Goal: Use online tool/utility: Utilize a website feature to perform a specific function

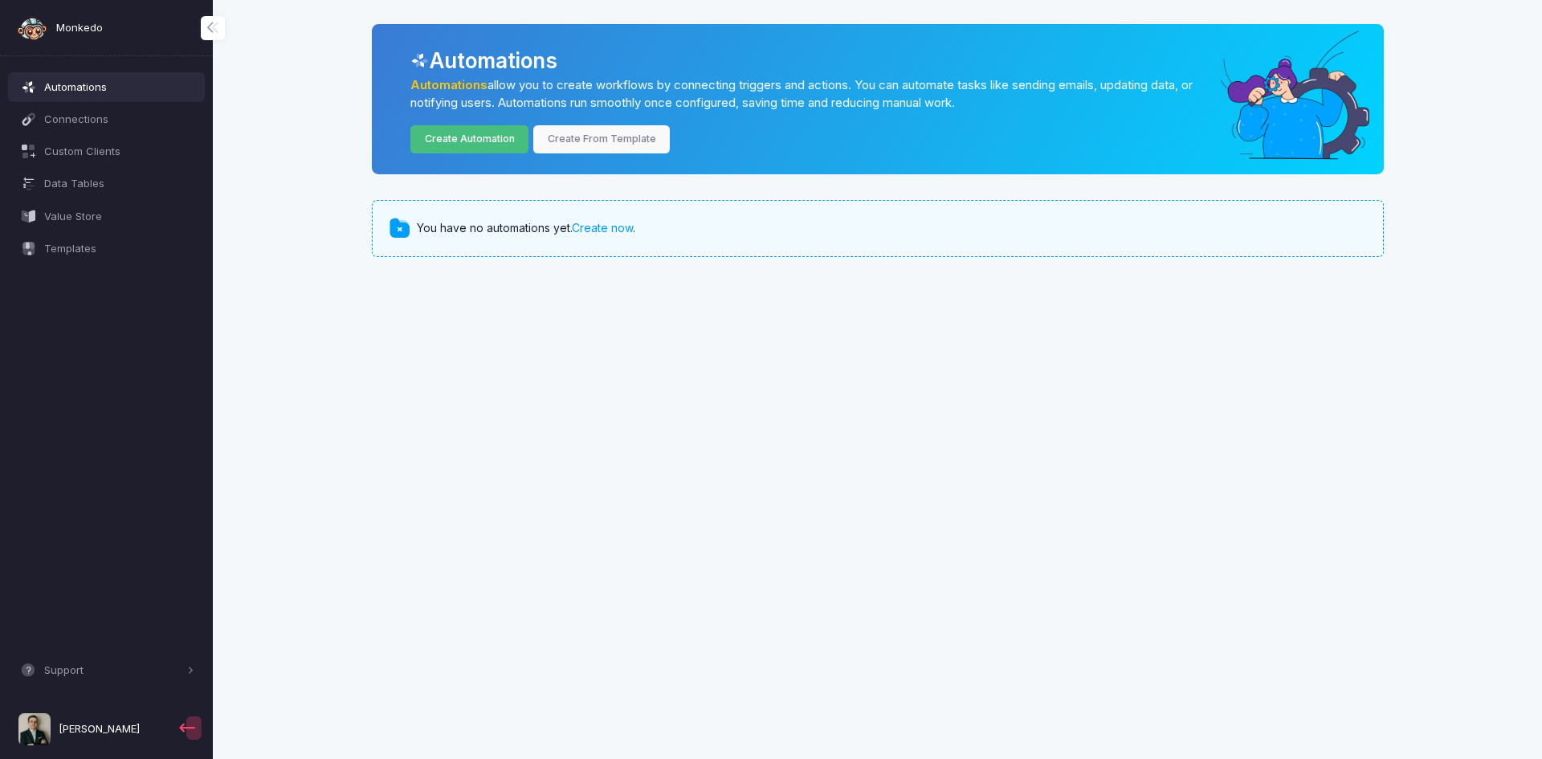
click at [442, 148] on link "Create Automation" at bounding box center [469, 139] width 118 height 28
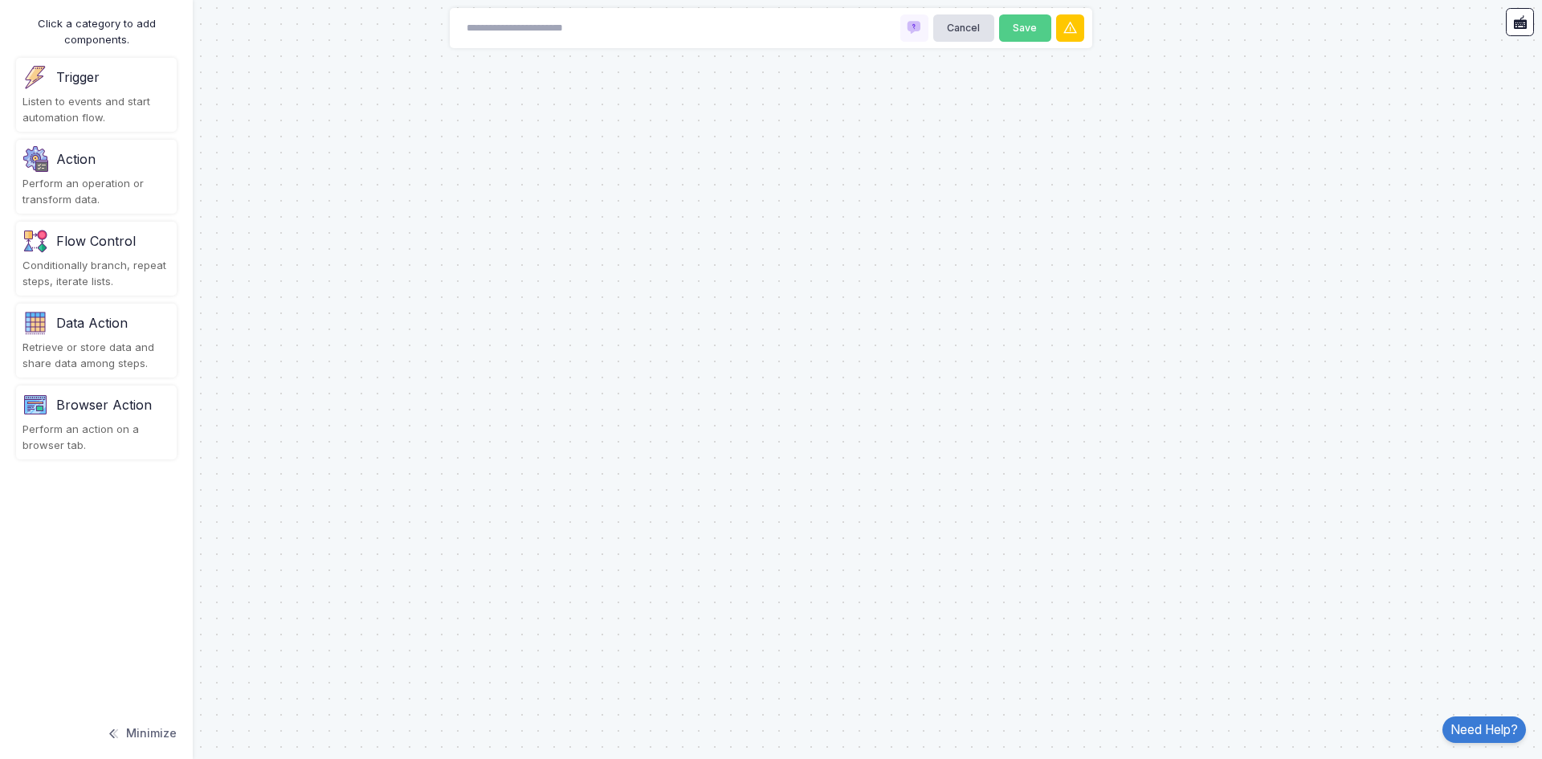
click at [112, 169] on div "Action" at bounding box center [96, 159] width 148 height 26
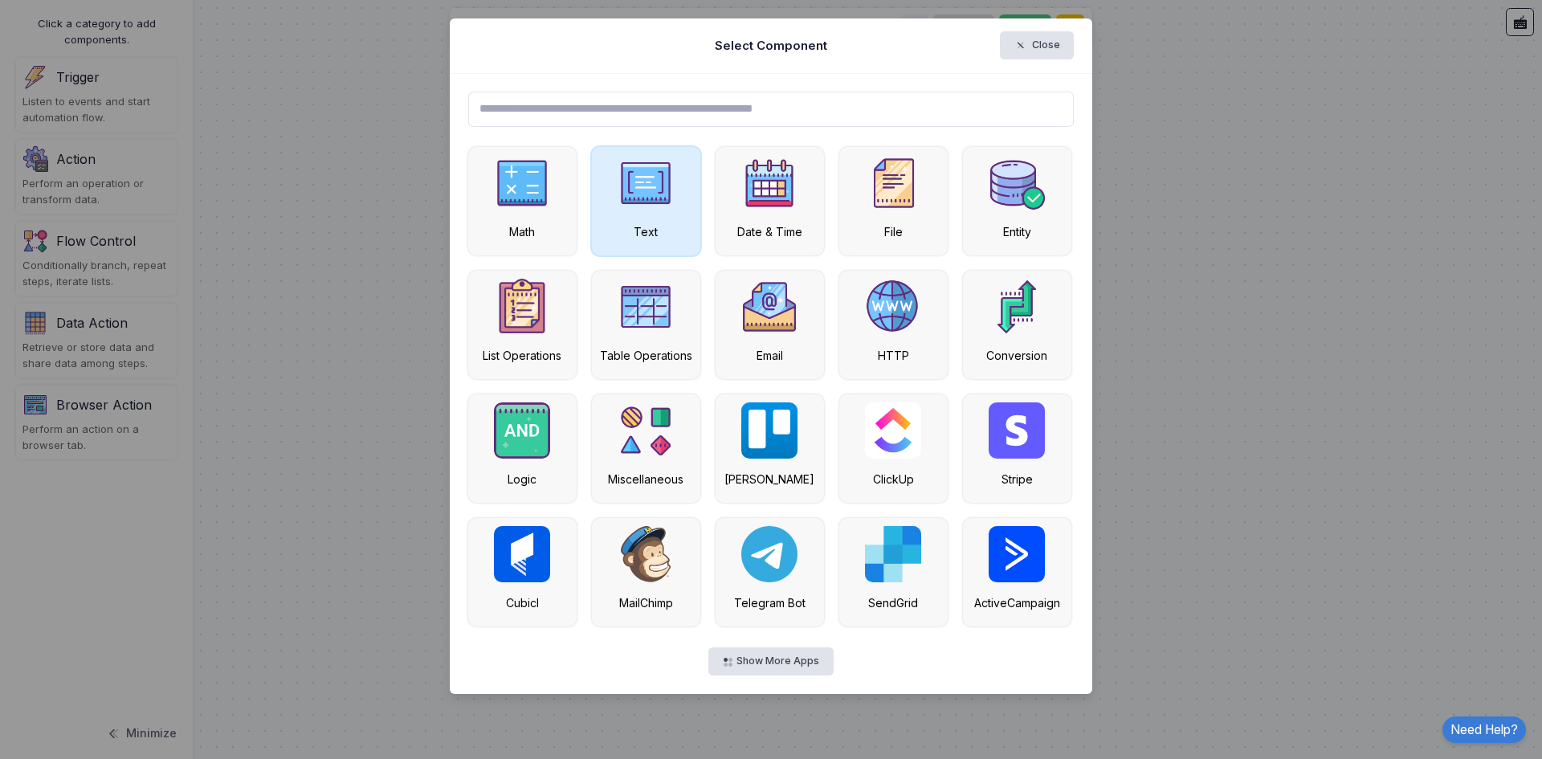
click at [669, 190] on img at bounding box center [646, 183] width 56 height 56
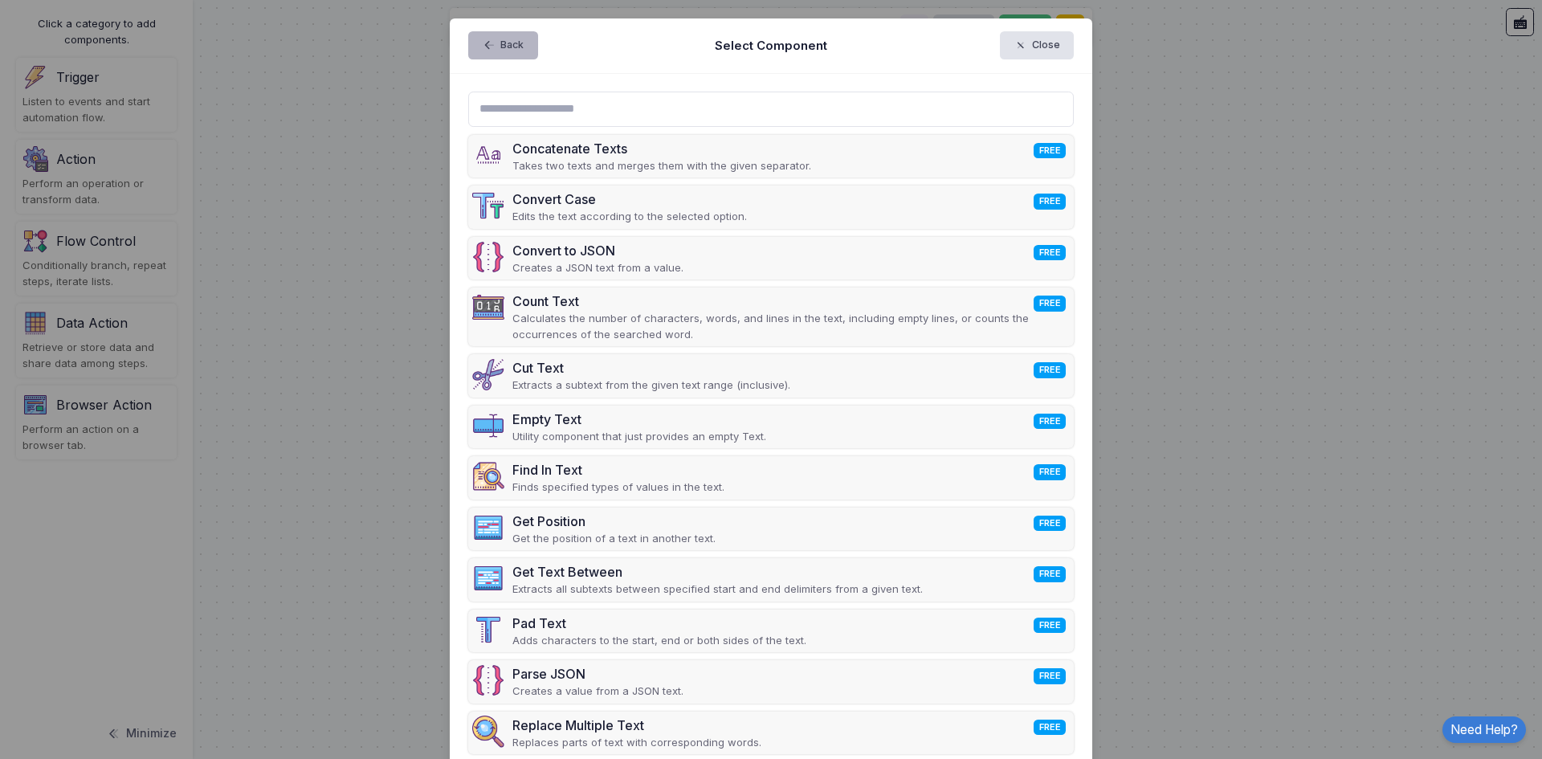
click at [496, 51] on span "button" at bounding box center [496, 46] width 0 height 14
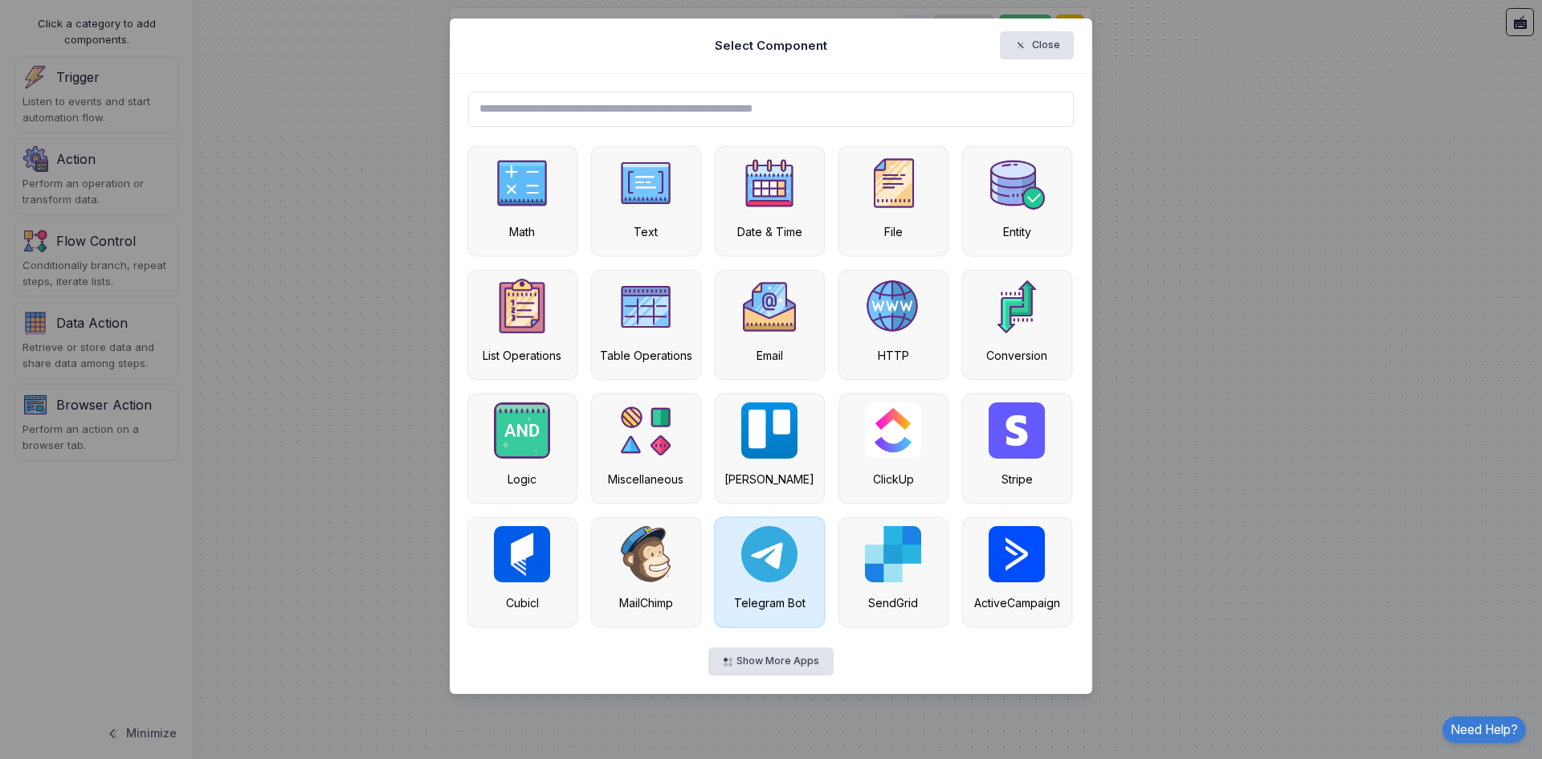
click at [788, 567] on img at bounding box center [769, 554] width 56 height 56
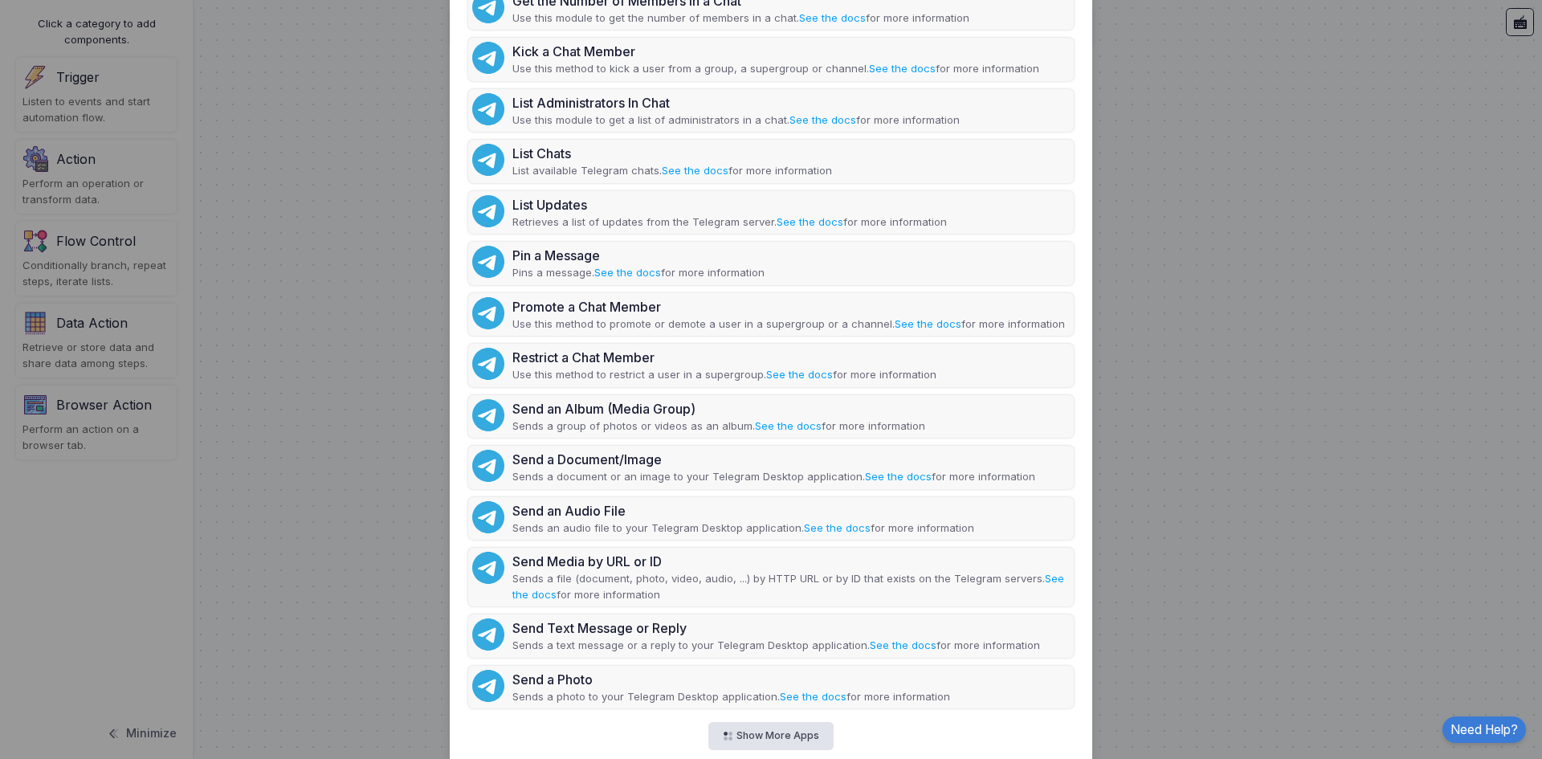
scroll to position [481, 0]
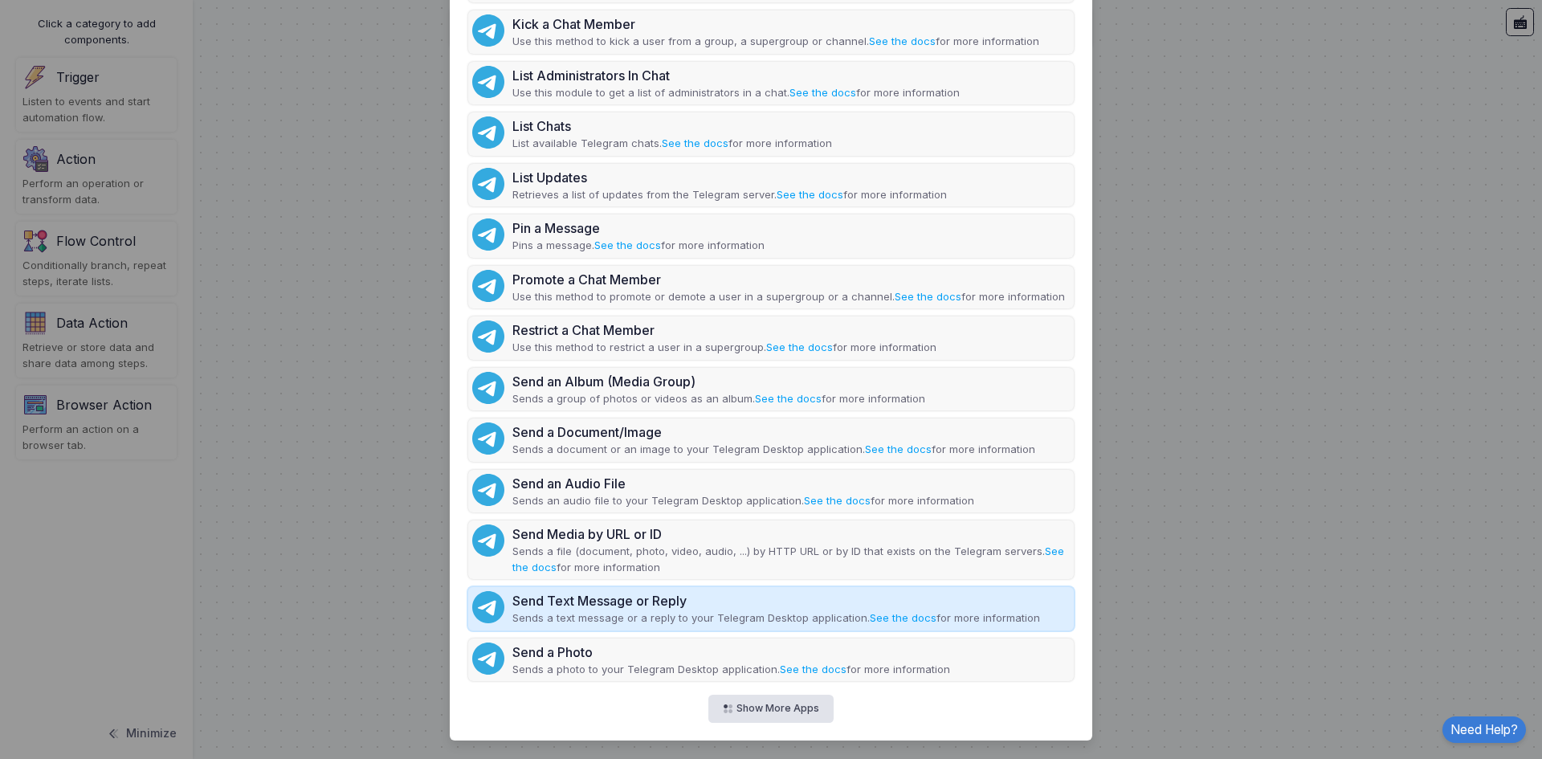
click at [665, 614] on p "Sends a text message or a reply to your Telegram Desktop application. See the d…" at bounding box center [776, 618] width 528 height 16
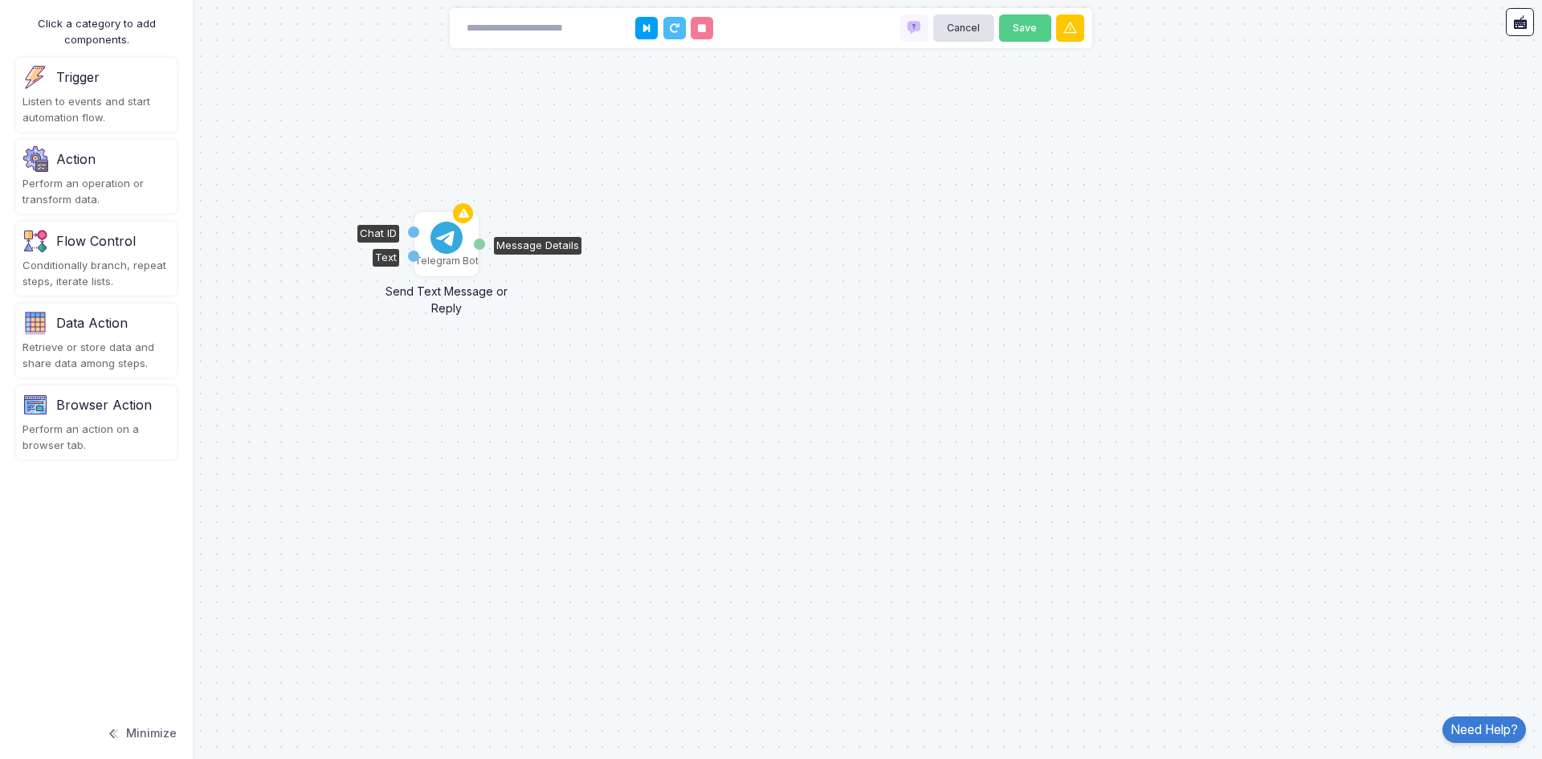
click at [447, 244] on img at bounding box center [446, 238] width 32 height 32
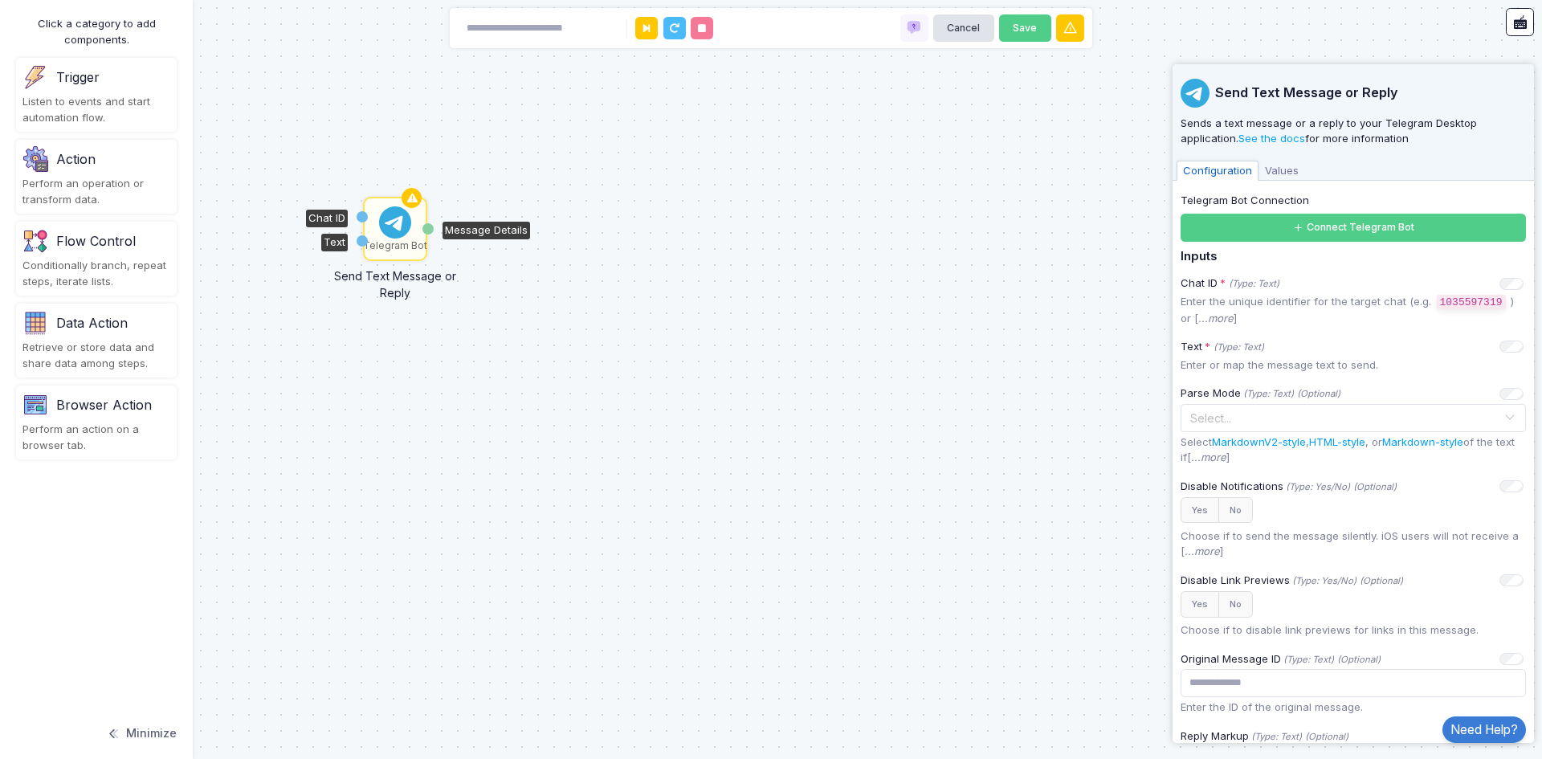
drag, startPoint x: 438, startPoint y: 242, endPoint x: 381, endPoint y: 217, distance: 63.0
click at [381, 218] on img at bounding box center [395, 222] width 32 height 32
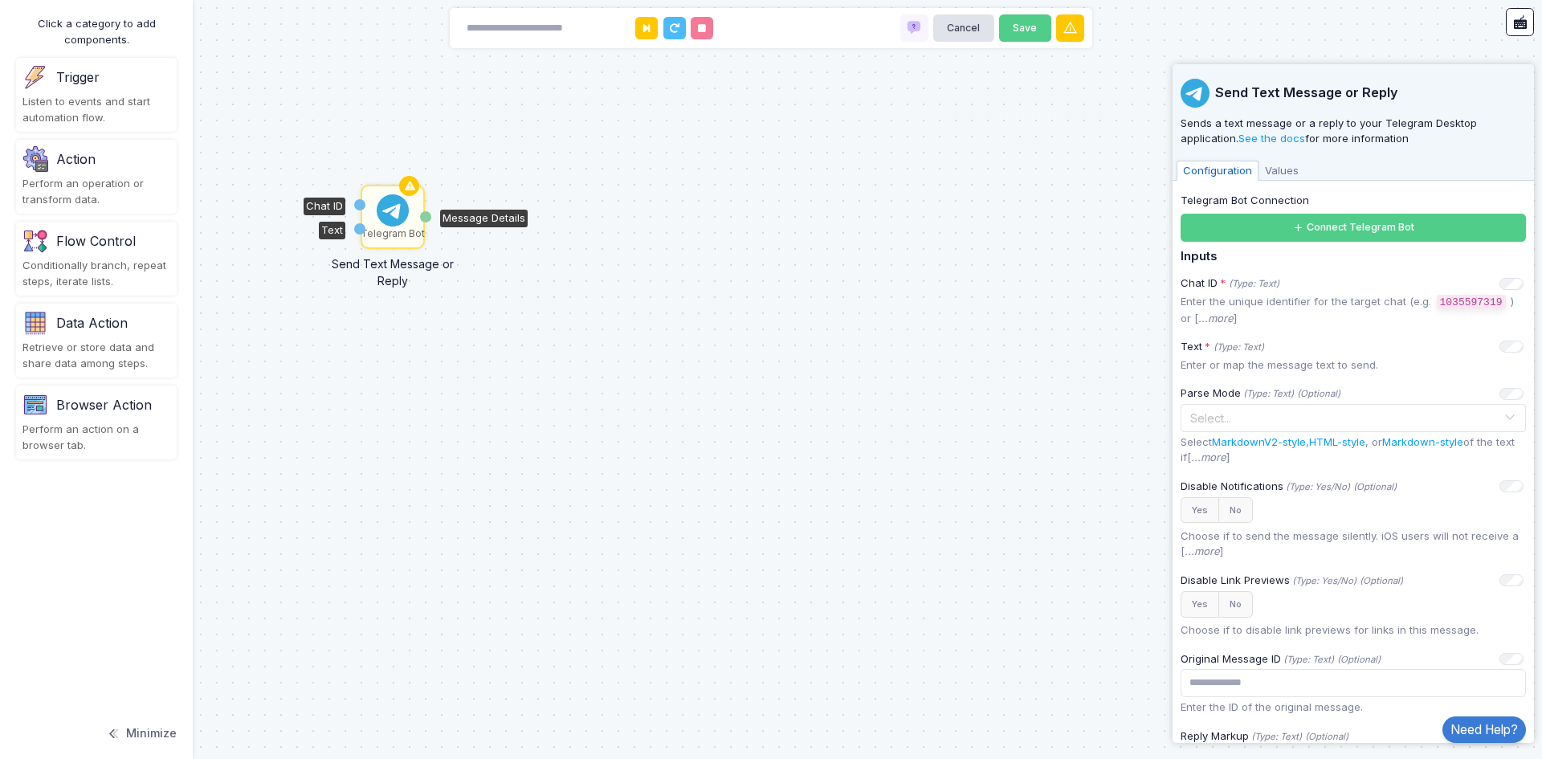
click at [385, 214] on img at bounding box center [393, 210] width 32 height 32
click at [359, 205] on div "Chat ID" at bounding box center [359, 204] width 11 height 11
click at [1289, 235] on button "Connect Telegram Bot" at bounding box center [1353, 228] width 345 height 28
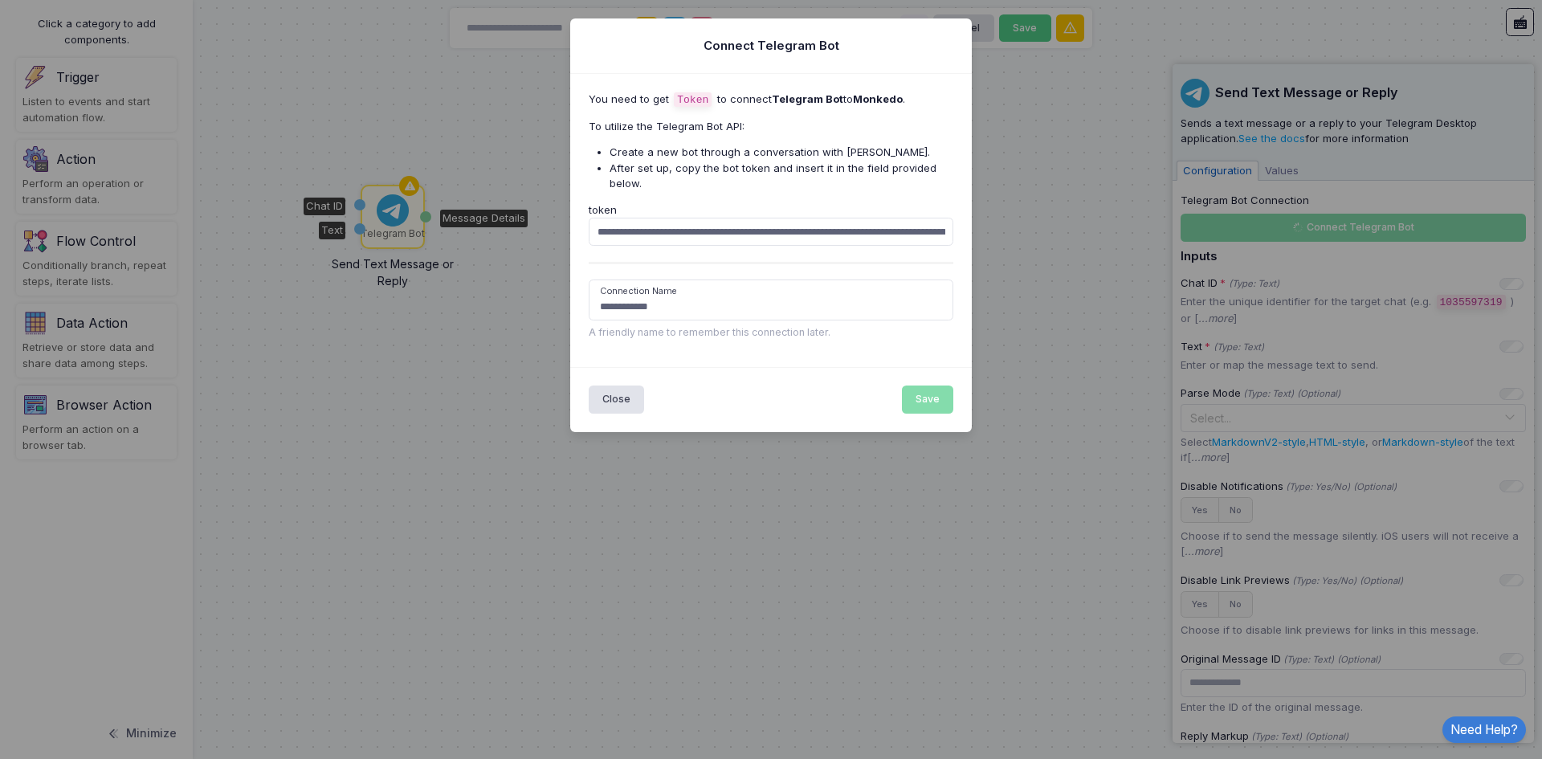
scroll to position [0, 226]
type input "**********"
click at [928, 395] on button "Save" at bounding box center [928, 399] width 52 height 28
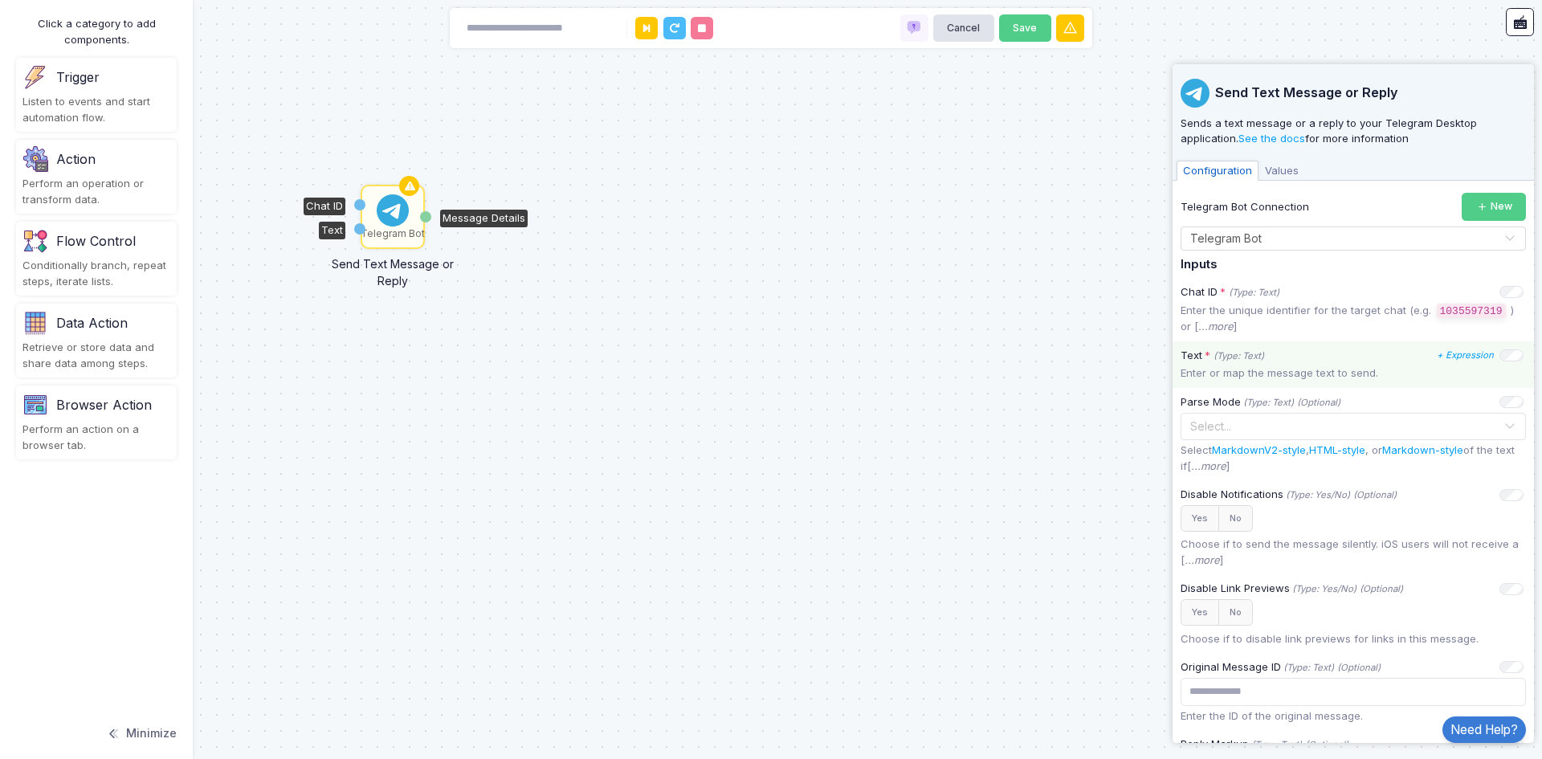
click at [1312, 368] on p "Enter or map the message text to send." at bounding box center [1353, 373] width 345 height 16
click at [1235, 375] on p "Enter or map the message text to send." at bounding box center [1353, 373] width 345 height 16
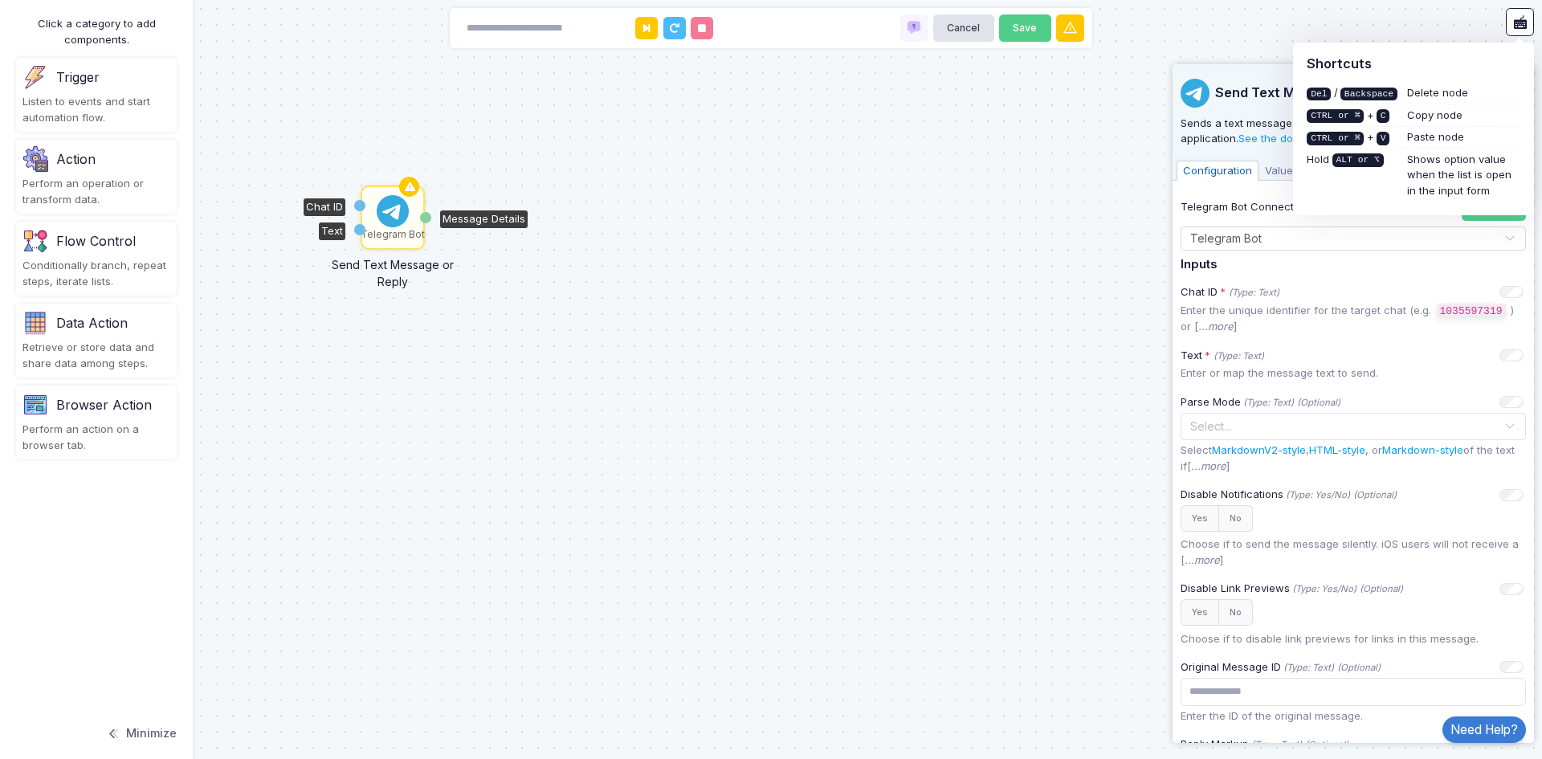
click at [886, 253] on div "Telegram Bot Send Text Message or Reply Chat ID Text Message Details" at bounding box center [771, 379] width 1542 height 759
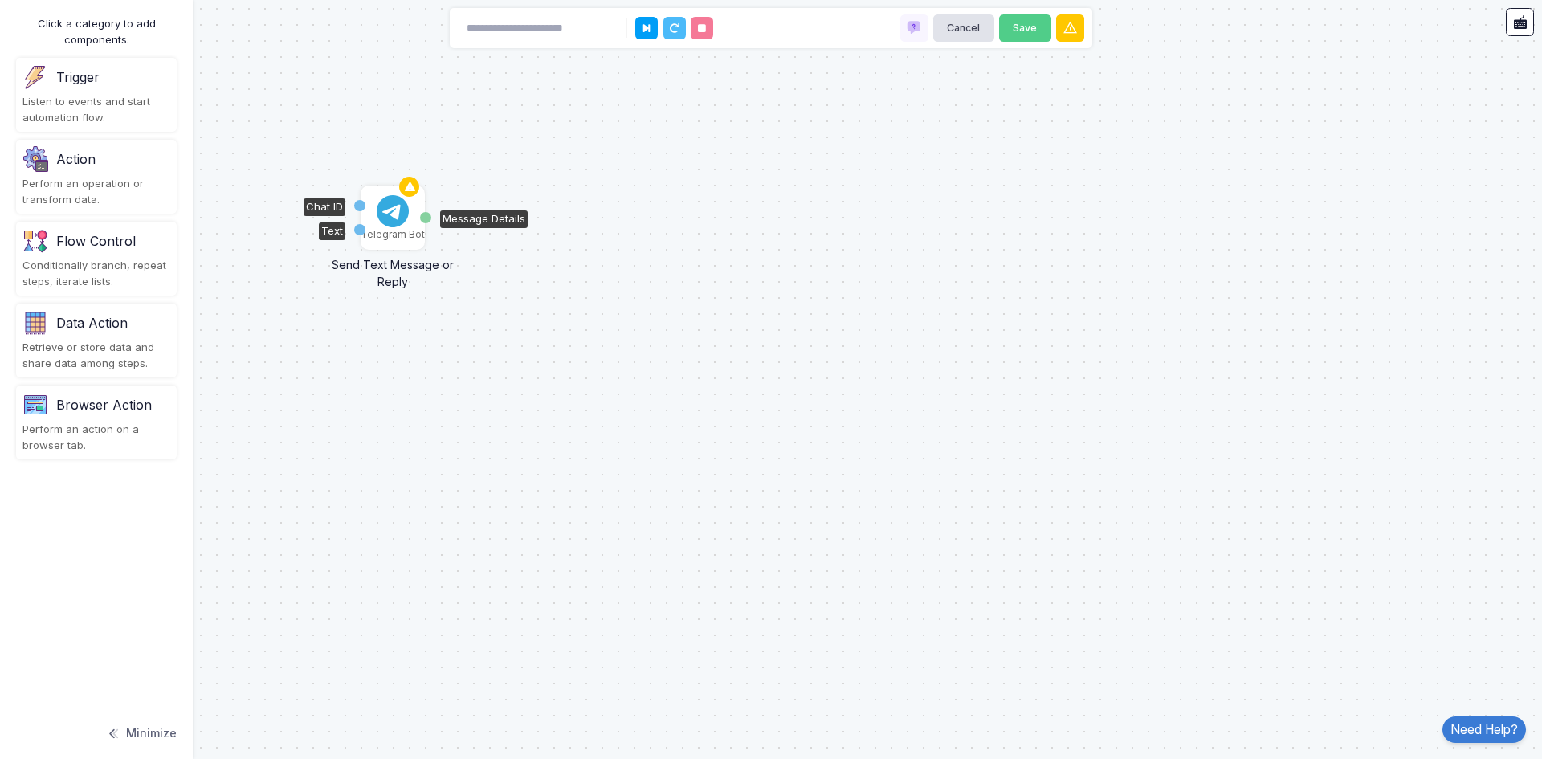
click at [361, 206] on div "Chat ID" at bounding box center [359, 205] width 11 height 11
click at [357, 203] on div "Chat ID" at bounding box center [359, 205] width 11 height 11
click at [359, 206] on div "Chat ID" at bounding box center [359, 205] width 11 height 11
click at [384, 222] on img at bounding box center [393, 211] width 32 height 32
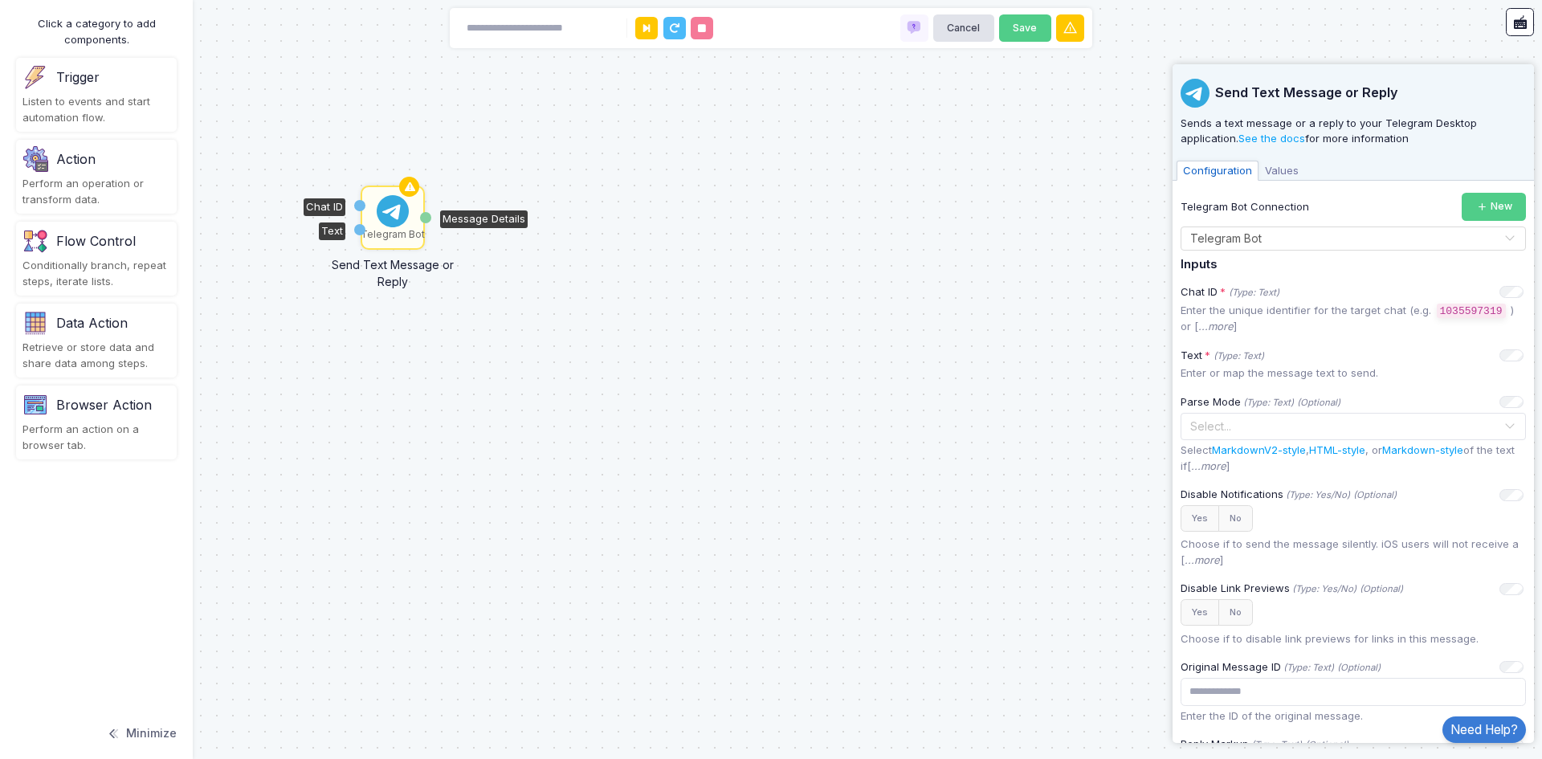
click at [1280, 165] on span "Values" at bounding box center [1281, 171] width 47 height 21
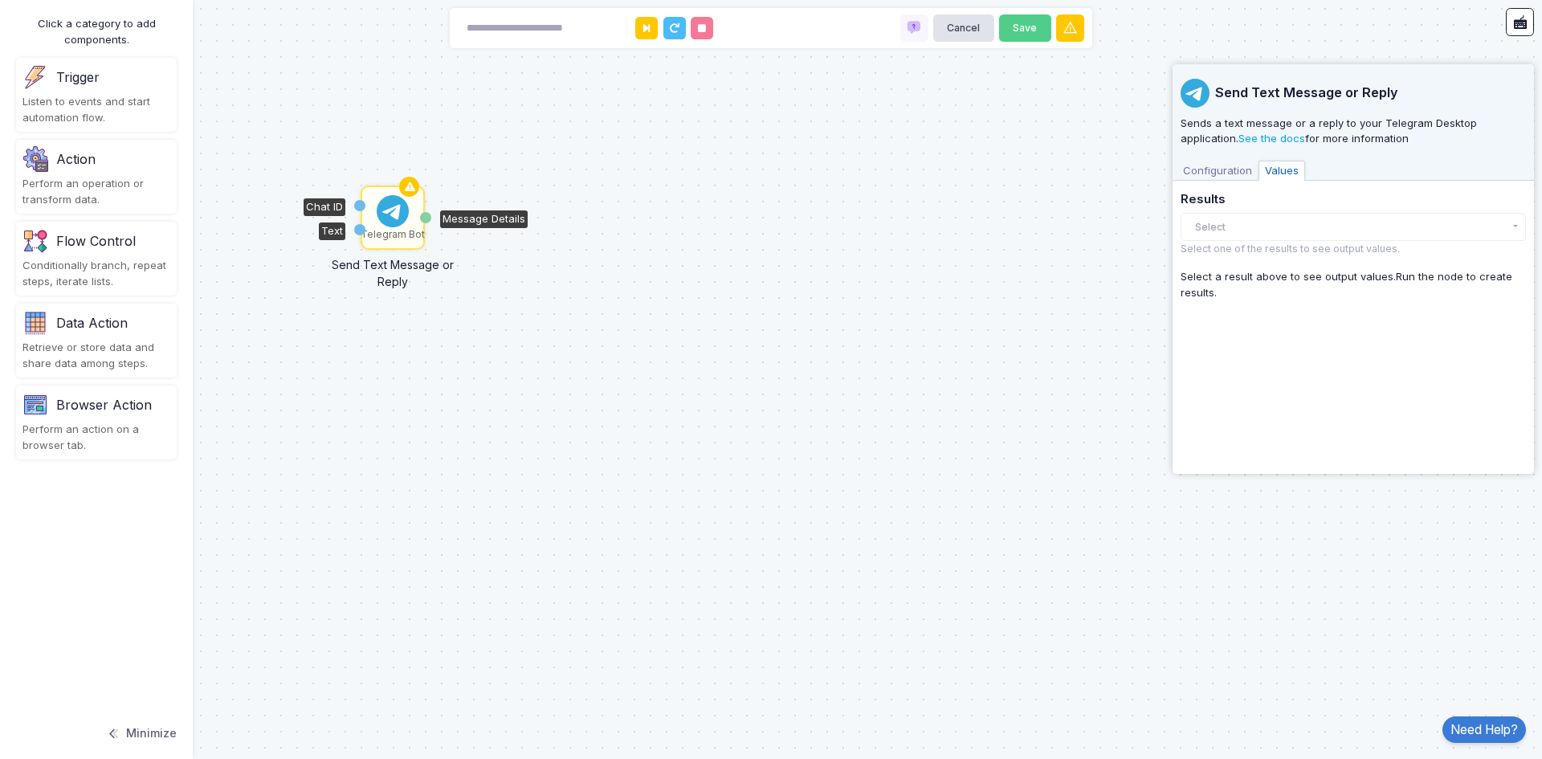
click at [1238, 167] on span "Configuration" at bounding box center [1218, 171] width 82 height 21
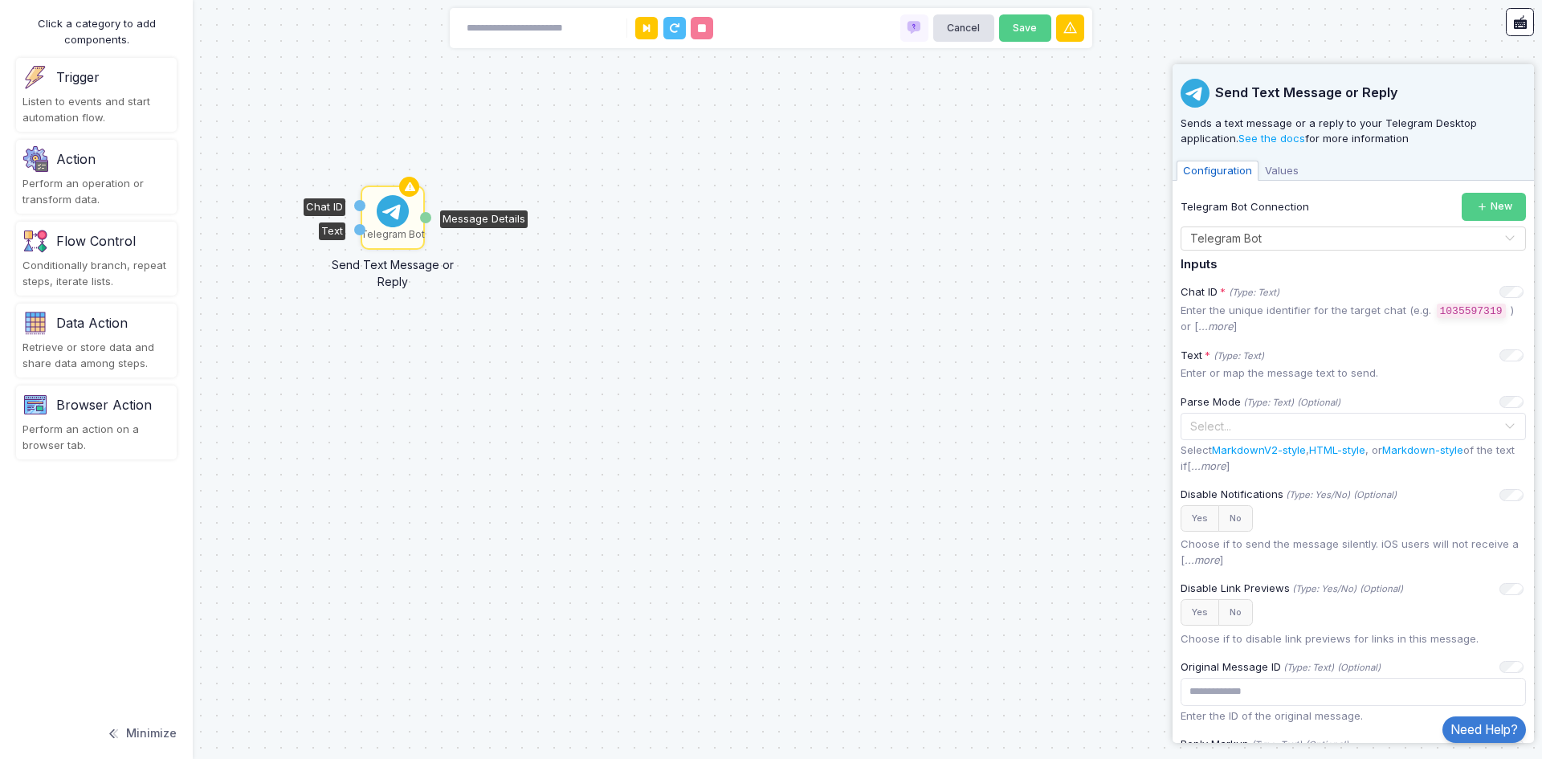
click at [1477, 41] on div "Telegram Bot Send Text Message or Reply Chat ID Text Message Details" at bounding box center [771, 379] width 1542 height 759
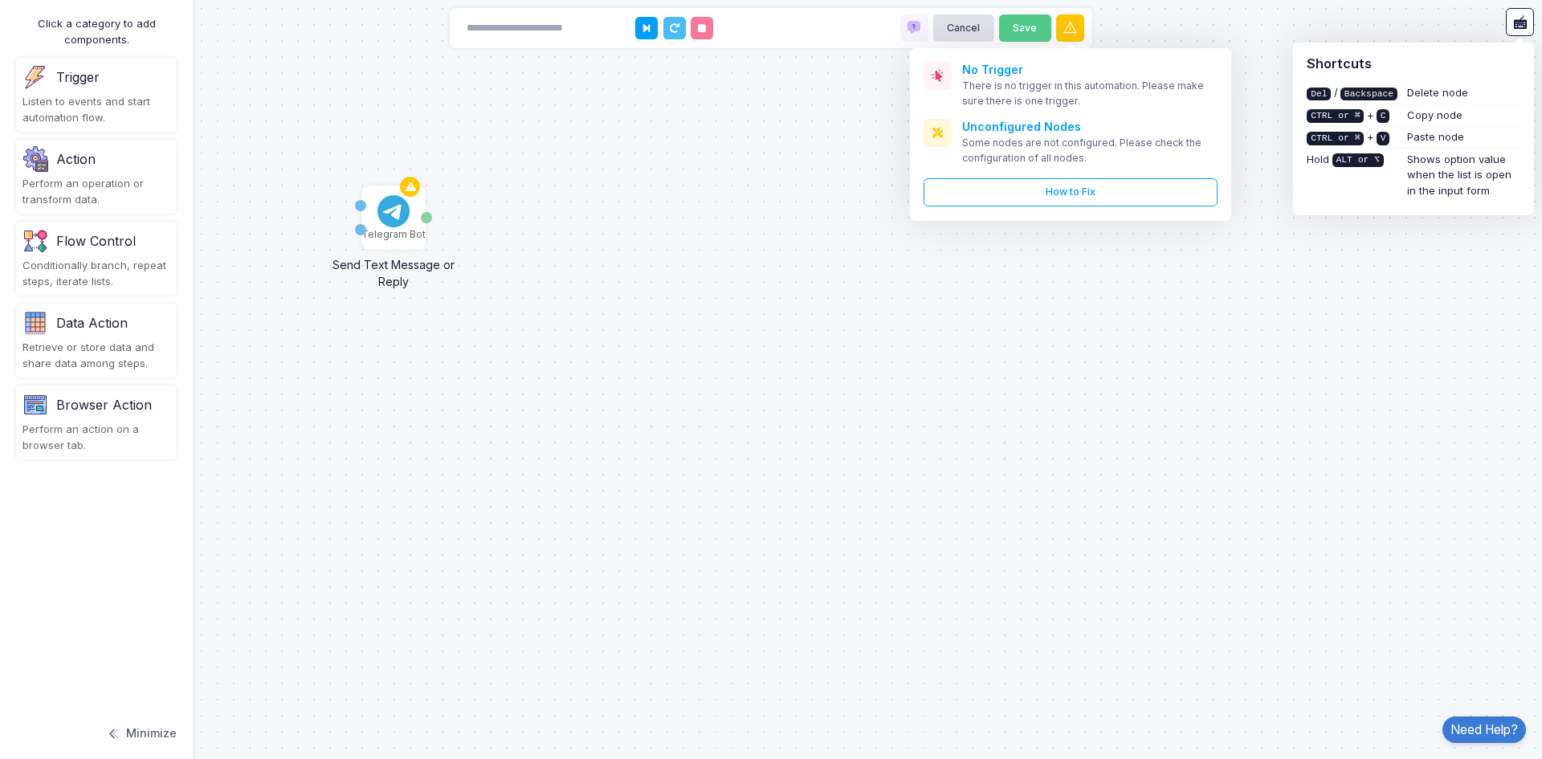
click at [842, 144] on div "Telegram Bot Send Text Message or Reply Chat ID Text Message Details" at bounding box center [771, 379] width 1542 height 759
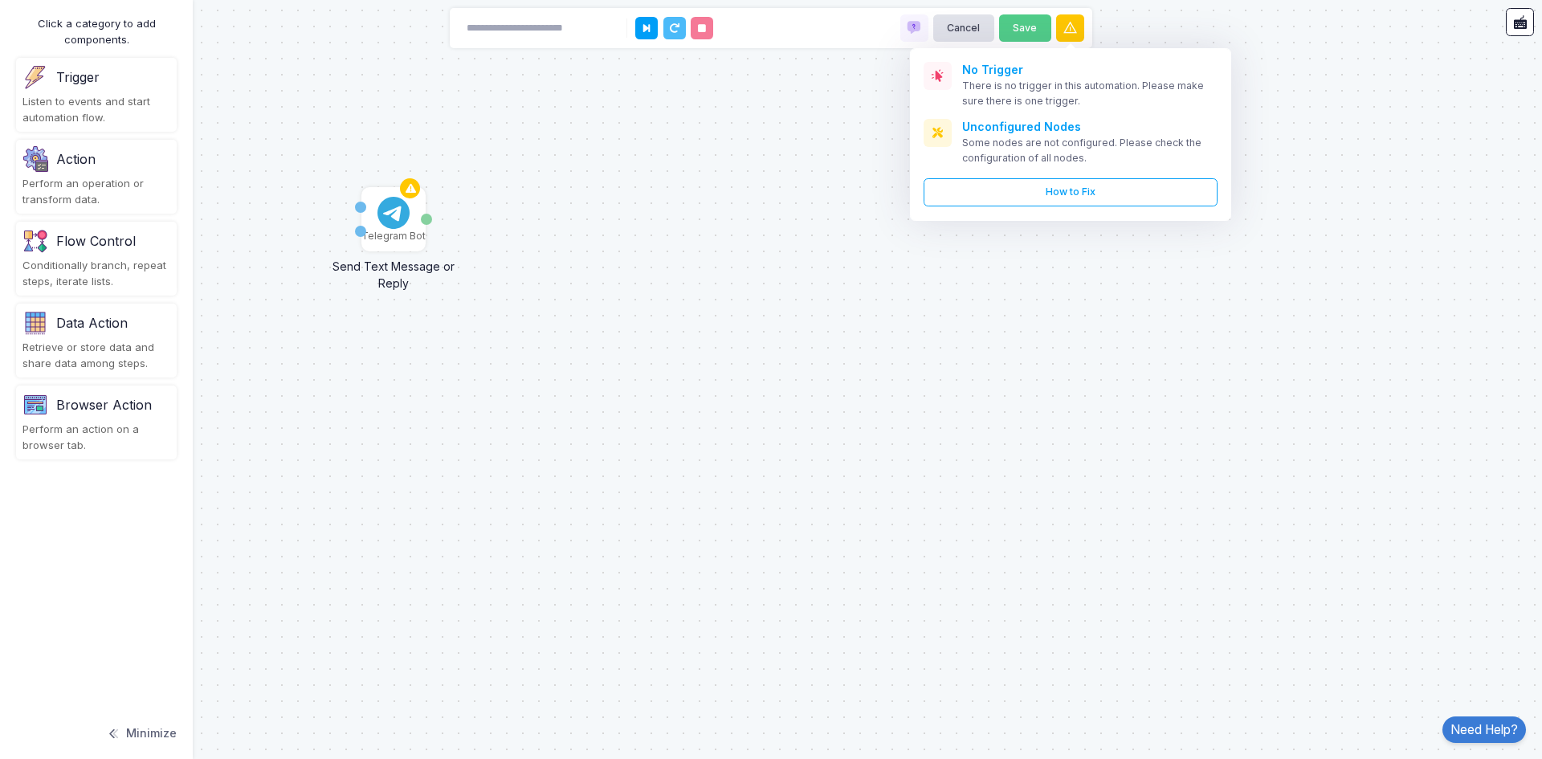
click at [430, 426] on div "Telegram Bot Send Text Message or Reply Chat ID Text Message Details" at bounding box center [771, 379] width 1542 height 759
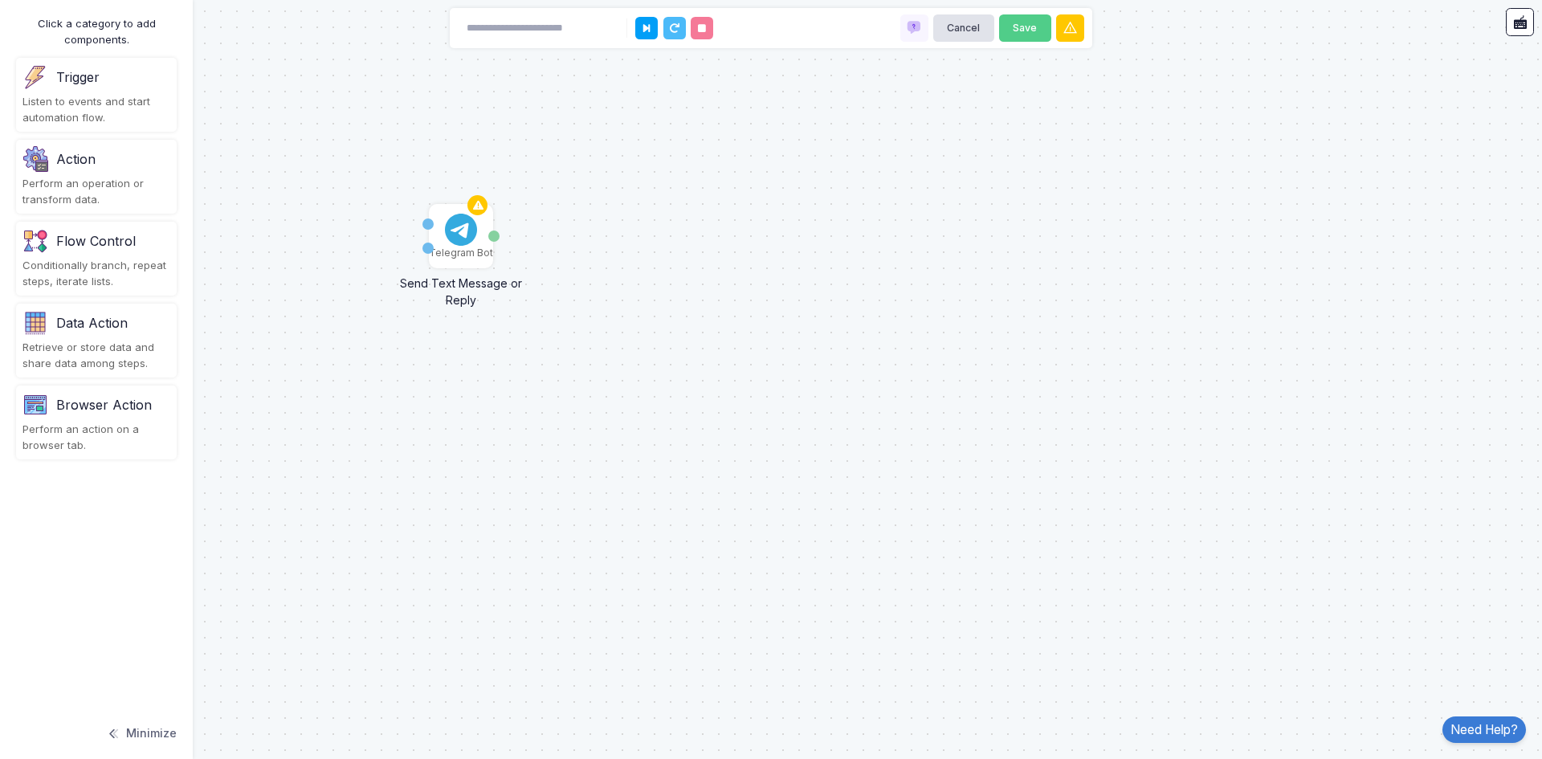
drag, startPoint x: 642, startPoint y: 314, endPoint x: 706, endPoint y: 326, distance: 65.4
click at [706, 329] on div "Telegram Bot Send Text Message or Reply Chat ID Text Message Details" at bounding box center [771, 379] width 1542 height 759
click at [425, 226] on div "Chat ID" at bounding box center [427, 224] width 11 height 11
click at [455, 235] on img at bounding box center [461, 230] width 32 height 32
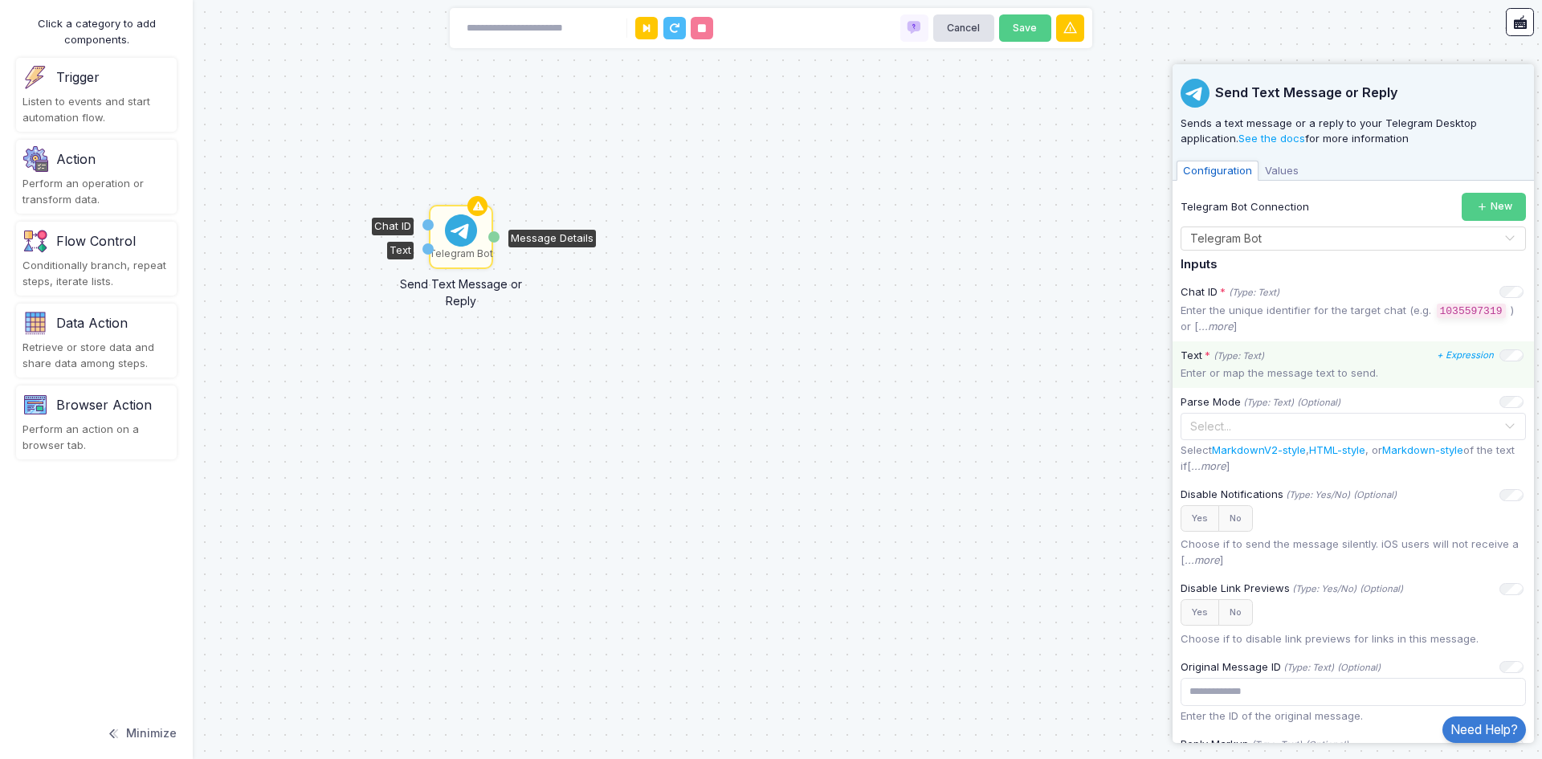
click at [1221, 369] on p "Enter or map the message text to send." at bounding box center [1353, 373] width 345 height 16
click at [1253, 375] on p "Enter or map the message text to send." at bounding box center [1353, 373] width 345 height 16
click at [1258, 418] on input "text" at bounding box center [1337, 426] width 296 height 18
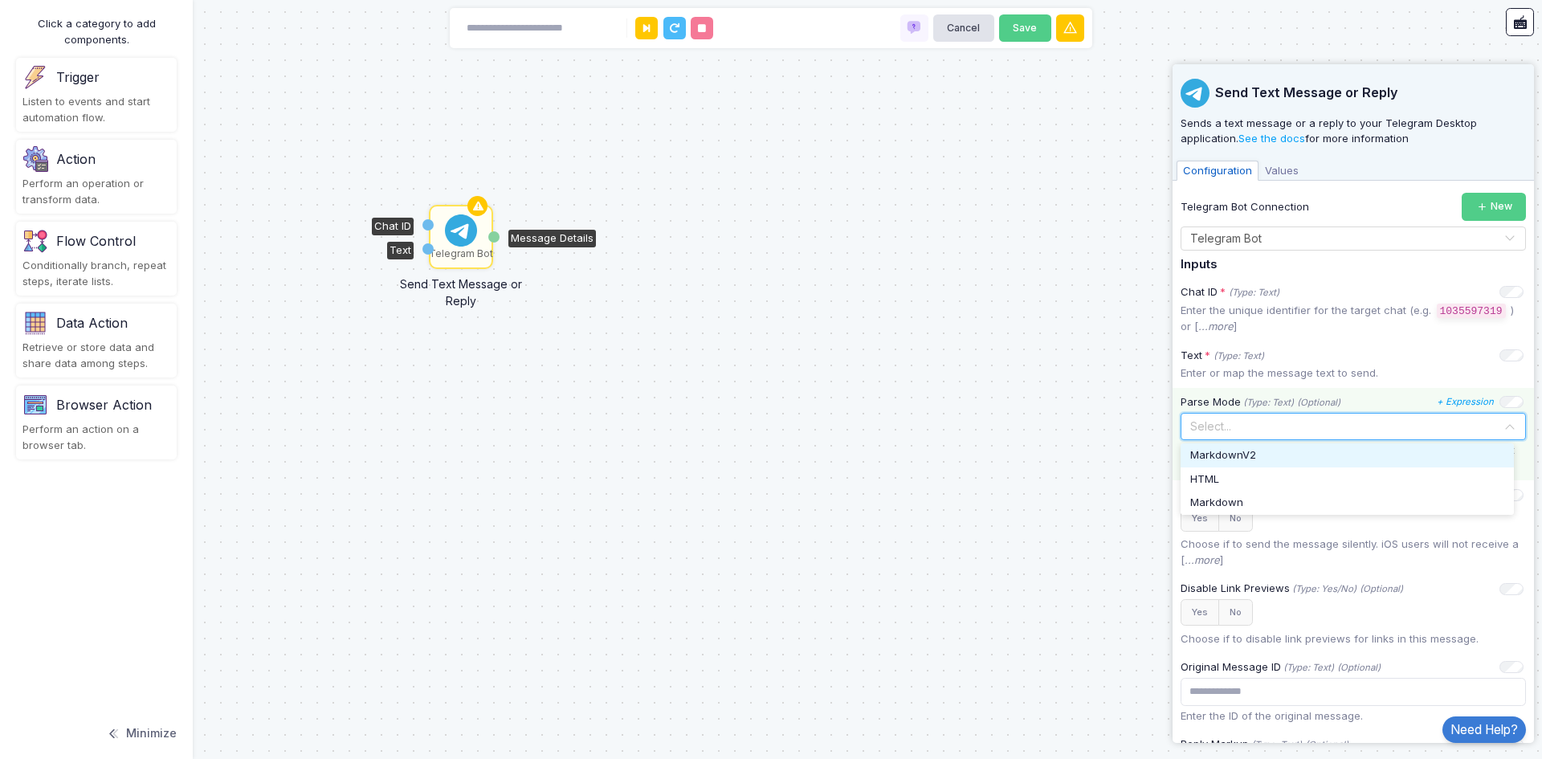
click at [1244, 426] on input "text" at bounding box center [1337, 426] width 296 height 18
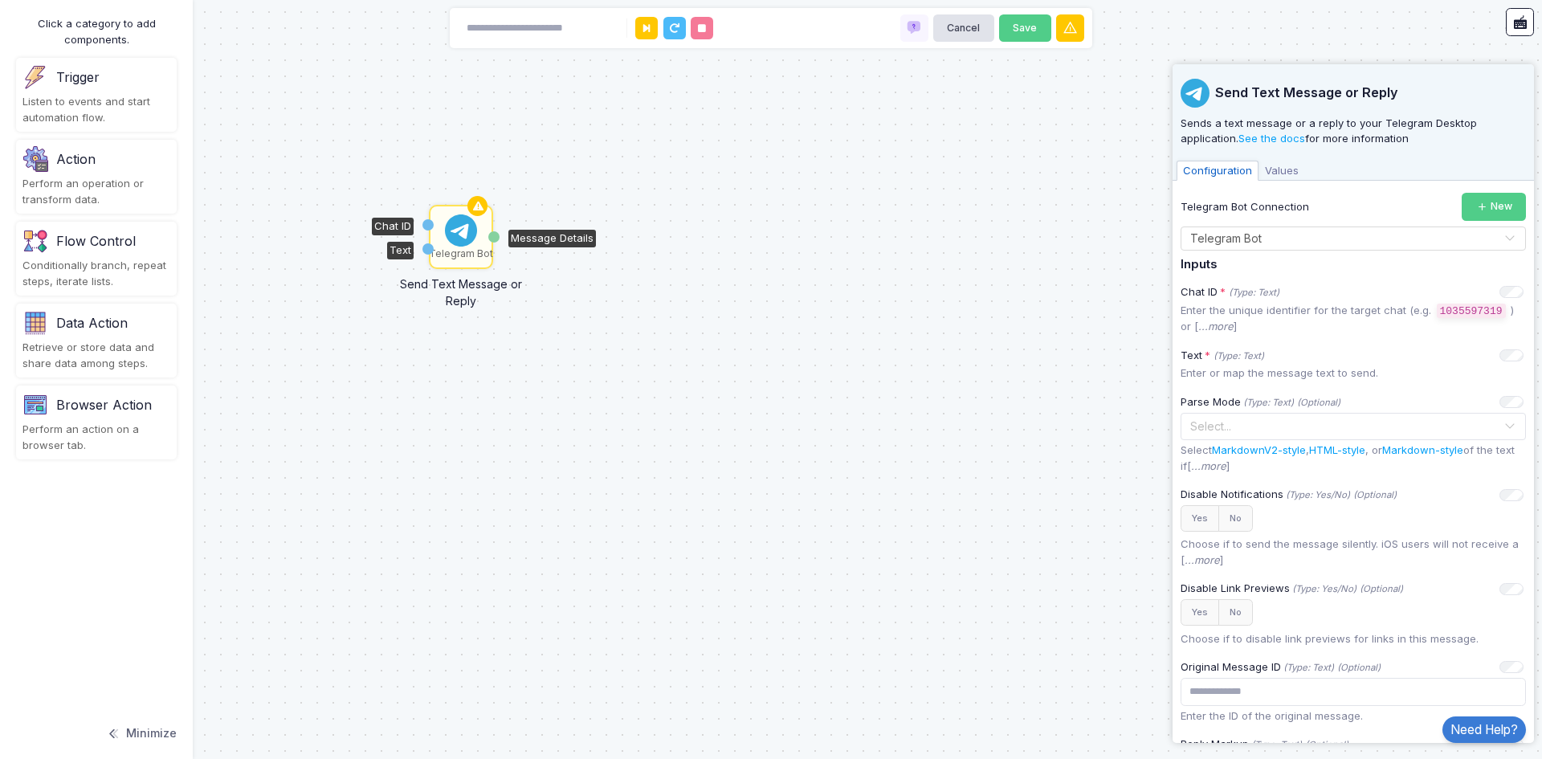
click at [1013, 426] on div "Telegram Bot Send Text Message or Reply Chat ID Text Message Details" at bounding box center [771, 379] width 1542 height 759
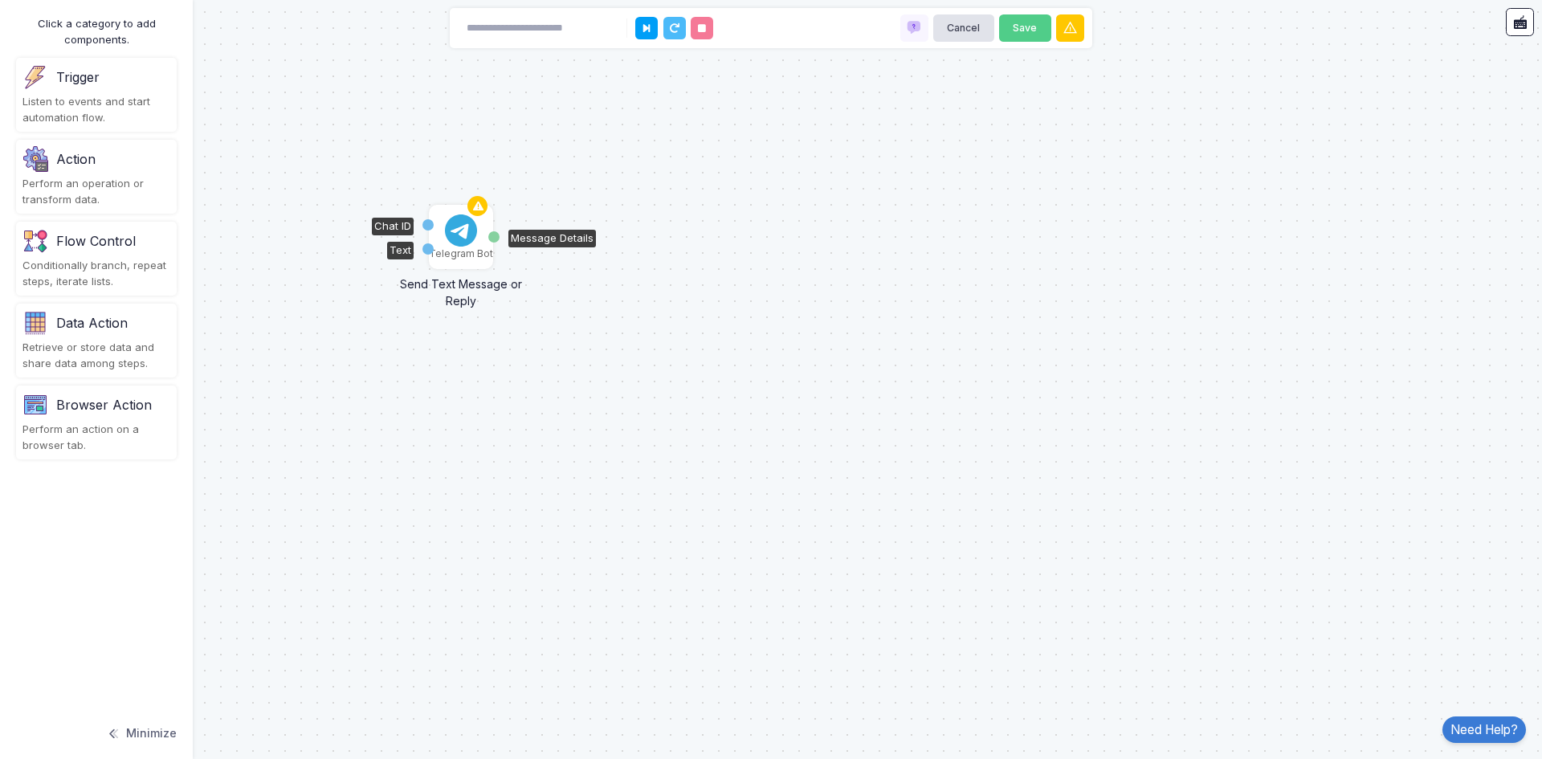
click at [445, 233] on img at bounding box center [461, 230] width 32 height 32
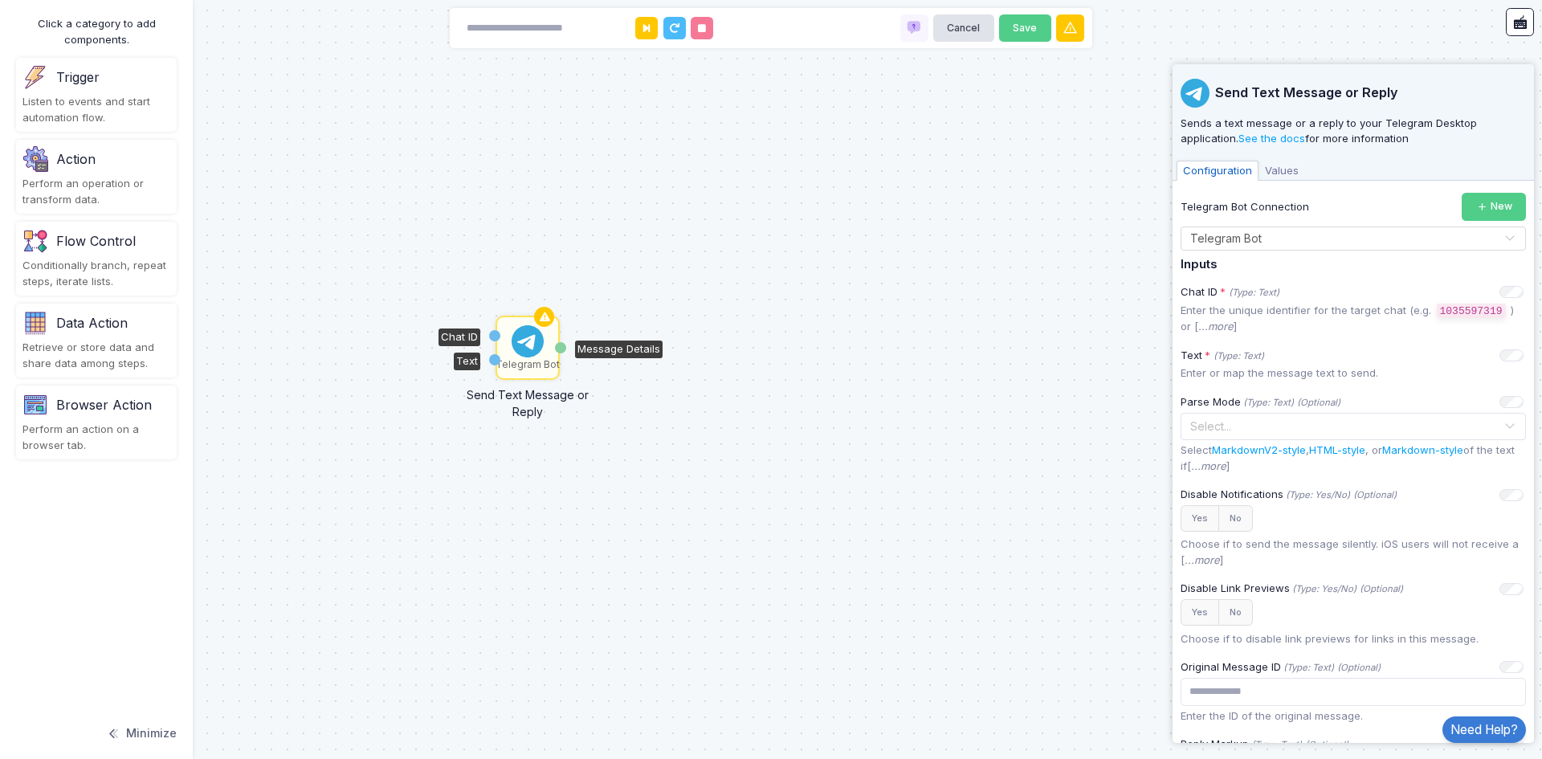
drag, startPoint x: 704, startPoint y: 310, endPoint x: 781, endPoint y: 444, distance: 154.7
click at [781, 444] on div "Telegram Bot Send Text Message or Reply Chat ID Text Message Details" at bounding box center [771, 379] width 1542 height 759
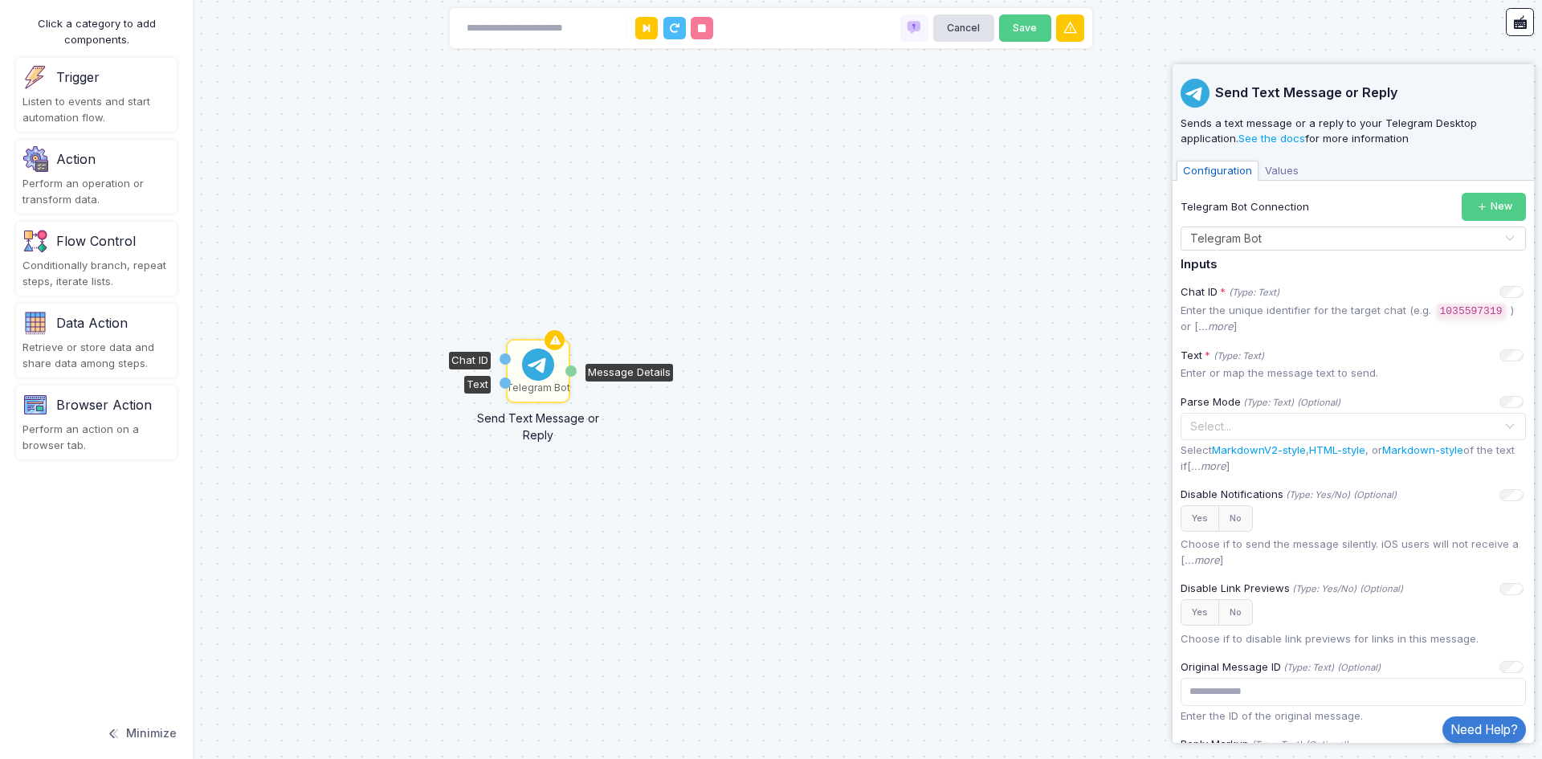
click at [774, 393] on div "Telegram Bot Send Text Message or Reply Chat ID Text Message Details" at bounding box center [771, 379] width 1542 height 759
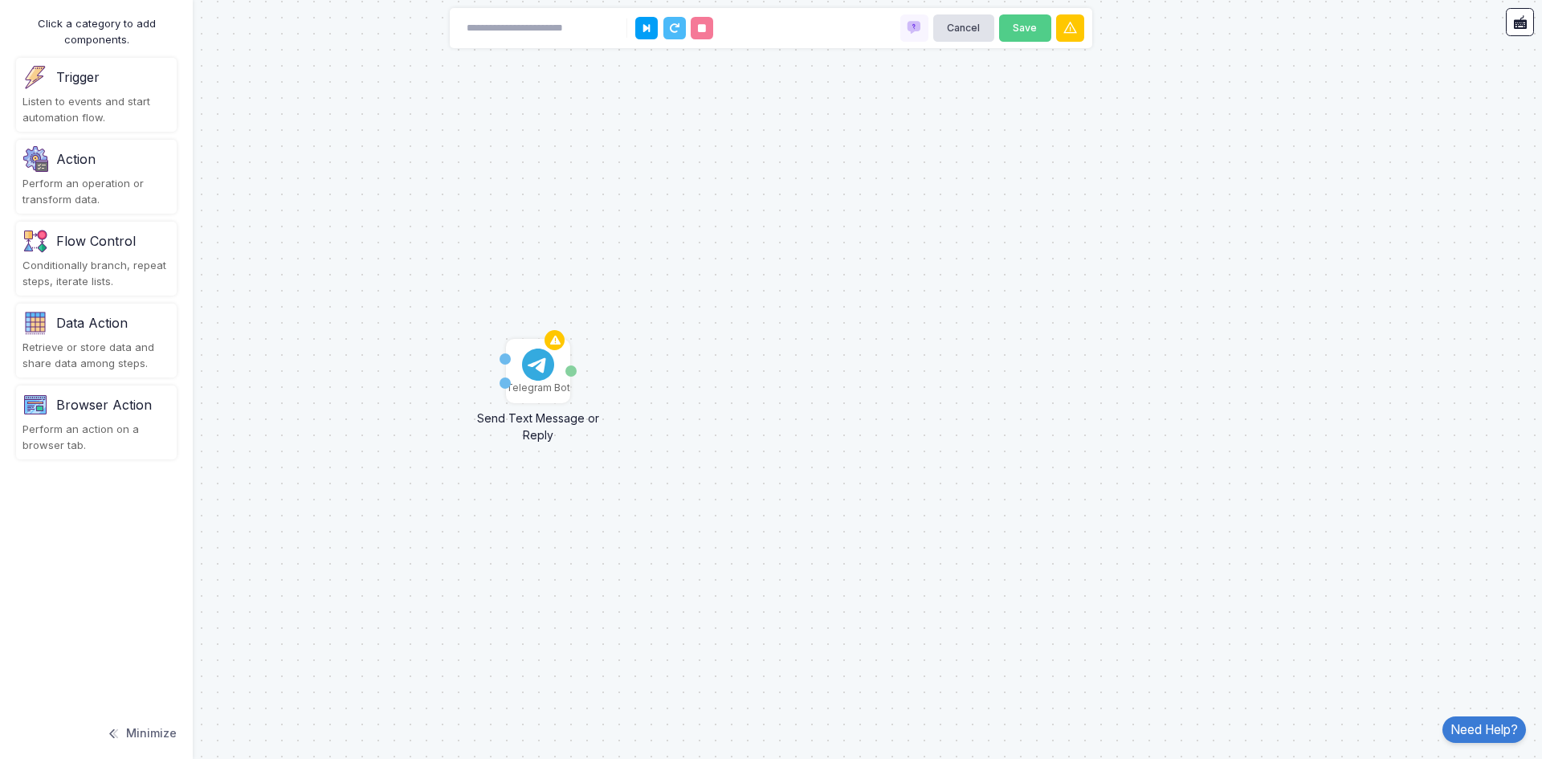
click at [84, 159] on div "Action" at bounding box center [75, 158] width 39 height 19
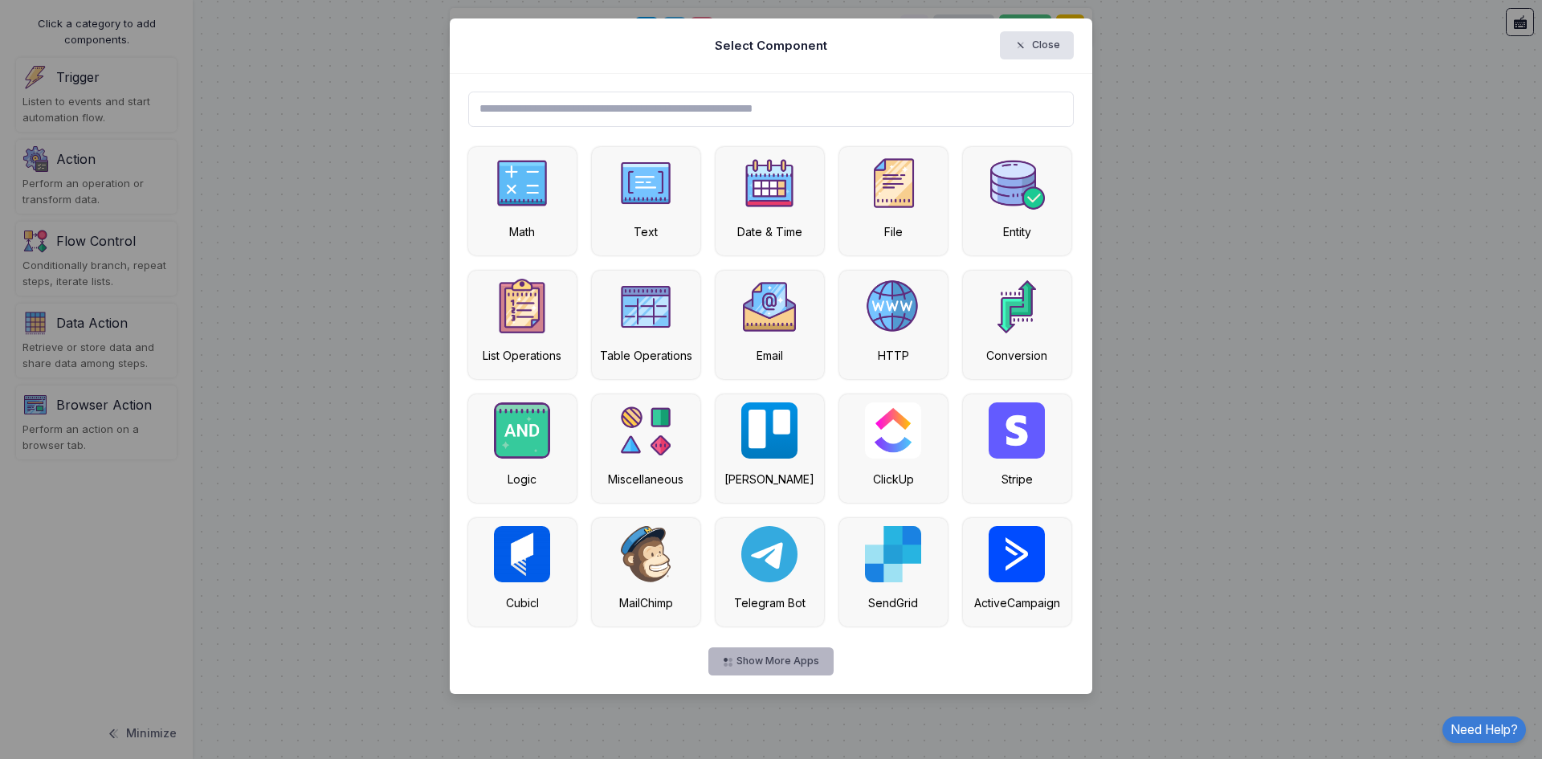
click at [811, 665] on button "Show More Apps" at bounding box center [770, 661] width 124 height 28
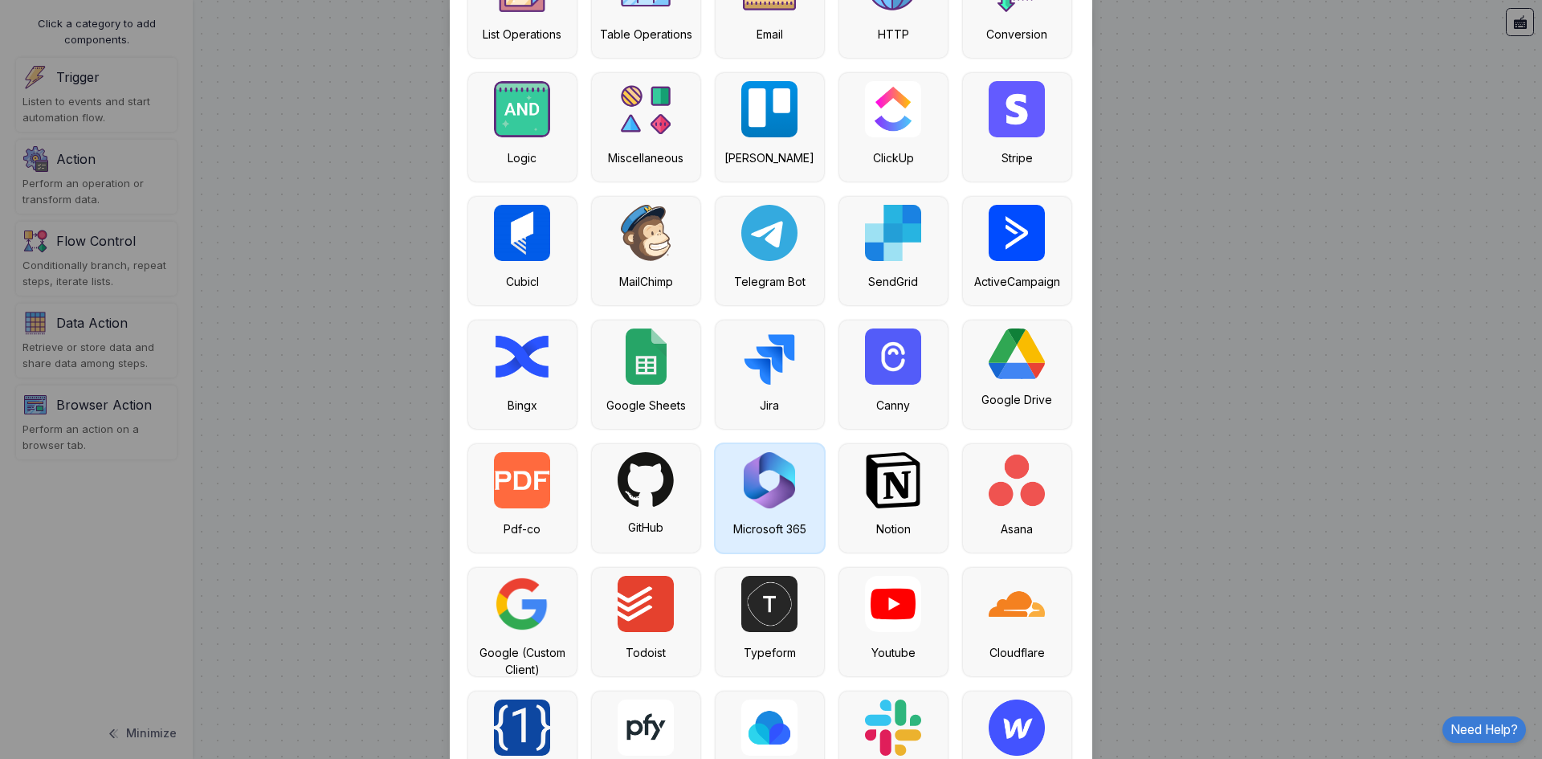
scroll to position [448, 0]
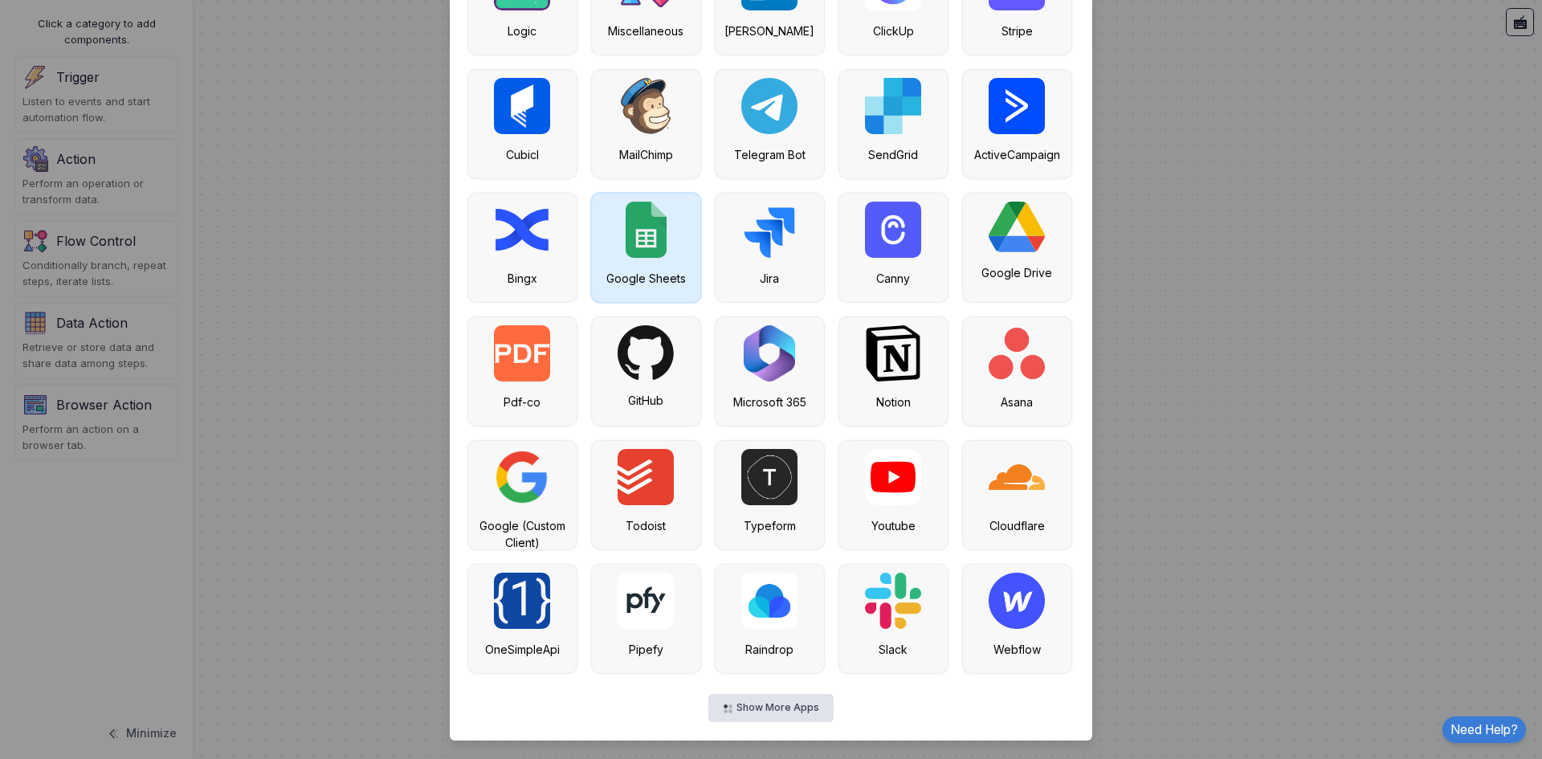
click at [618, 230] on div "Google Sheets" at bounding box center [646, 248] width 108 height 108
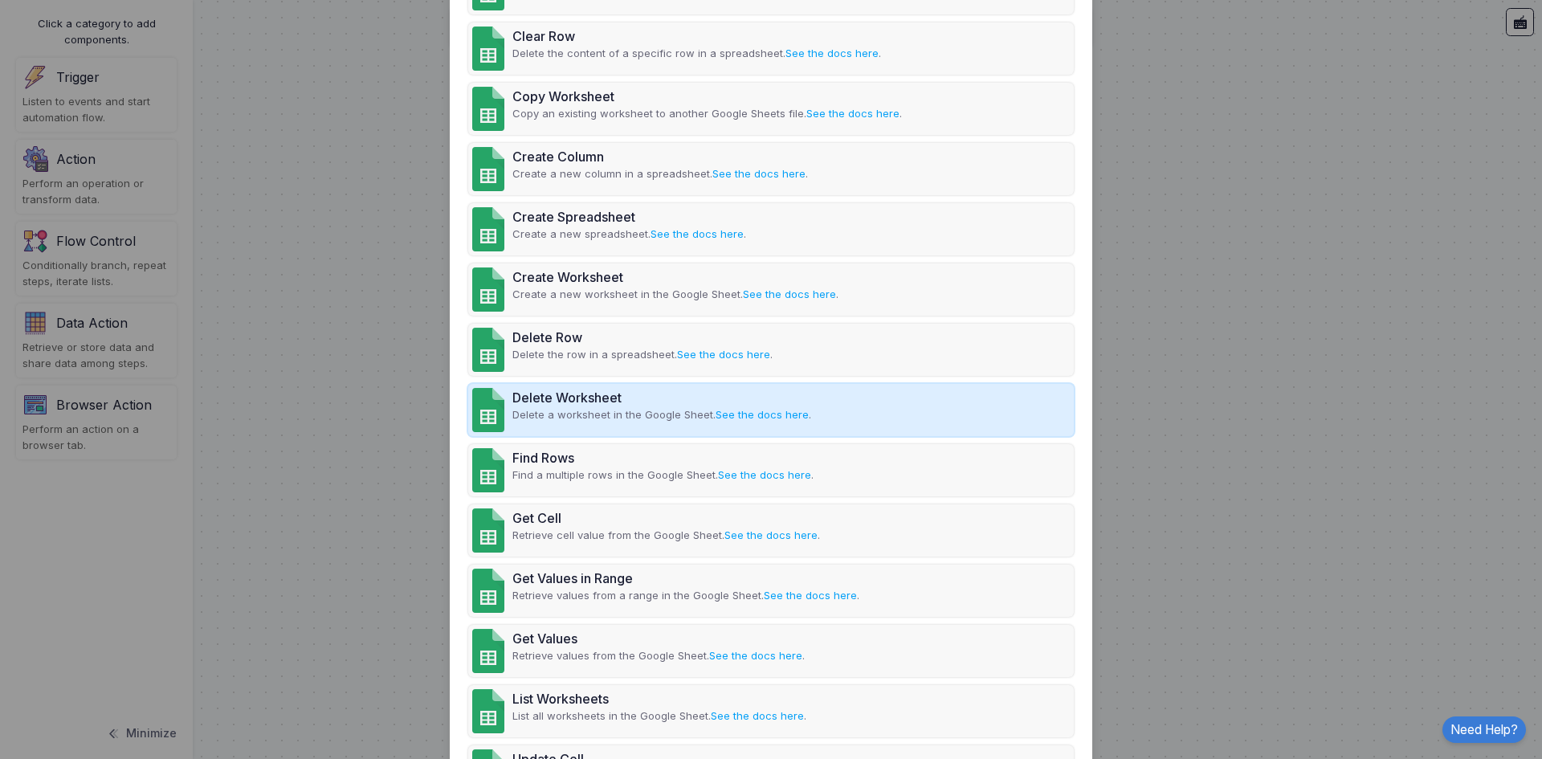
scroll to position [289, 0]
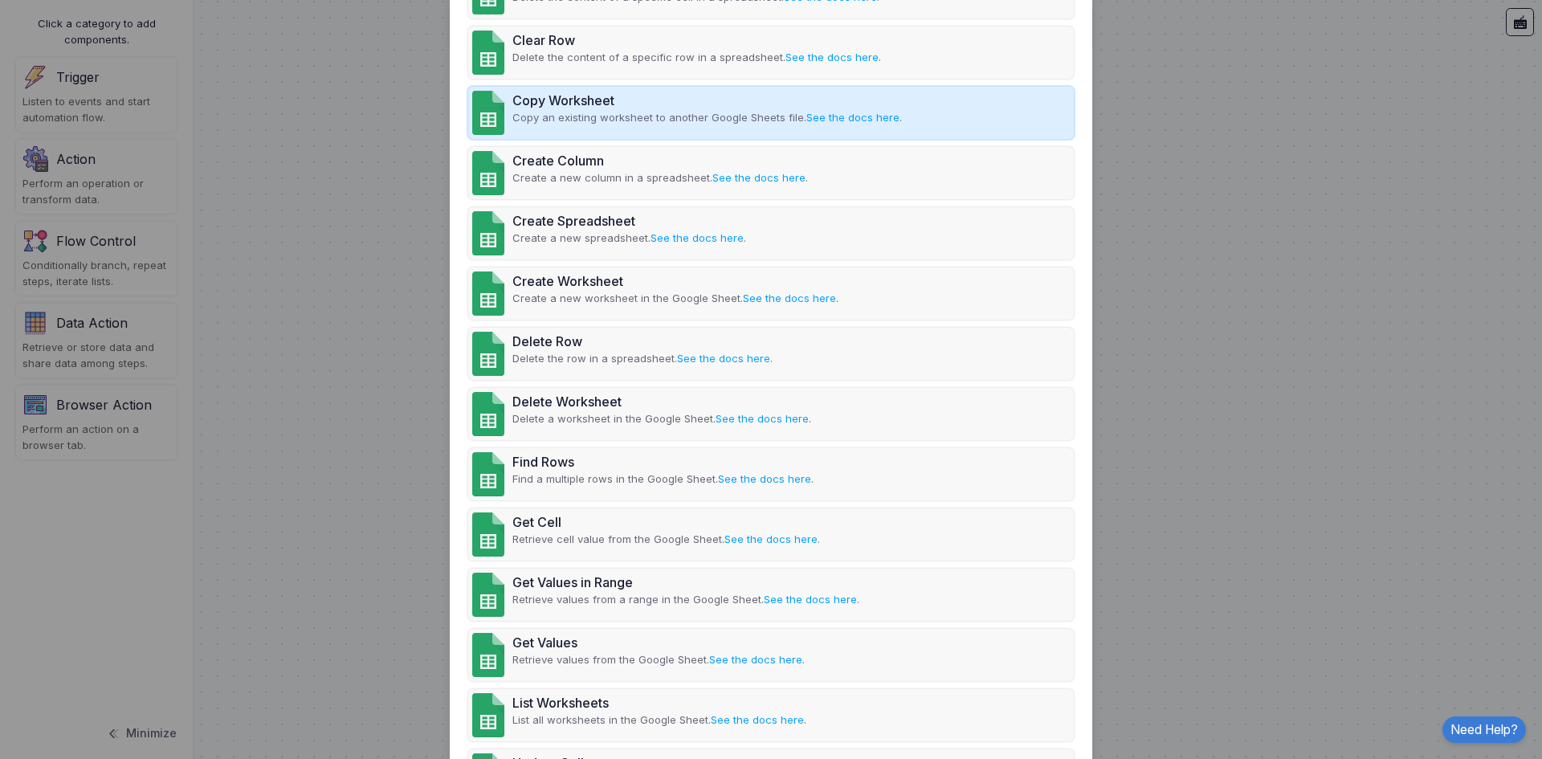
click at [621, 112] on p "Copy an existing worksheet to another Google Sheets file. See the docs here ." at bounding box center [707, 118] width 390 height 16
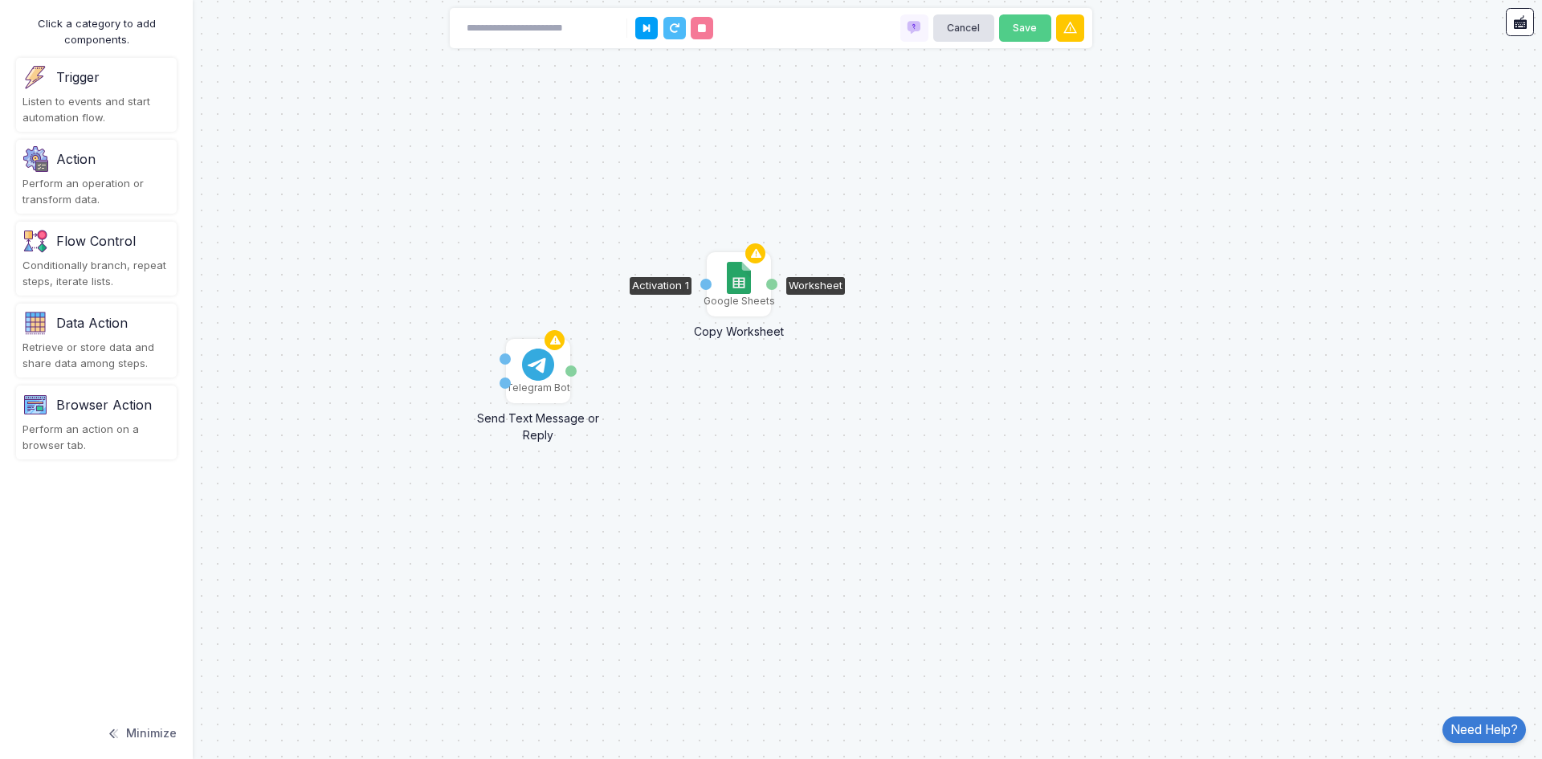
click at [739, 284] on img at bounding box center [738, 278] width 23 height 32
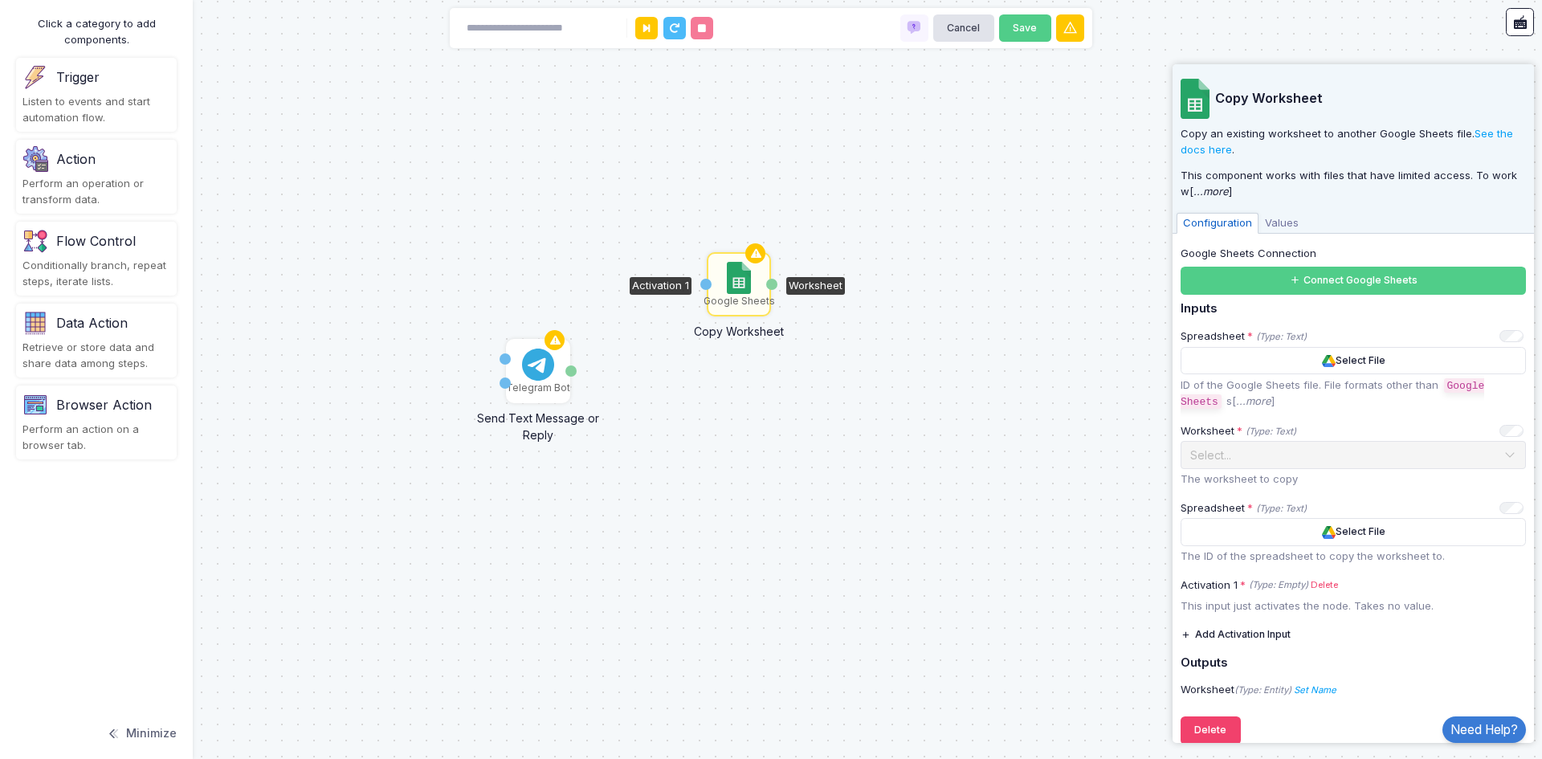
click at [870, 467] on div "Telegram Bot Send Text Message or Reply Chat ID Text Message Details Google She…" at bounding box center [771, 379] width 1542 height 759
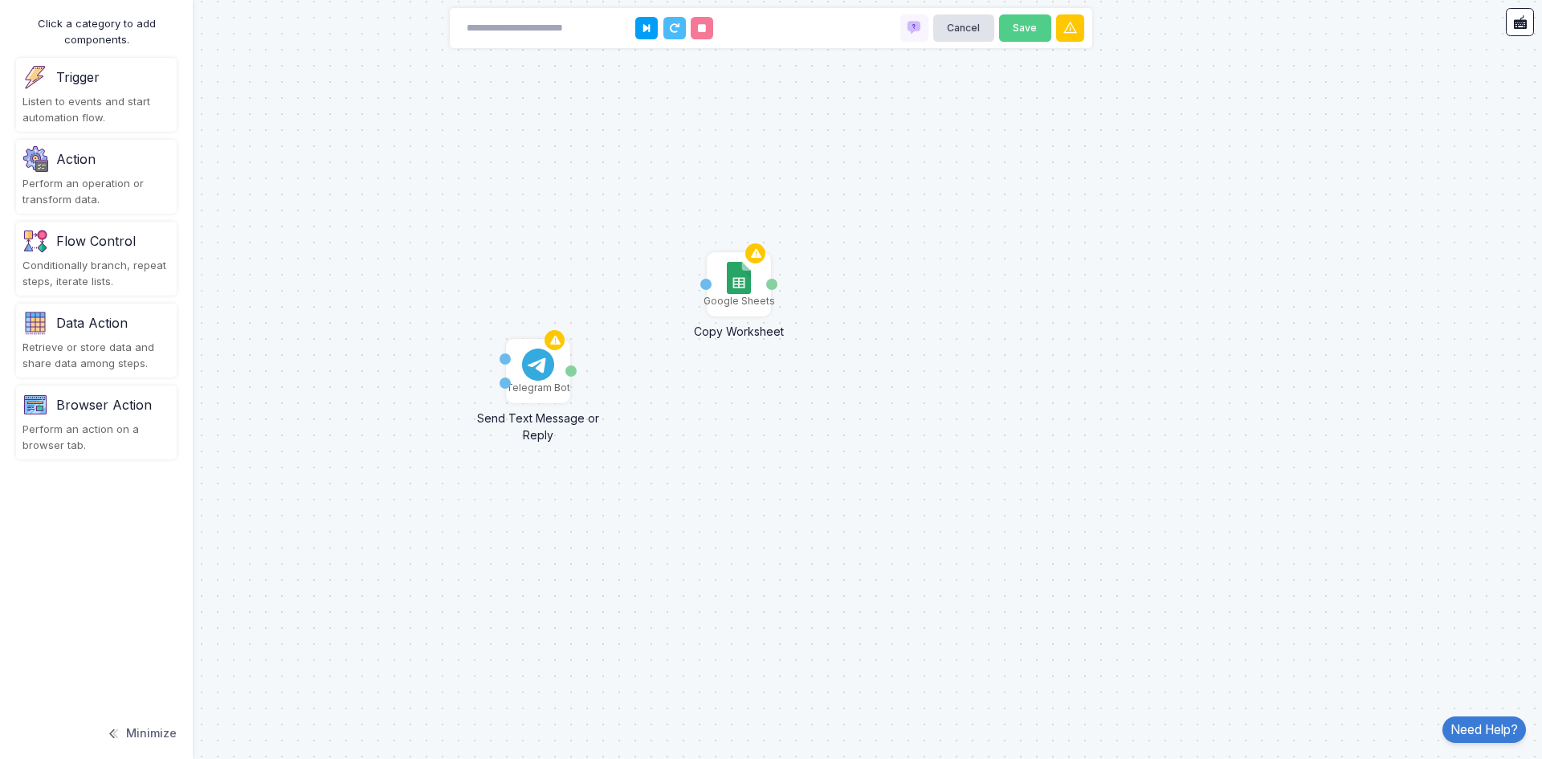
click at [75, 168] on div "Action" at bounding box center [75, 158] width 39 height 19
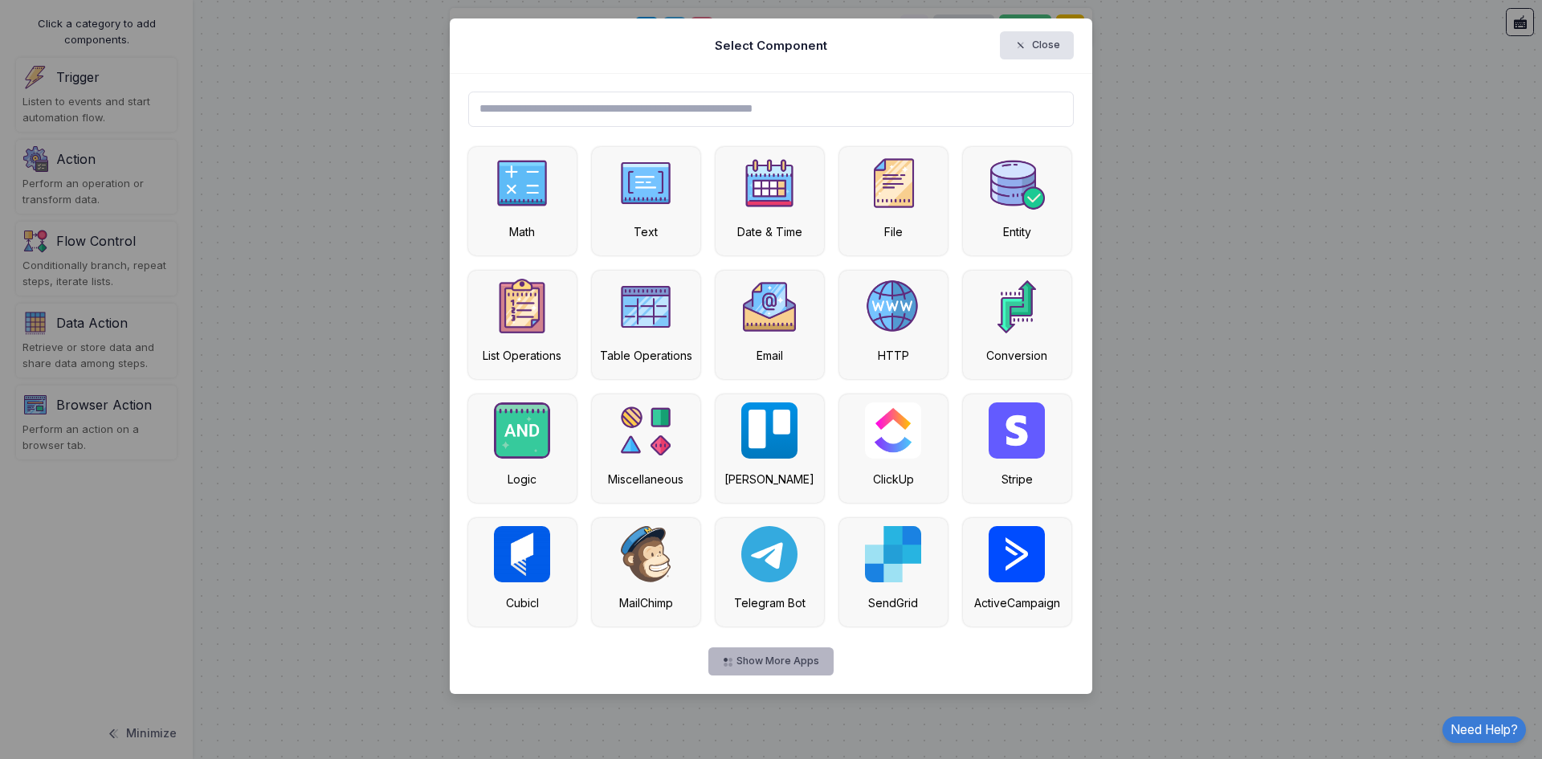
click at [801, 663] on button "Show More Apps" at bounding box center [770, 661] width 124 height 28
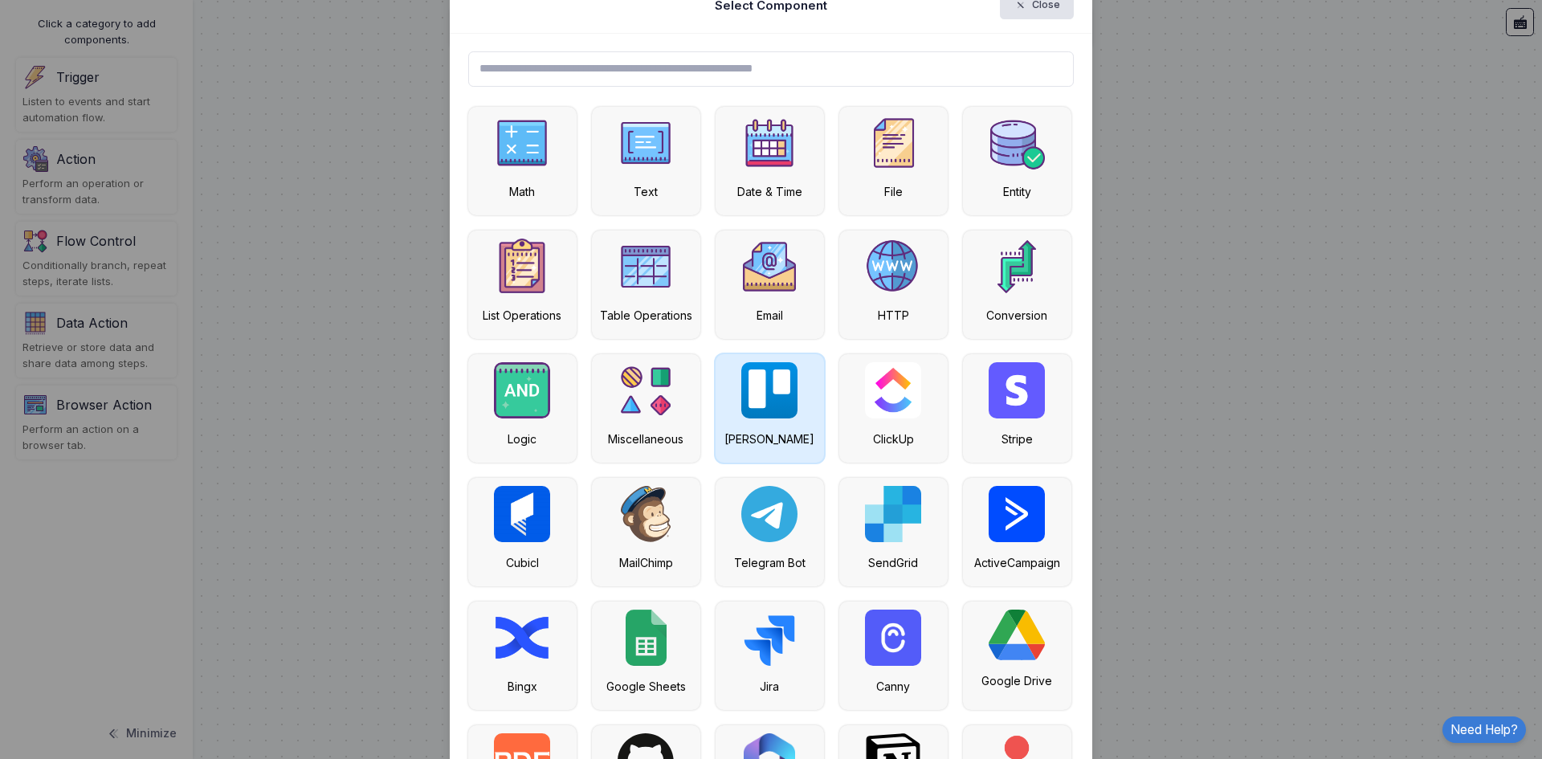
scroll to position [80, 0]
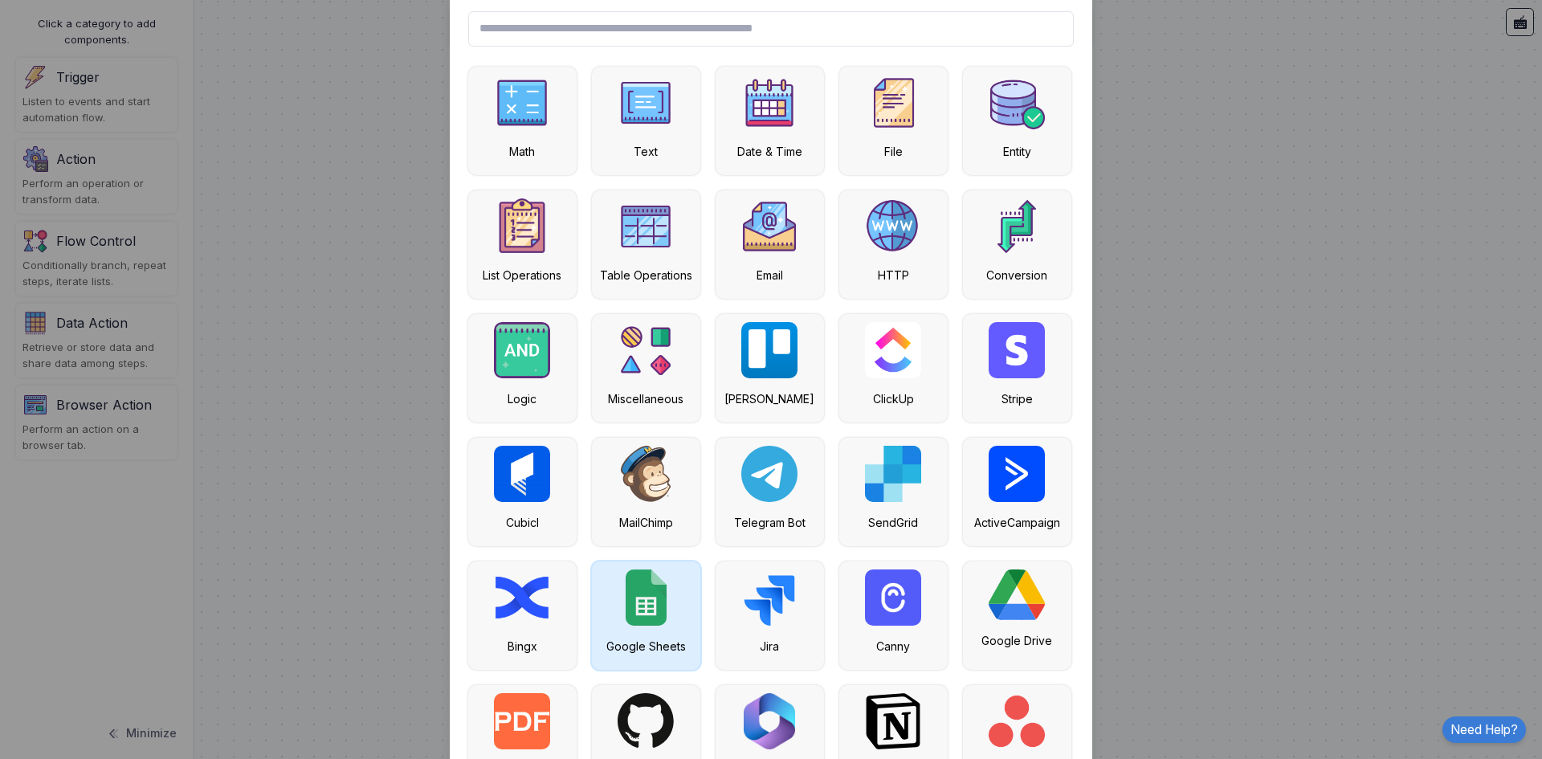
click at [665, 610] on div "Google Sheets" at bounding box center [646, 615] width 108 height 108
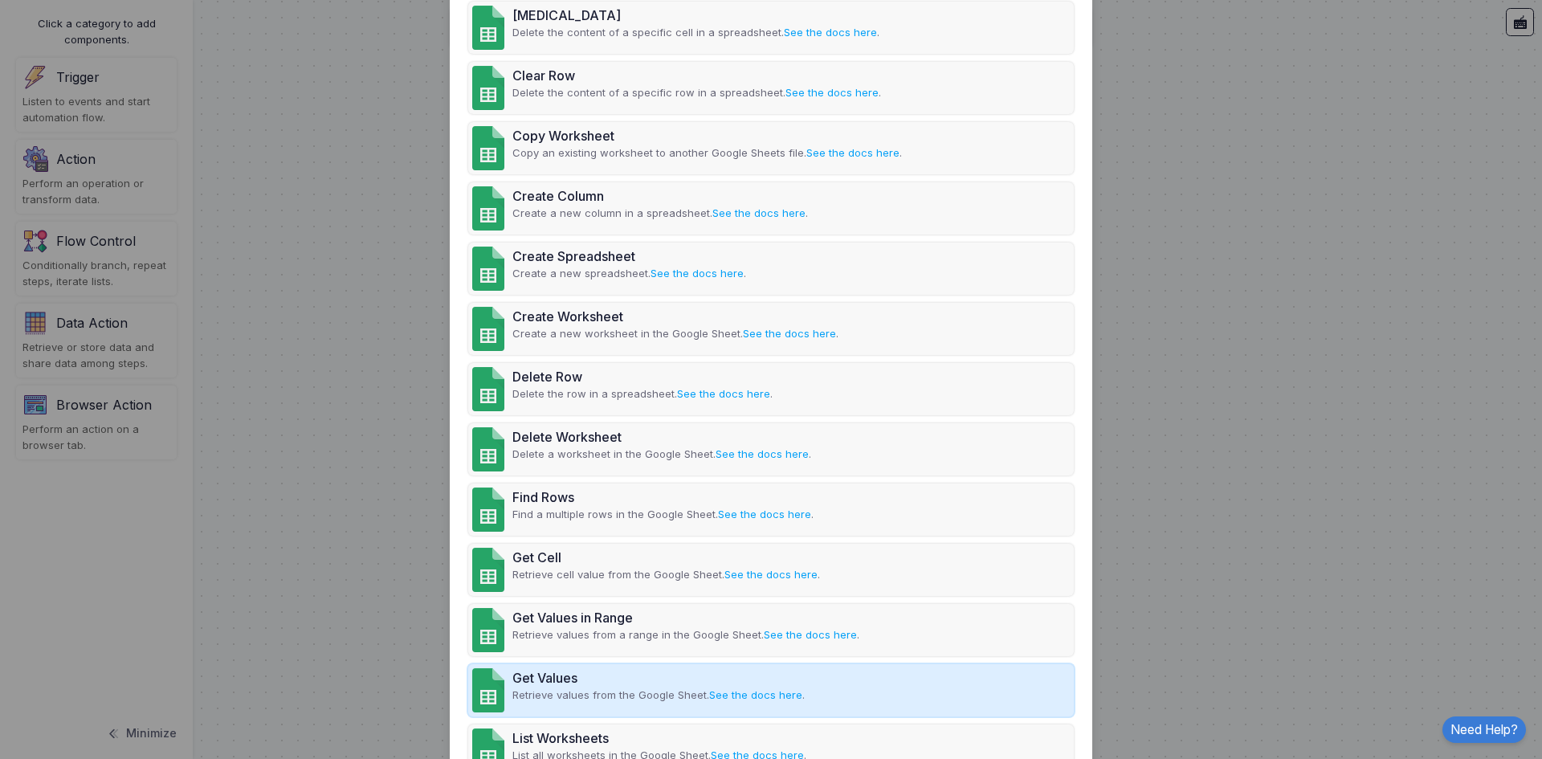
scroll to position [482, 0]
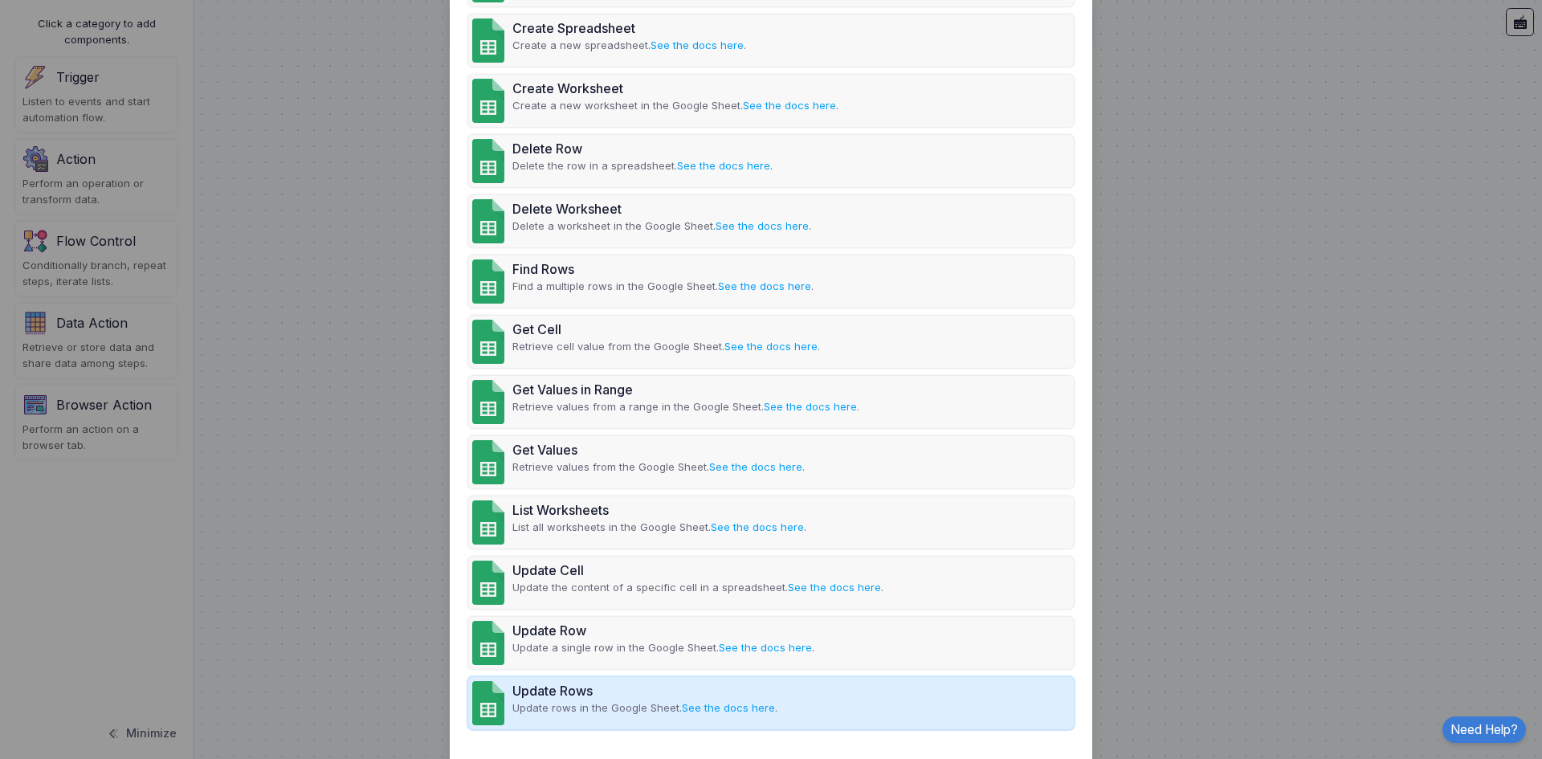
click at [593, 704] on p "Update rows in the Google Sheet. See the docs here ." at bounding box center [644, 708] width 265 height 16
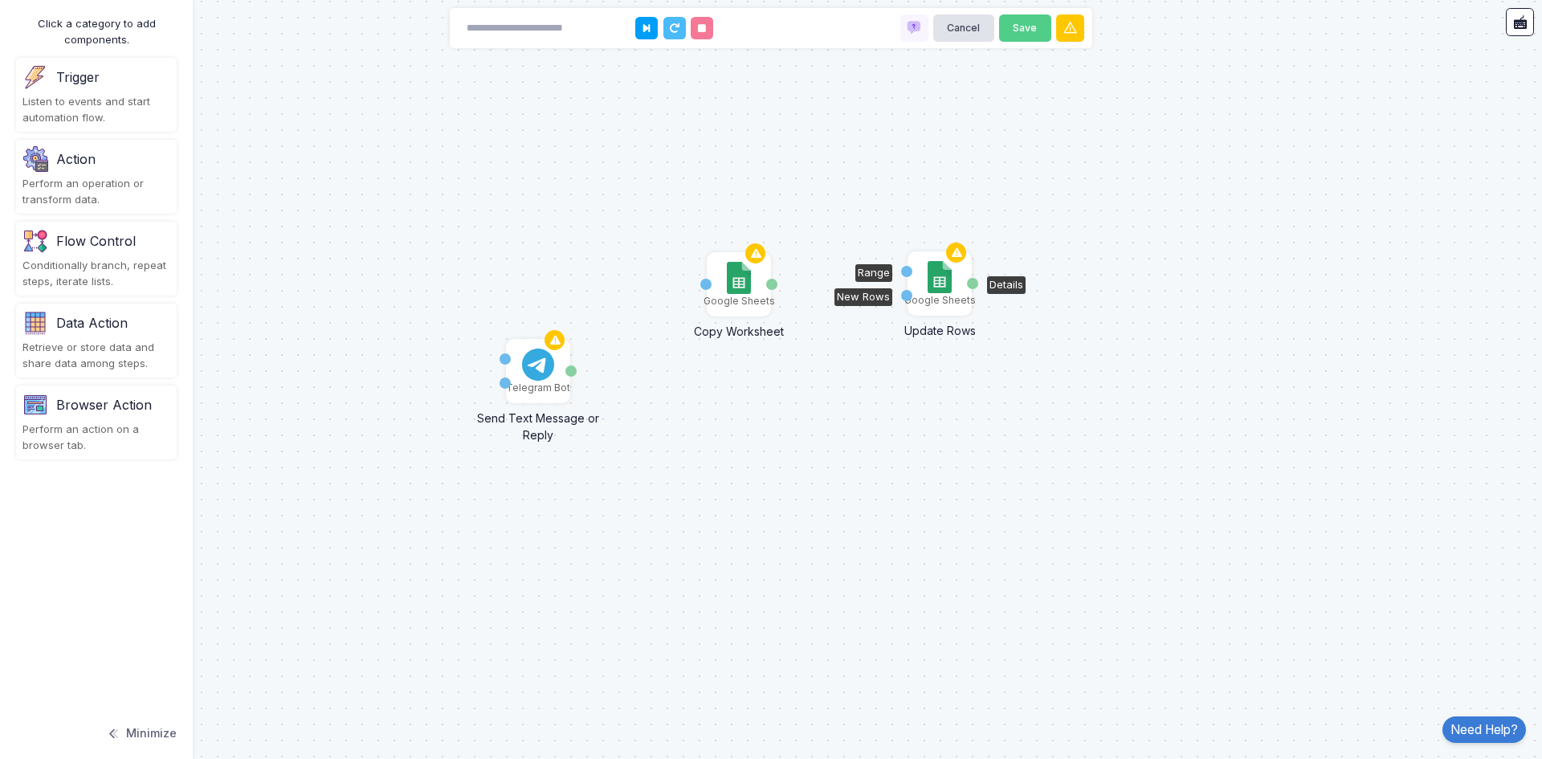
click at [940, 283] on img at bounding box center [939, 277] width 23 height 32
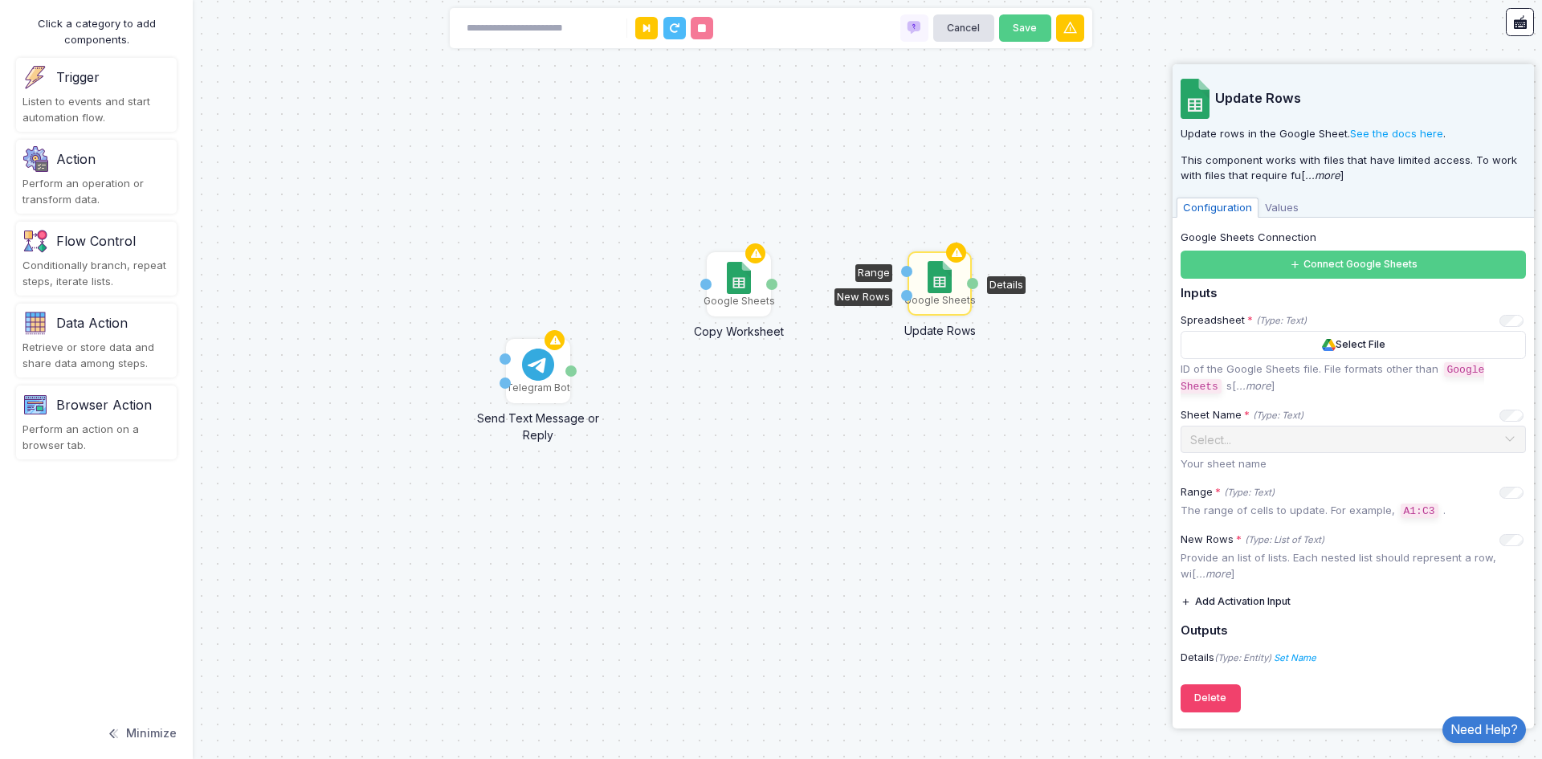
click at [891, 390] on div "Telegram Bot Send Text Message or Reply Chat ID Text Message Details Google She…" at bounding box center [771, 379] width 1542 height 759
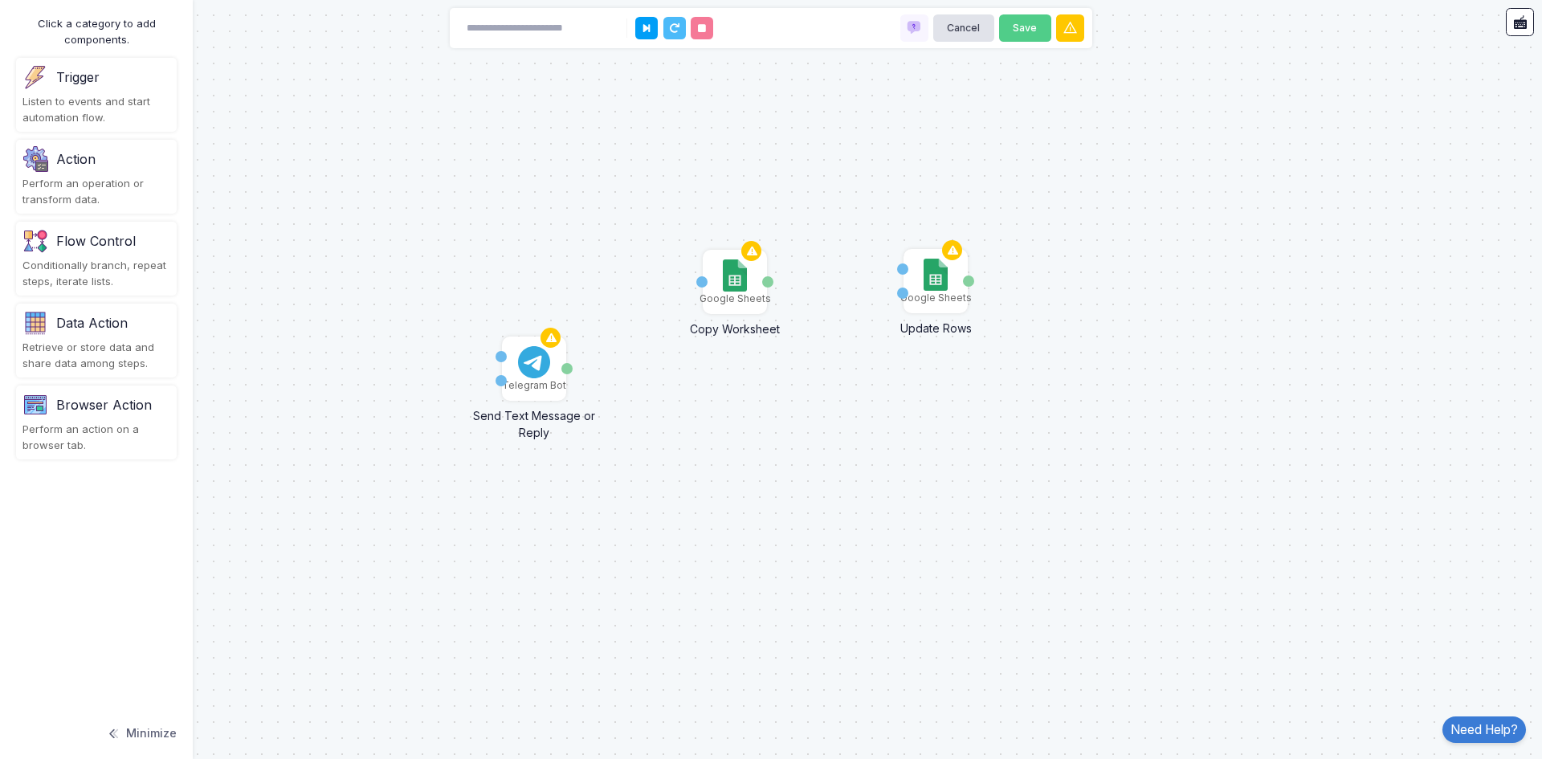
click at [98, 180] on div "Perform an operation or transform data." at bounding box center [96, 191] width 148 height 31
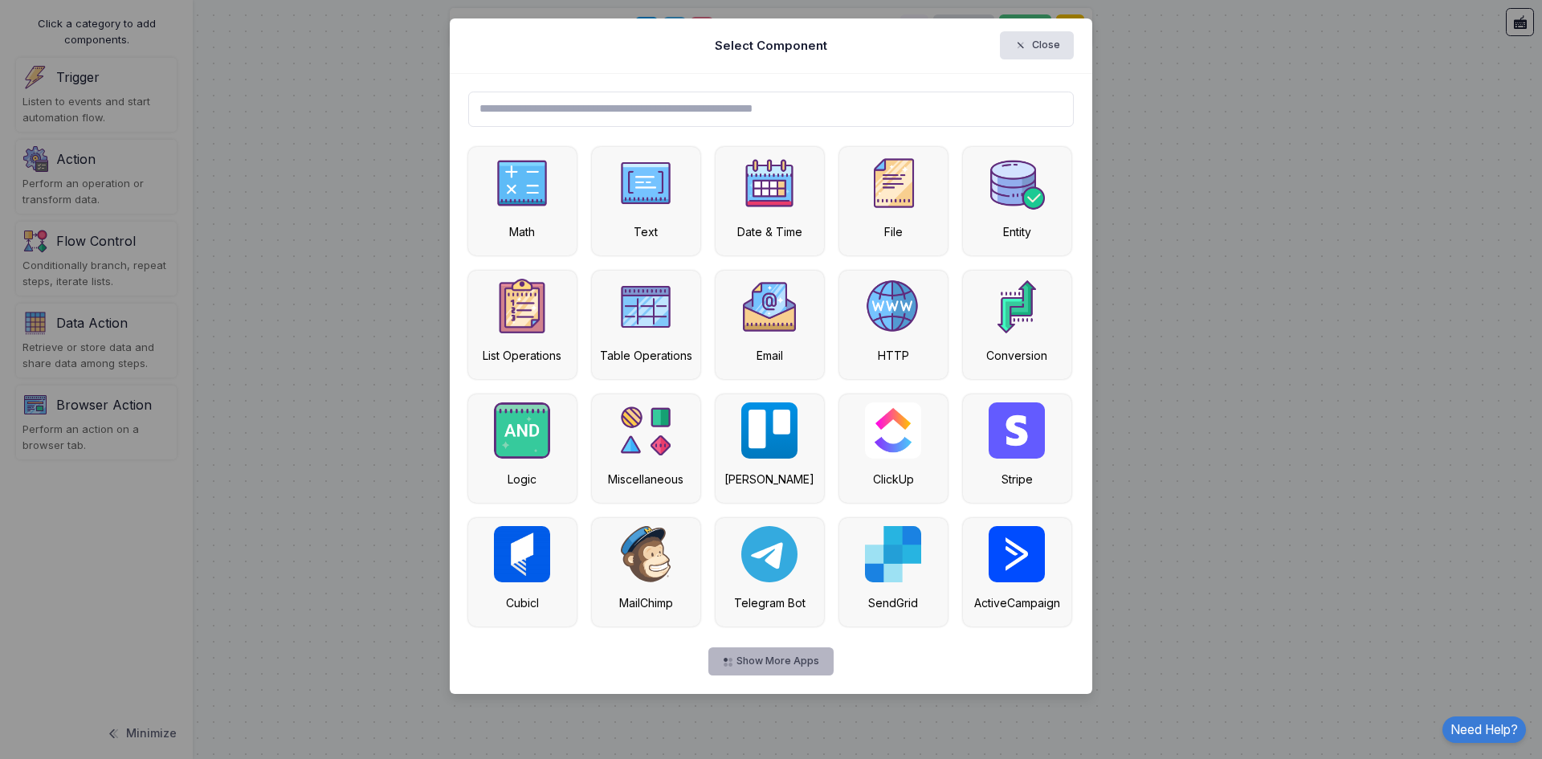
click at [792, 663] on button "Show More Apps" at bounding box center [770, 661] width 124 height 28
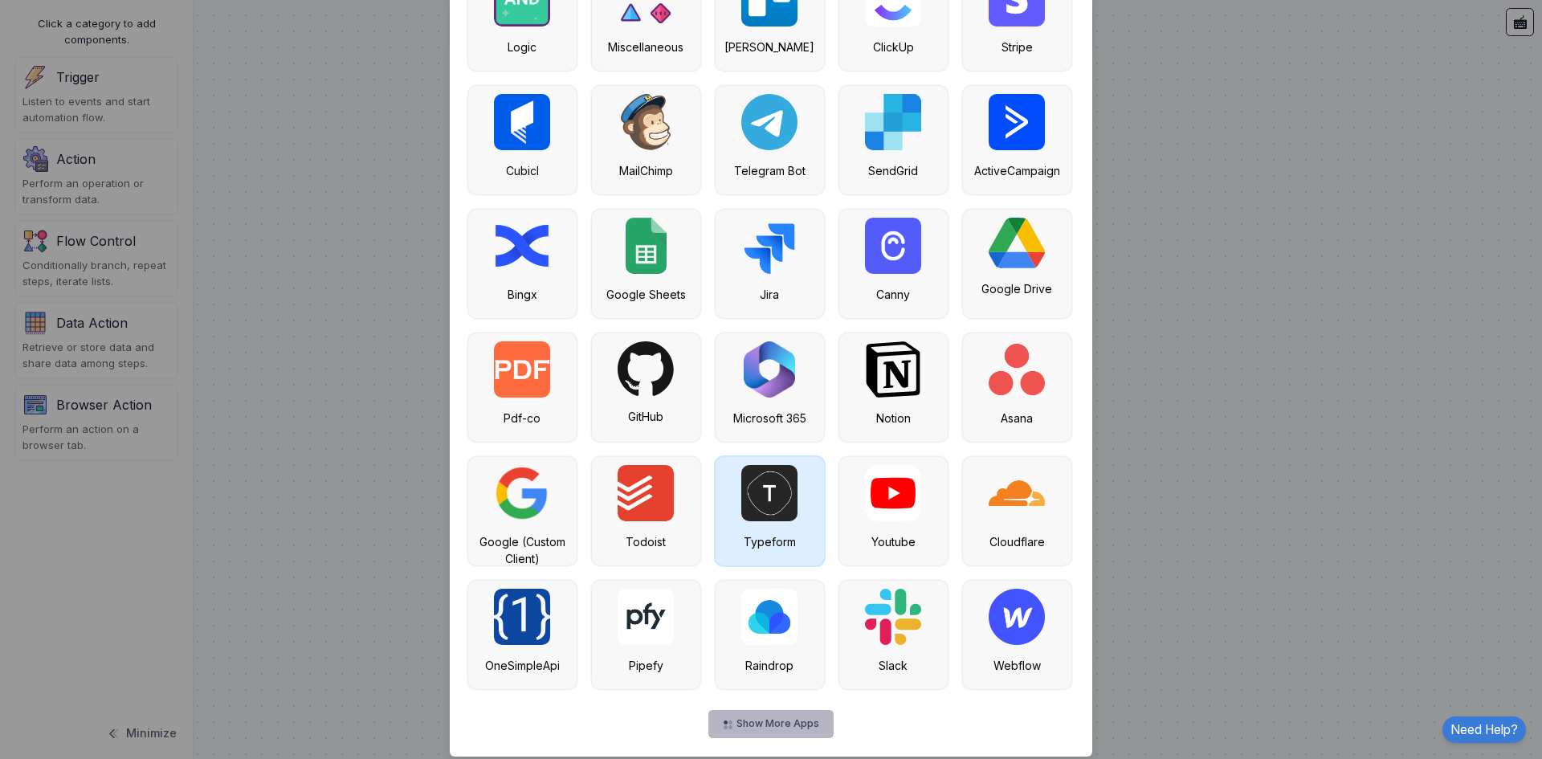
scroll to position [448, 0]
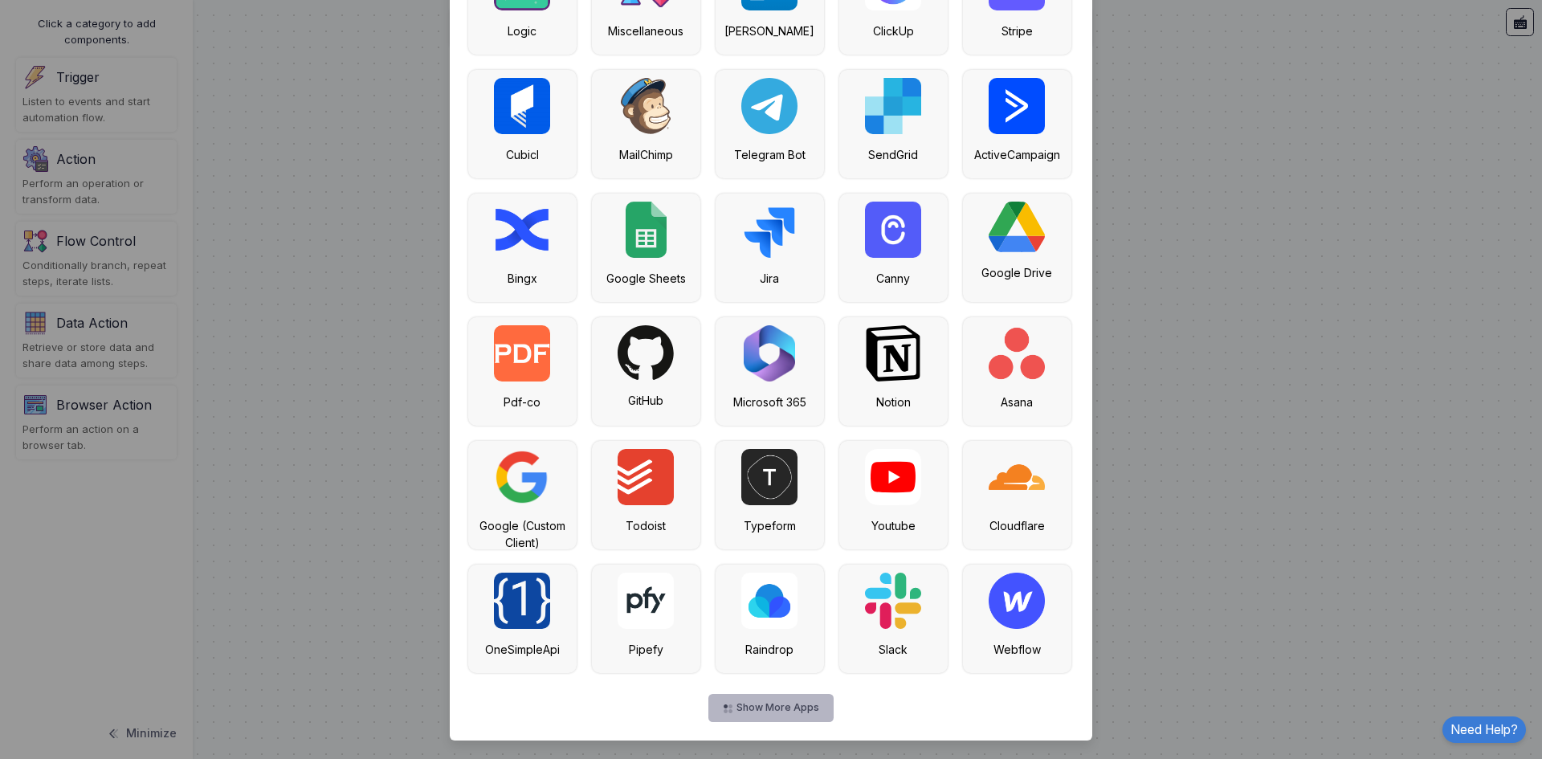
click at [803, 704] on button "Show More Apps" at bounding box center [770, 708] width 124 height 28
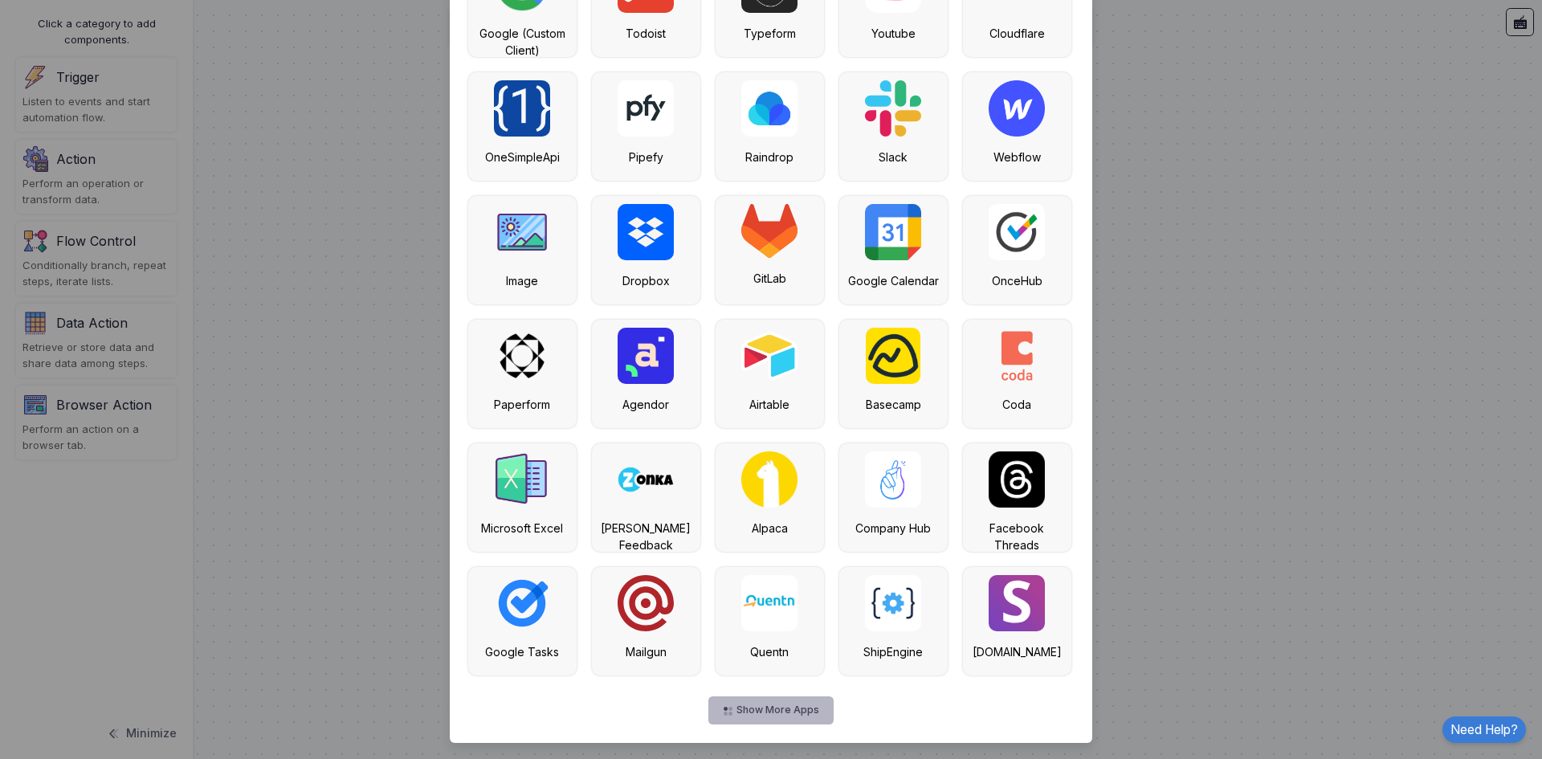
scroll to position [943, 0]
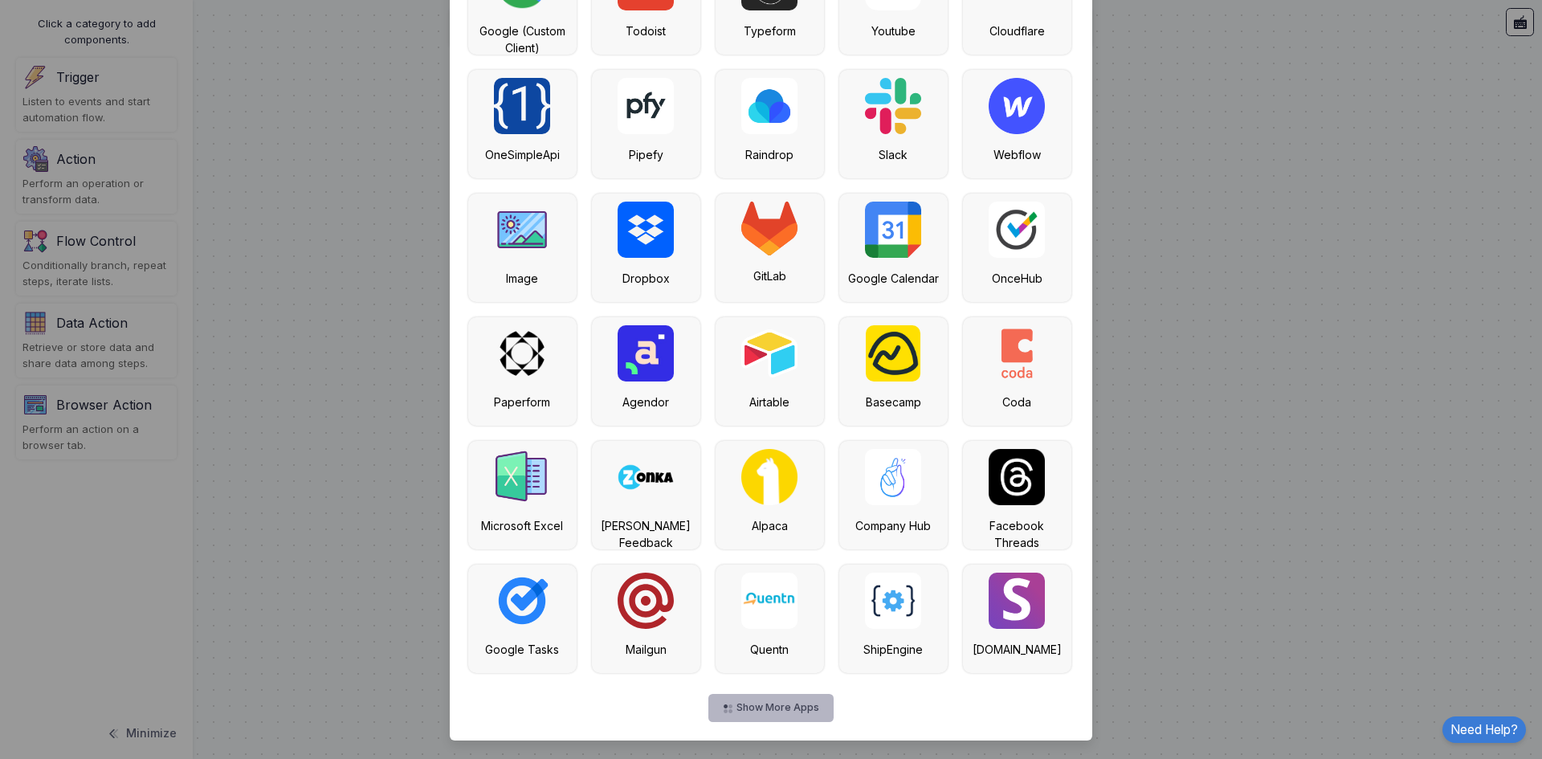
click at [793, 708] on button "Show More Apps" at bounding box center [770, 708] width 124 height 28
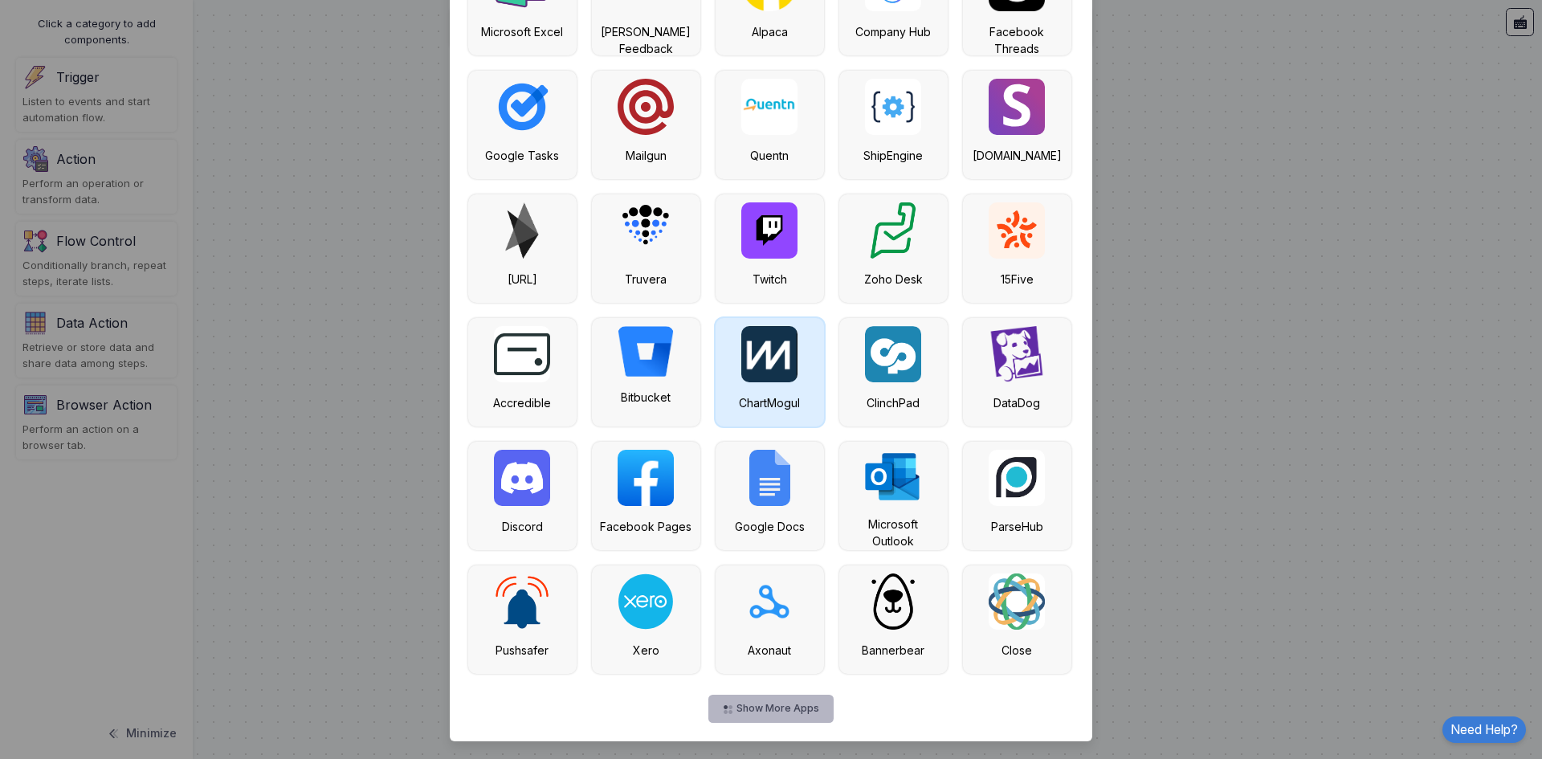
scroll to position [1438, 0]
click at [823, 706] on button "Show More Apps" at bounding box center [770, 708] width 124 height 28
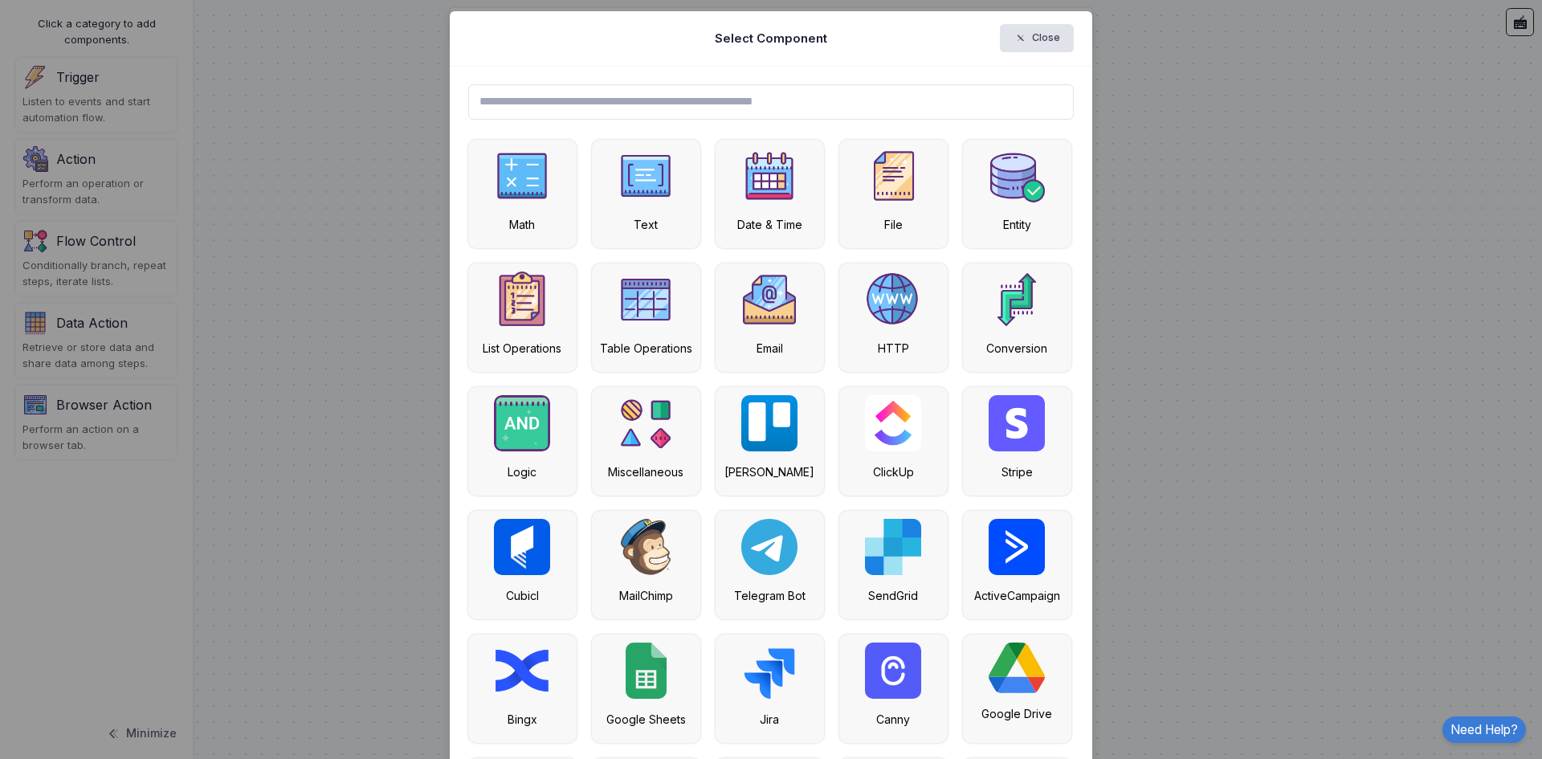
scroll to position [0, 0]
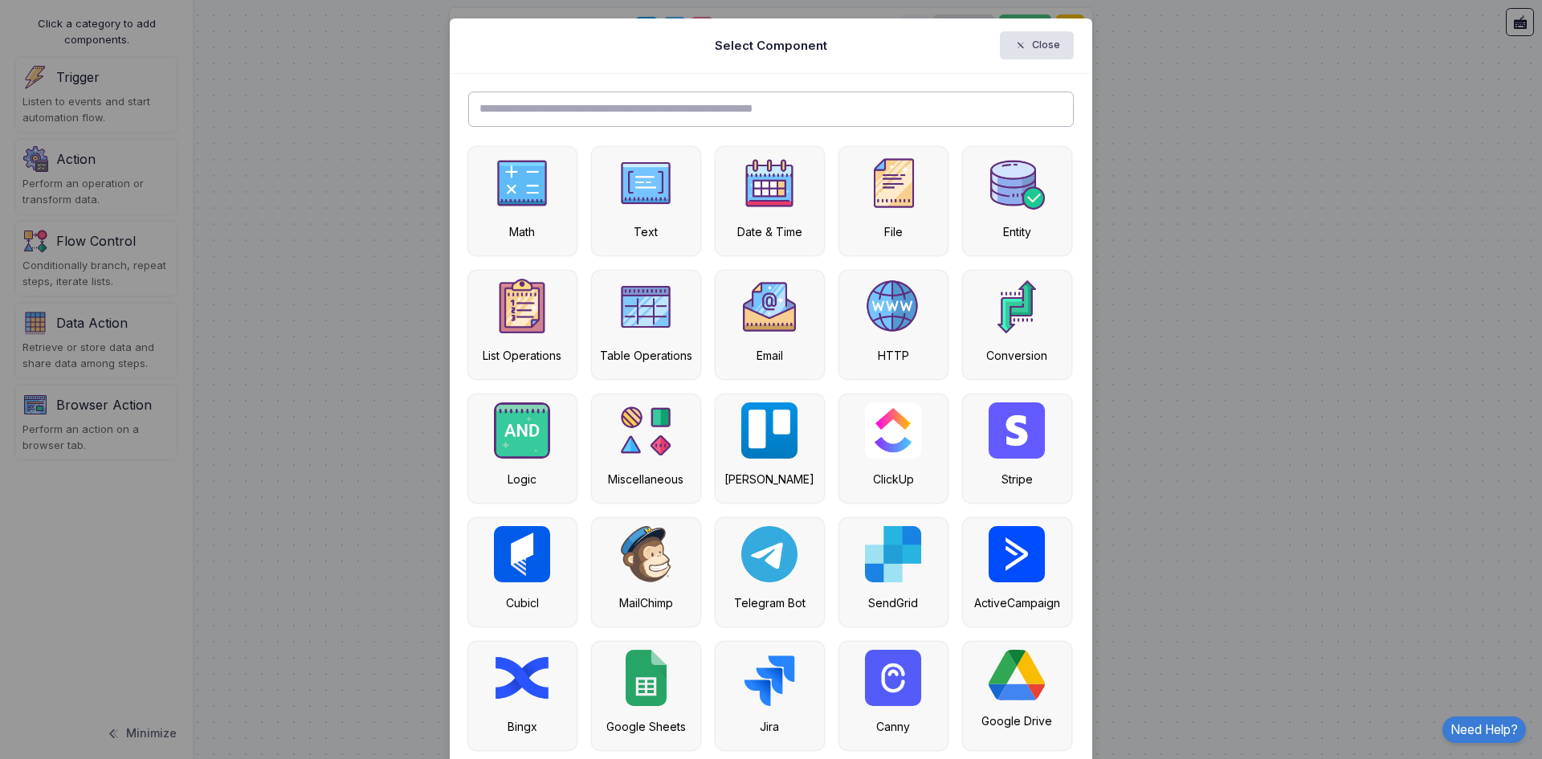
click at [657, 108] on input "text" at bounding box center [771, 109] width 606 height 35
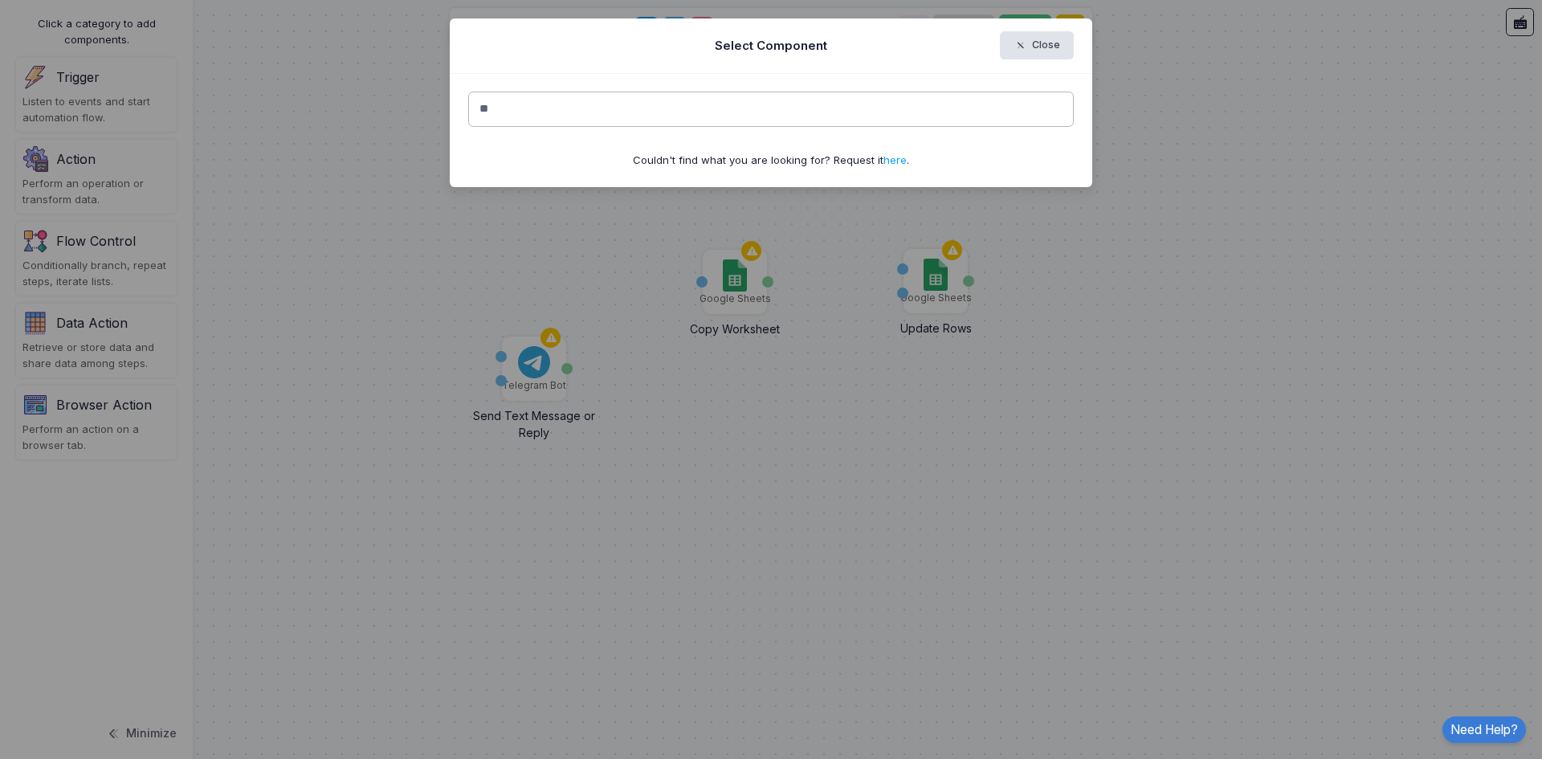
type input "*"
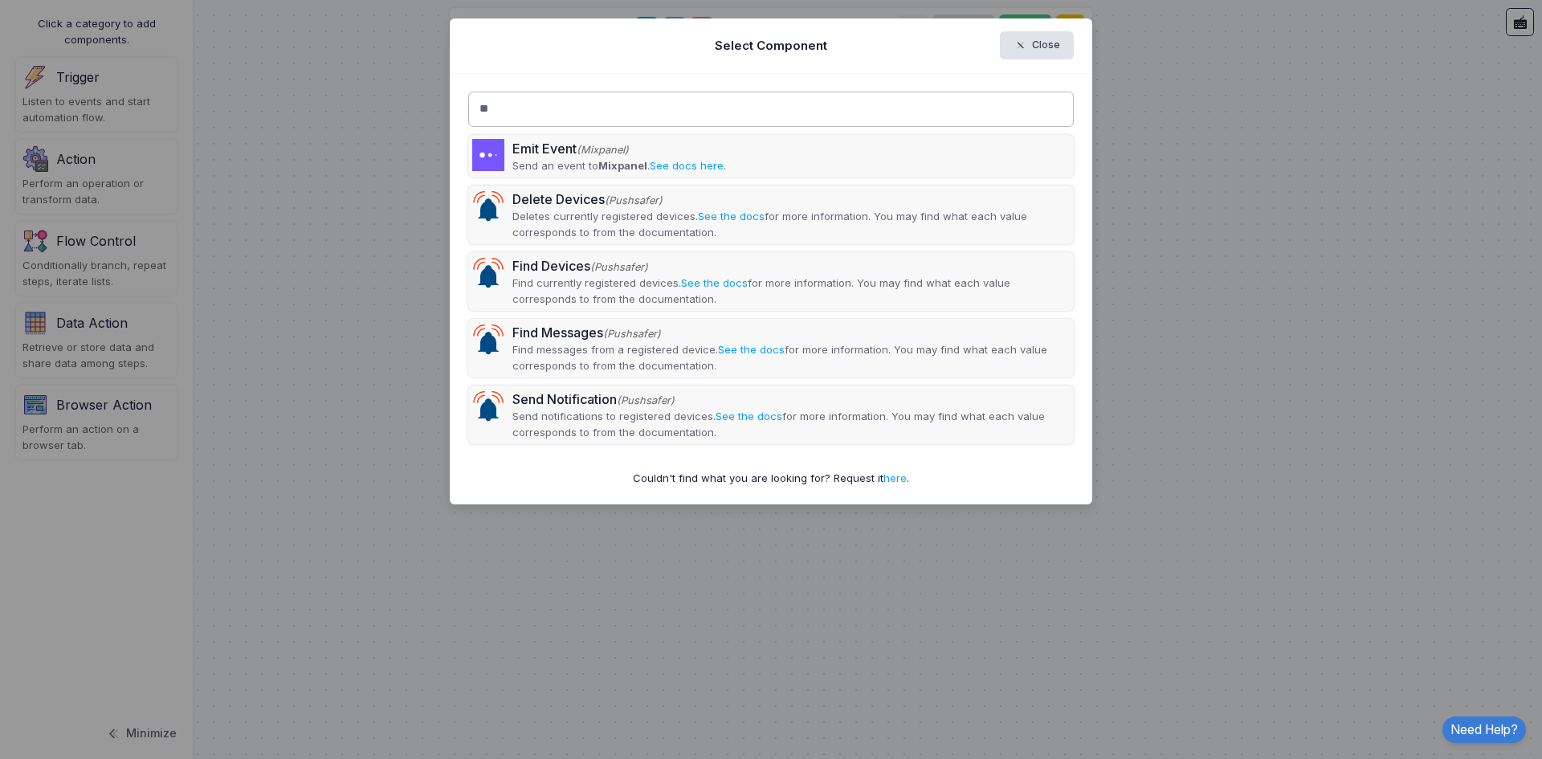
type input "*"
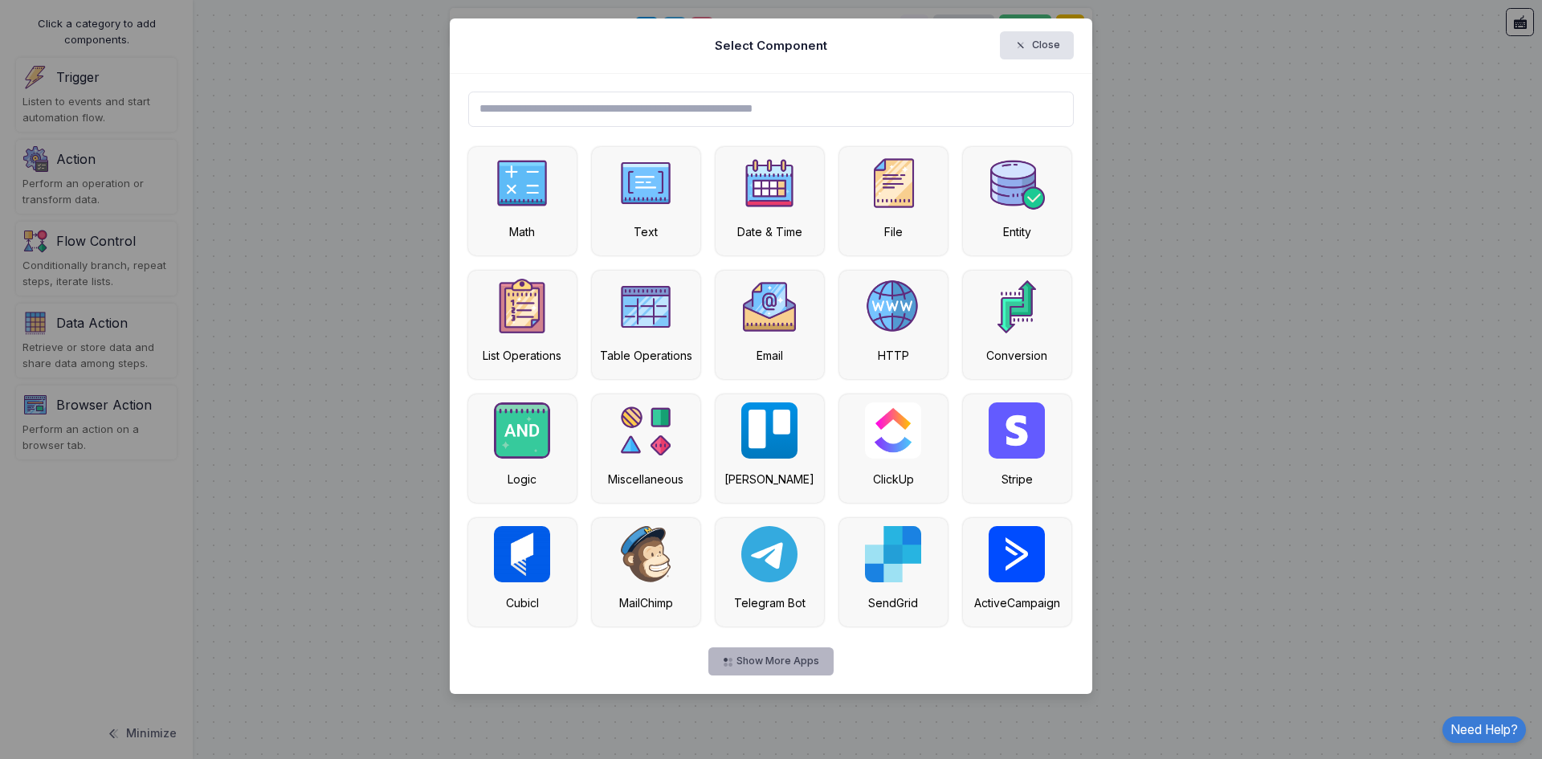
click at [799, 656] on button "Show More Apps" at bounding box center [770, 661] width 124 height 28
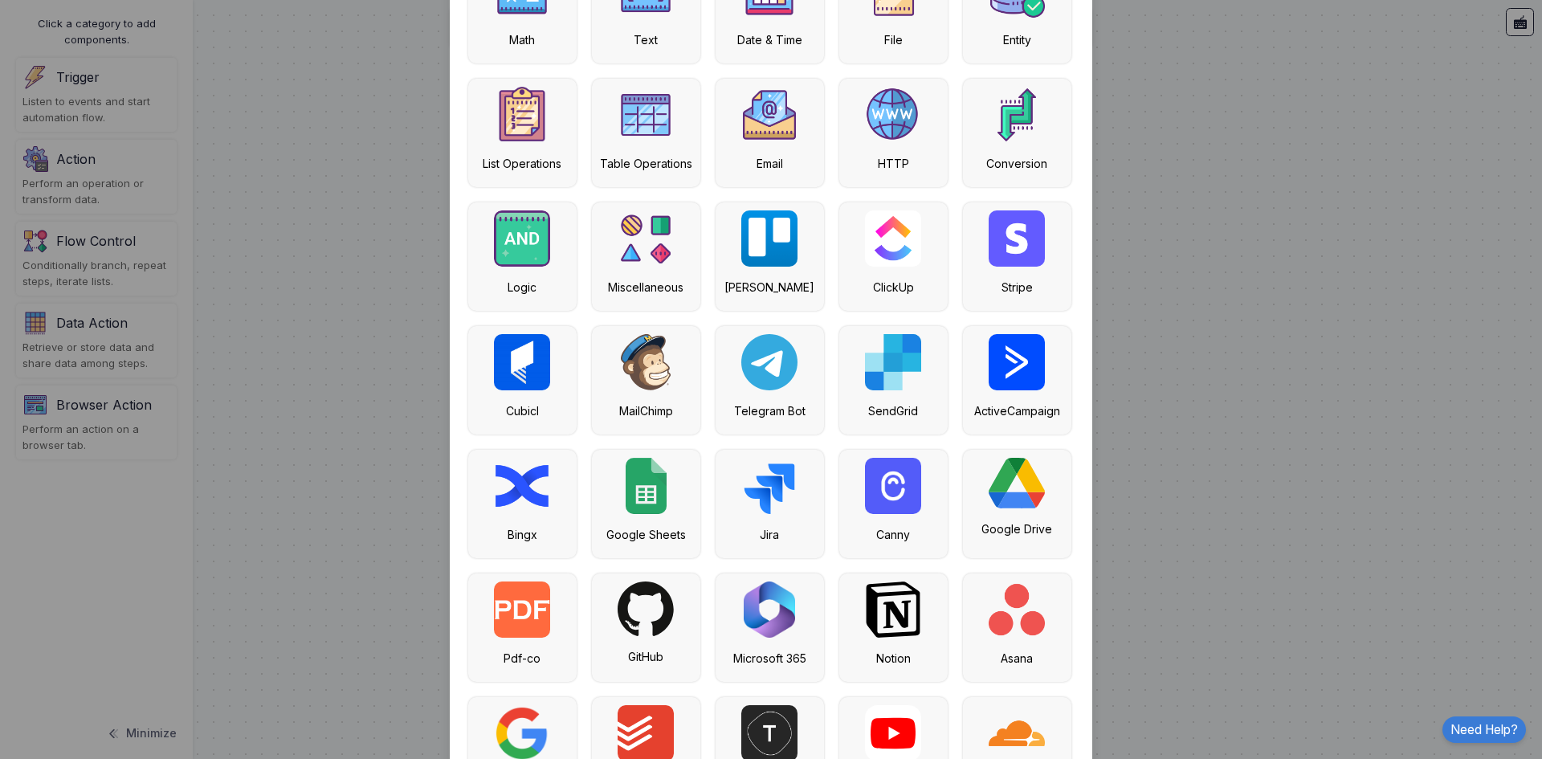
scroll to position [448, 0]
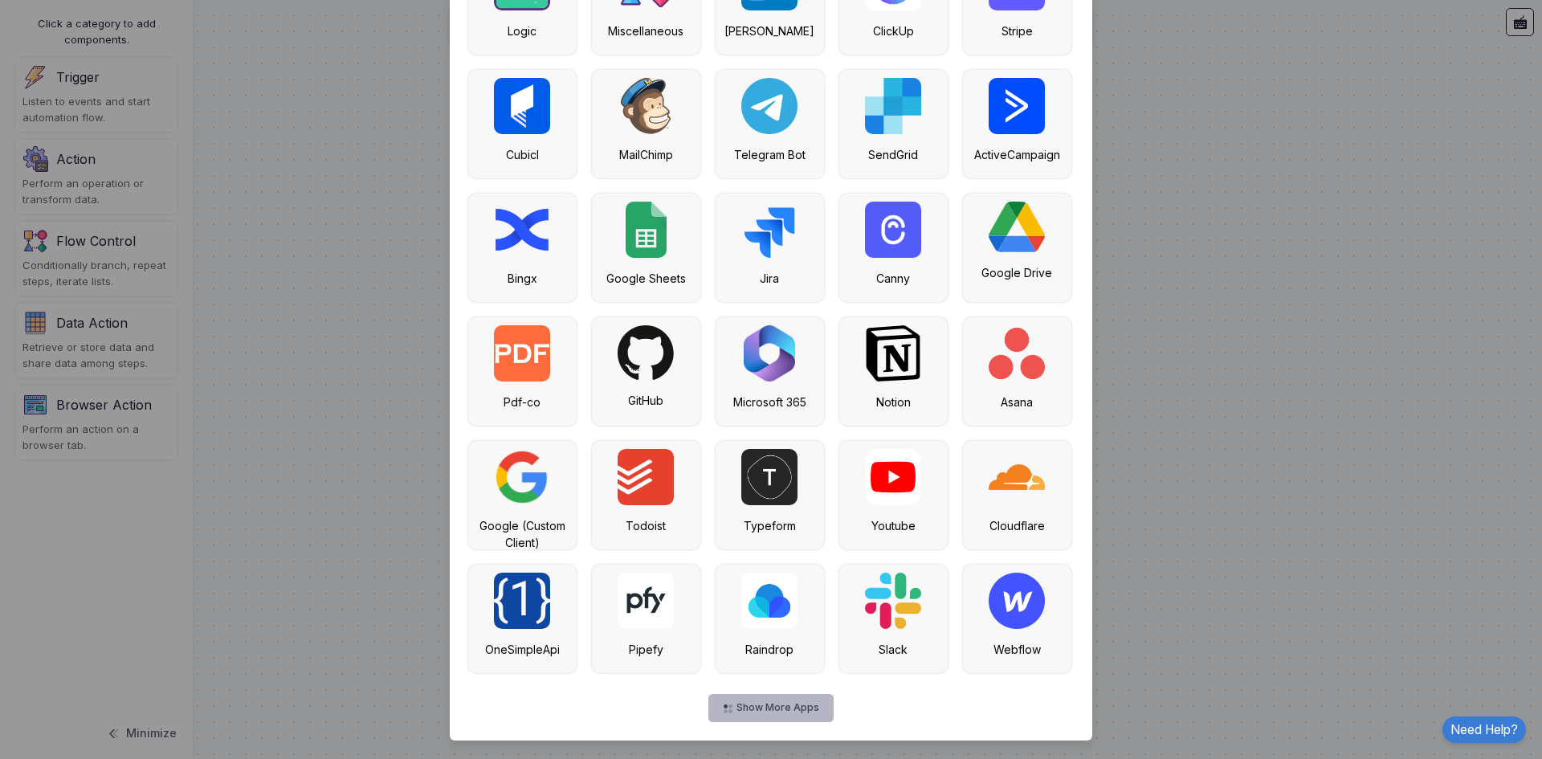
click at [815, 708] on button "Show More Apps" at bounding box center [770, 708] width 124 height 28
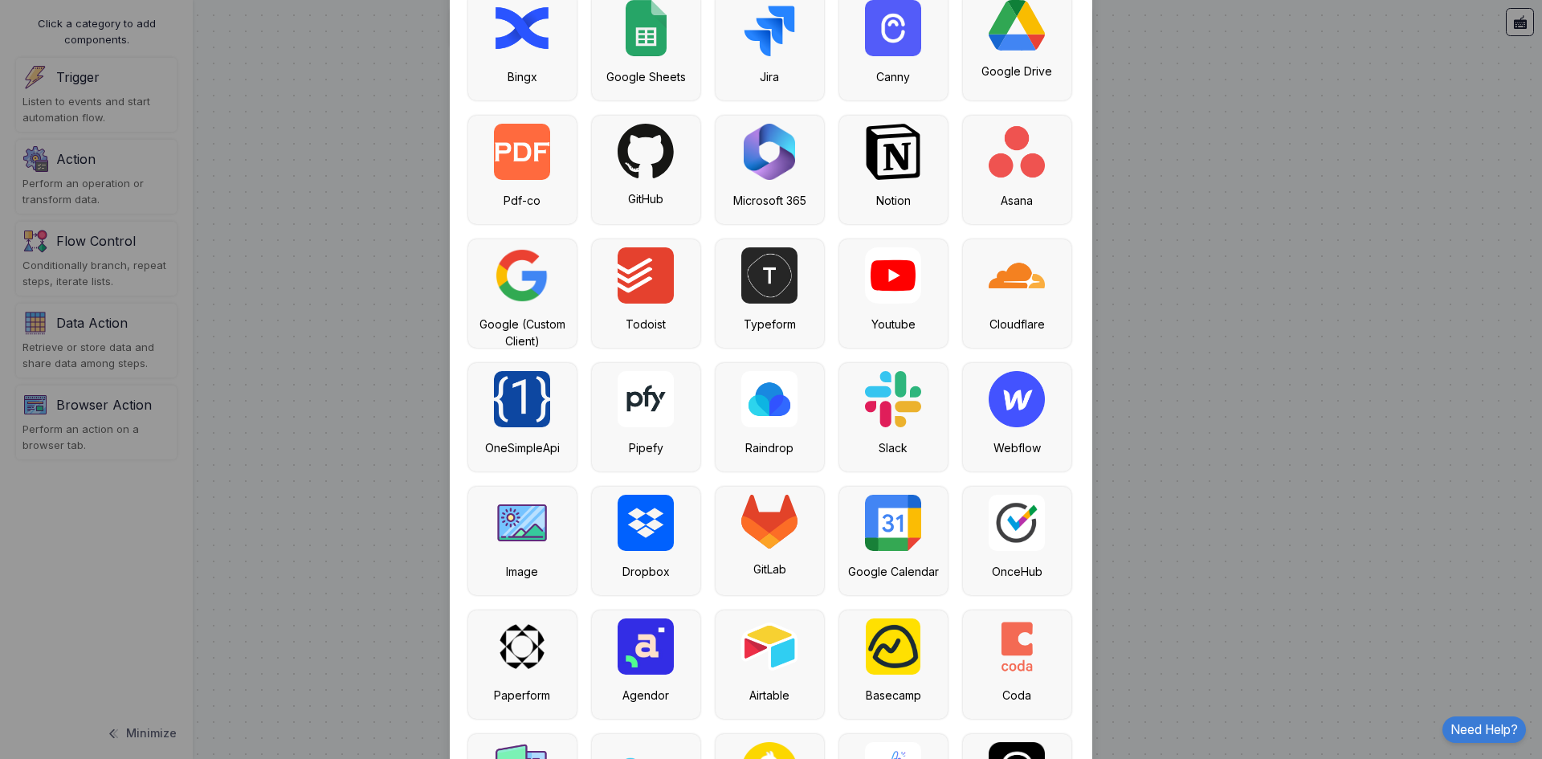
scroll to position [930, 0]
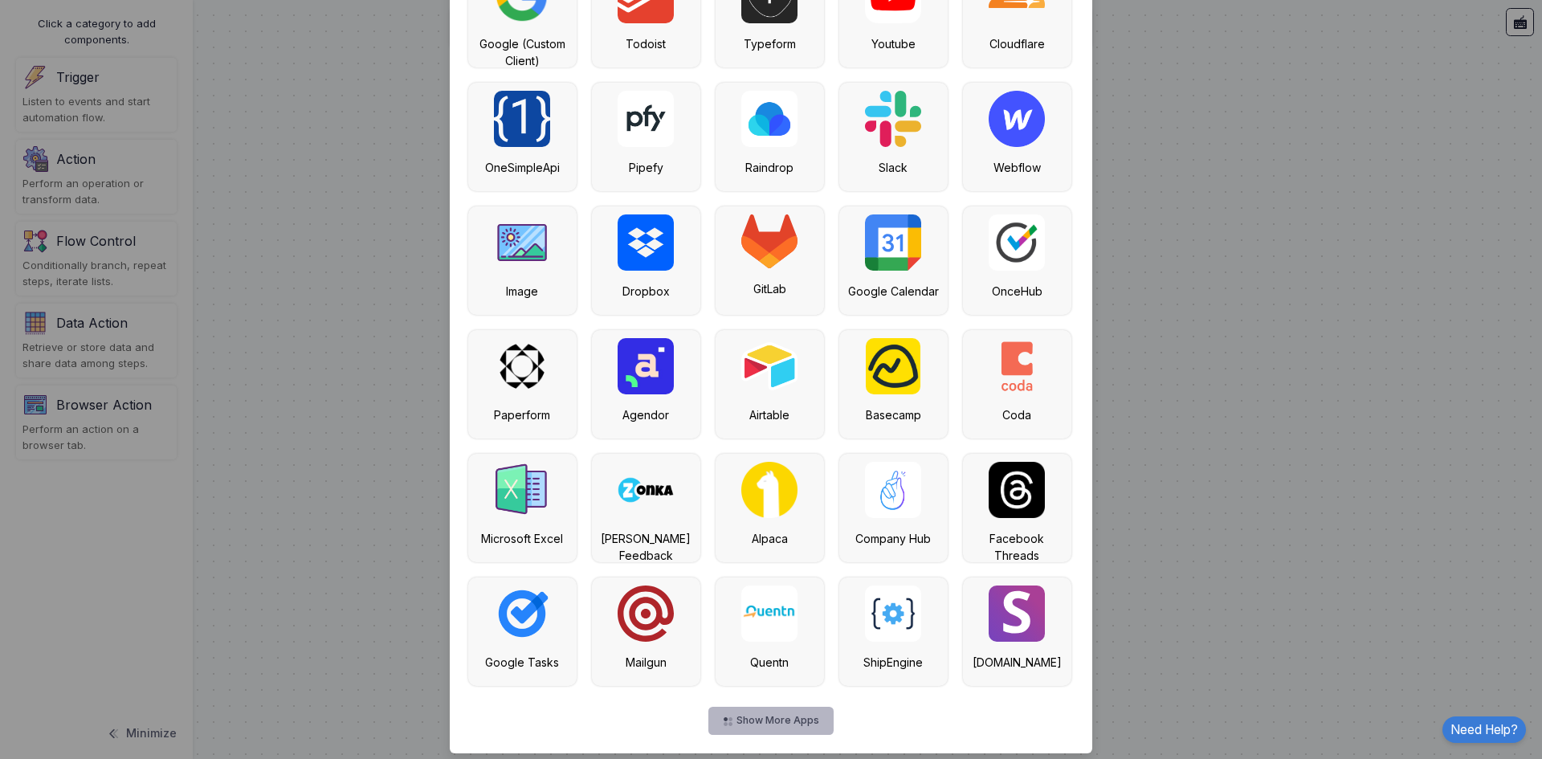
click at [808, 721] on button "Show More Apps" at bounding box center [770, 721] width 124 height 28
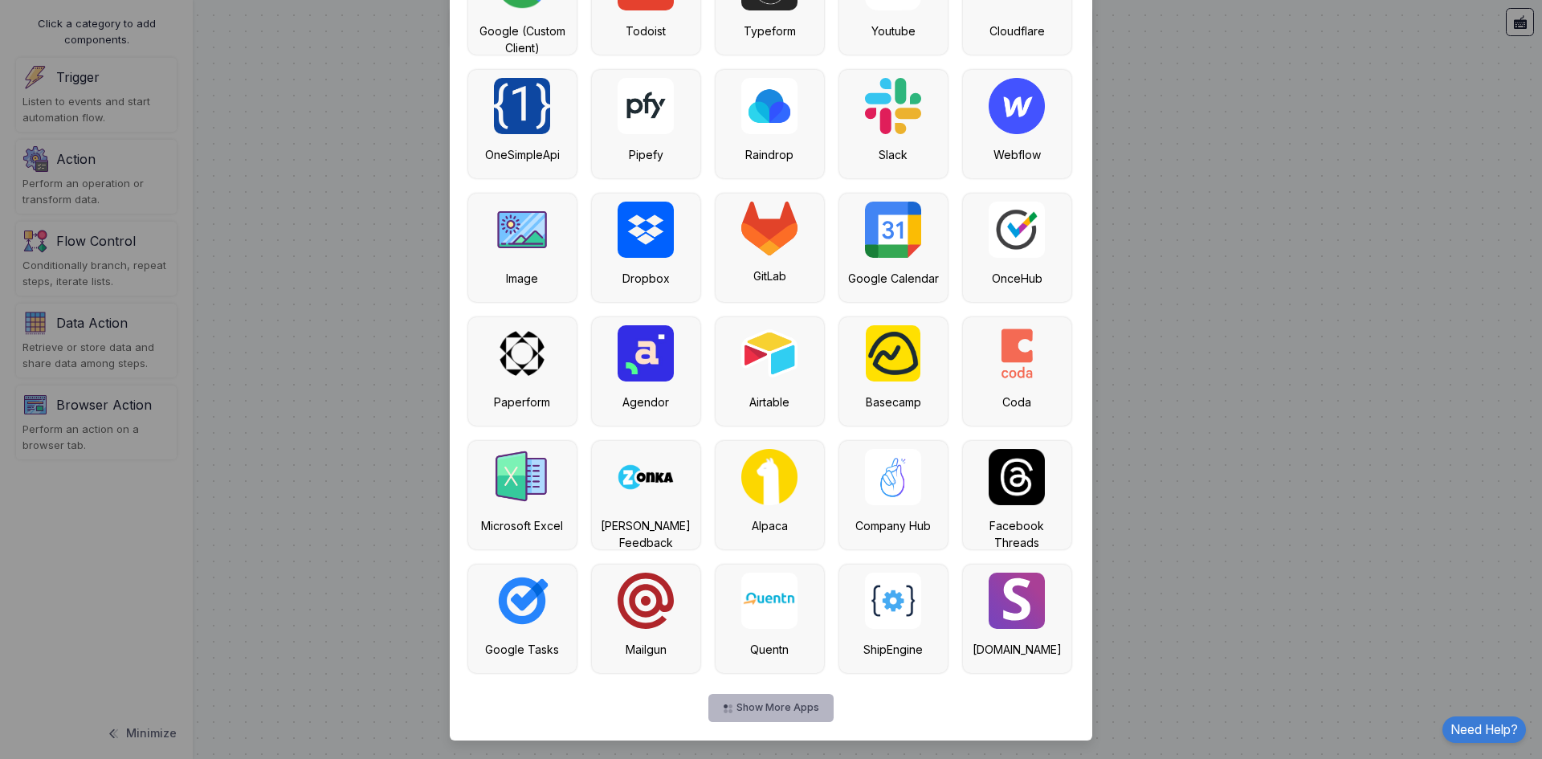
click at [801, 717] on button "Show More Apps" at bounding box center [770, 708] width 124 height 28
click at [763, 706] on button "Show More Apps" at bounding box center [770, 708] width 124 height 28
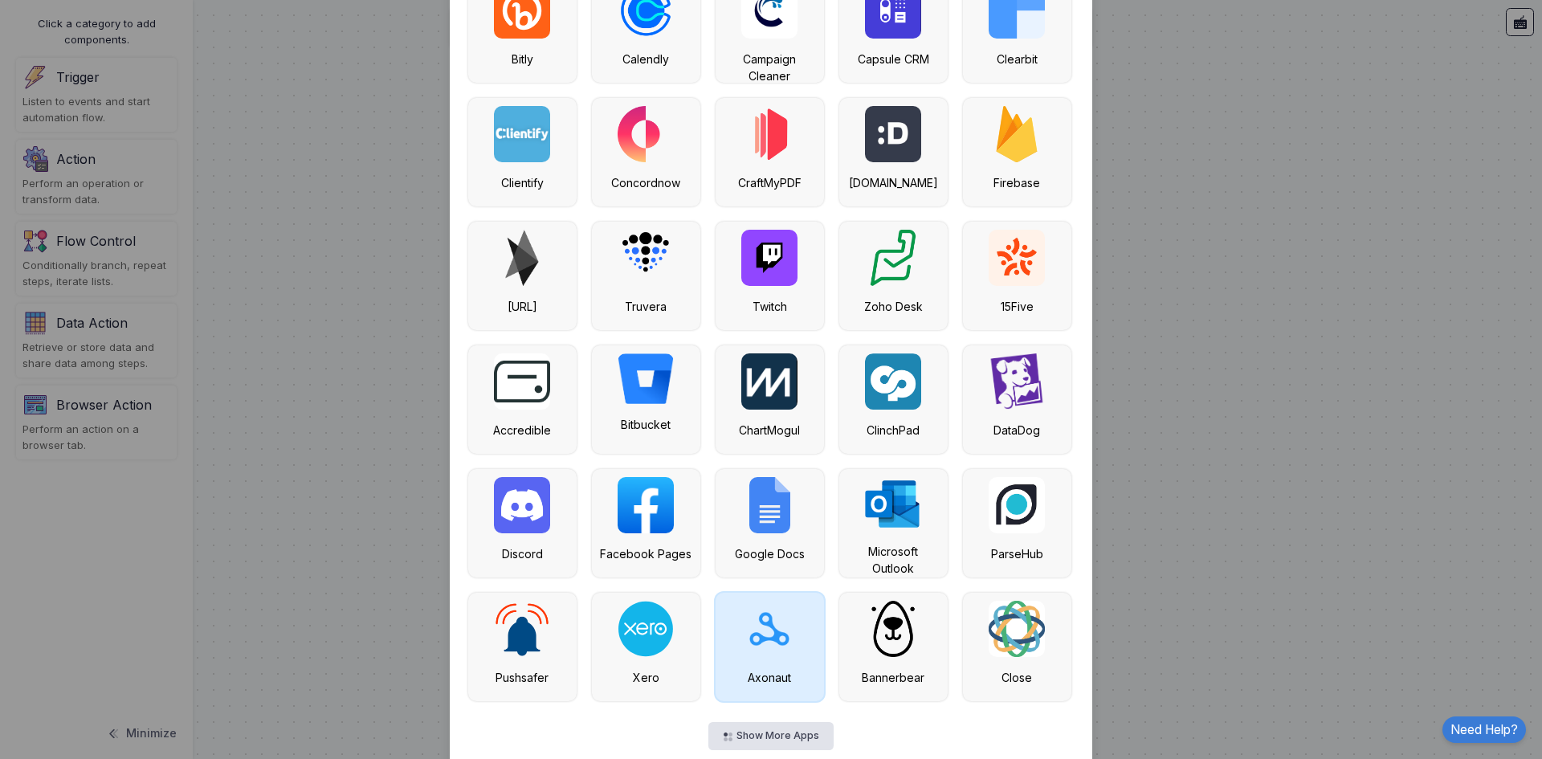
scroll to position [2427, 0]
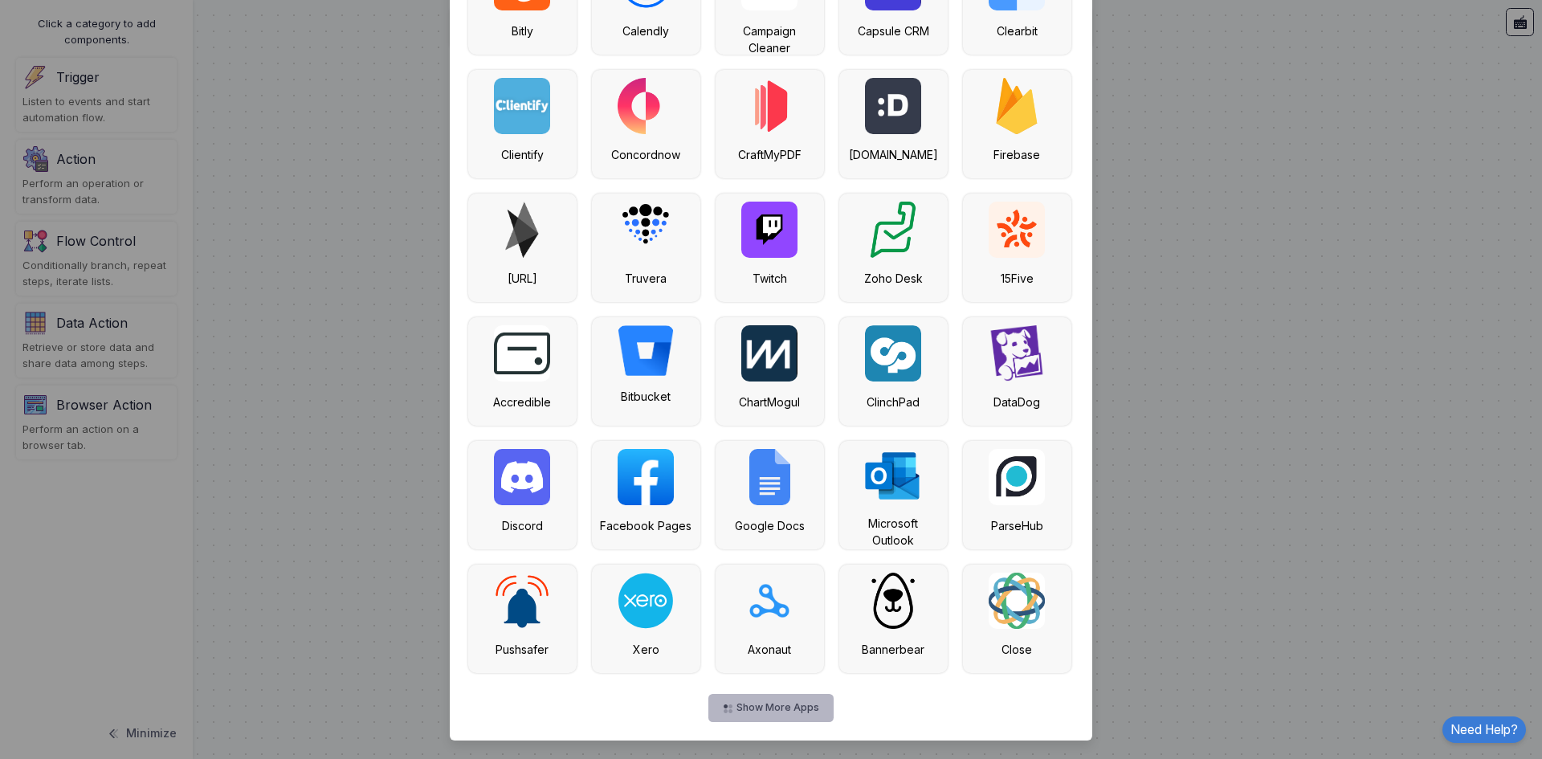
click at [784, 718] on button "Show More Apps" at bounding box center [770, 708] width 124 height 28
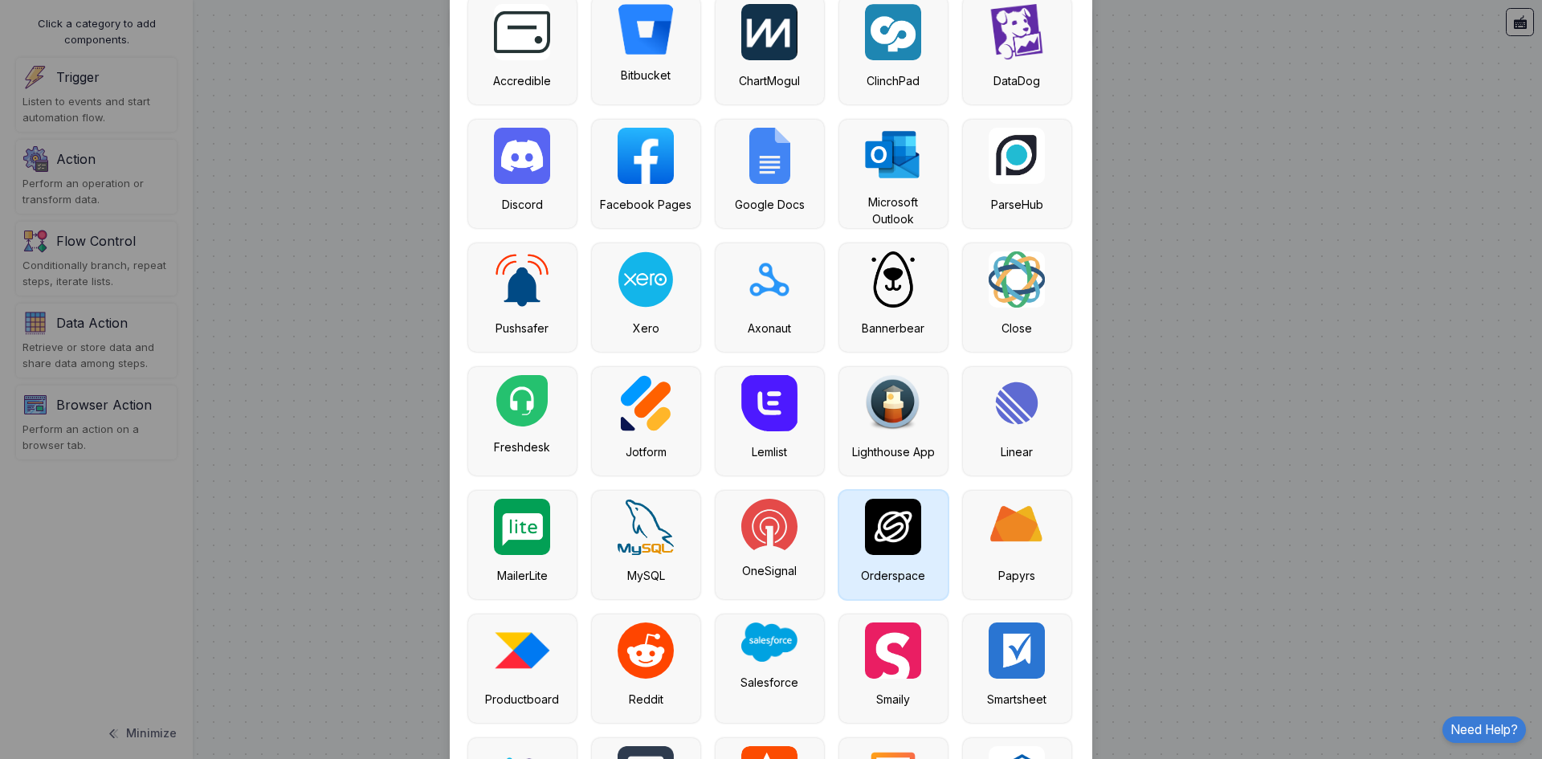
scroll to position [2922, 0]
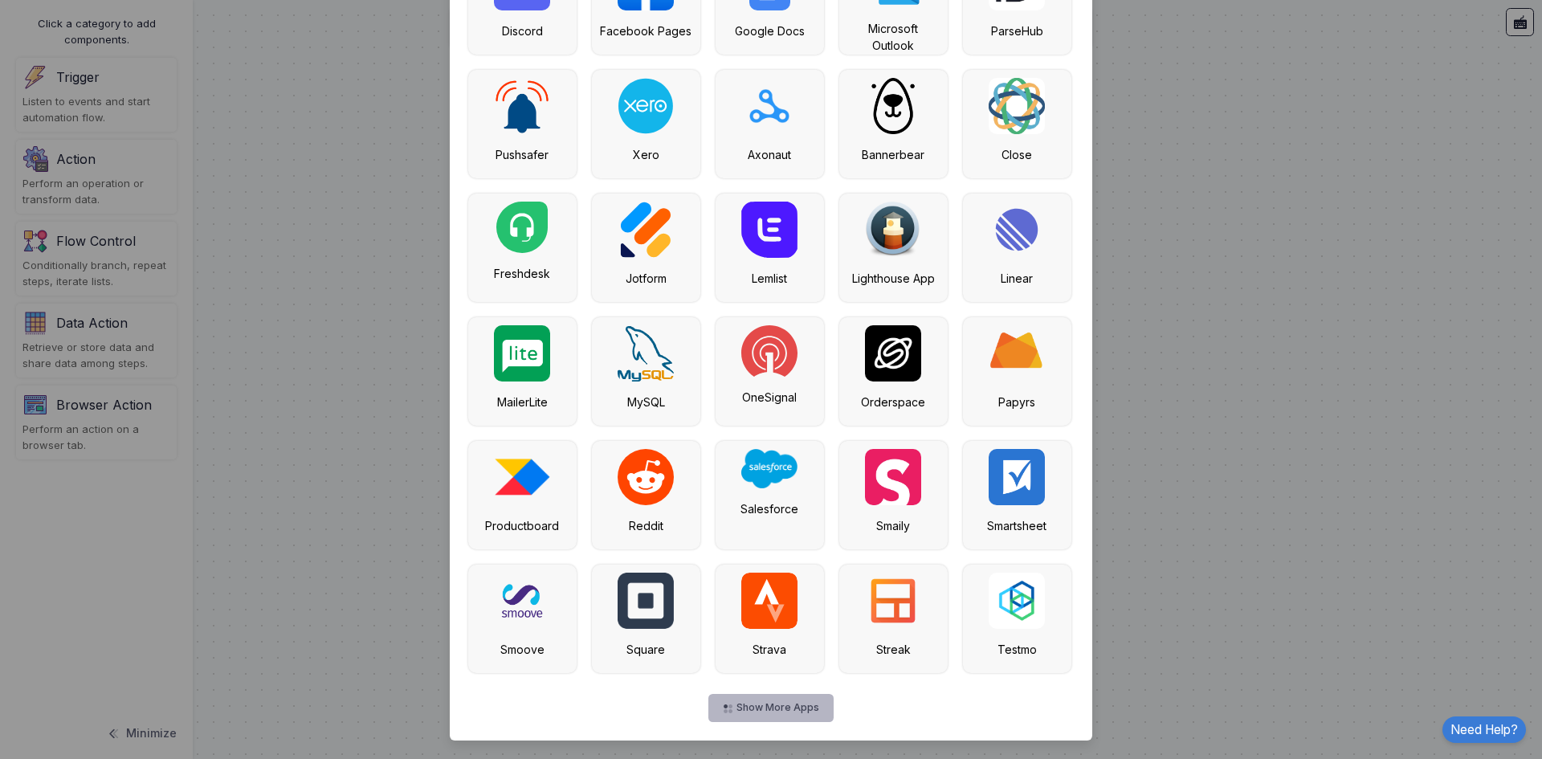
click at [761, 715] on button "Show More Apps" at bounding box center [770, 708] width 124 height 28
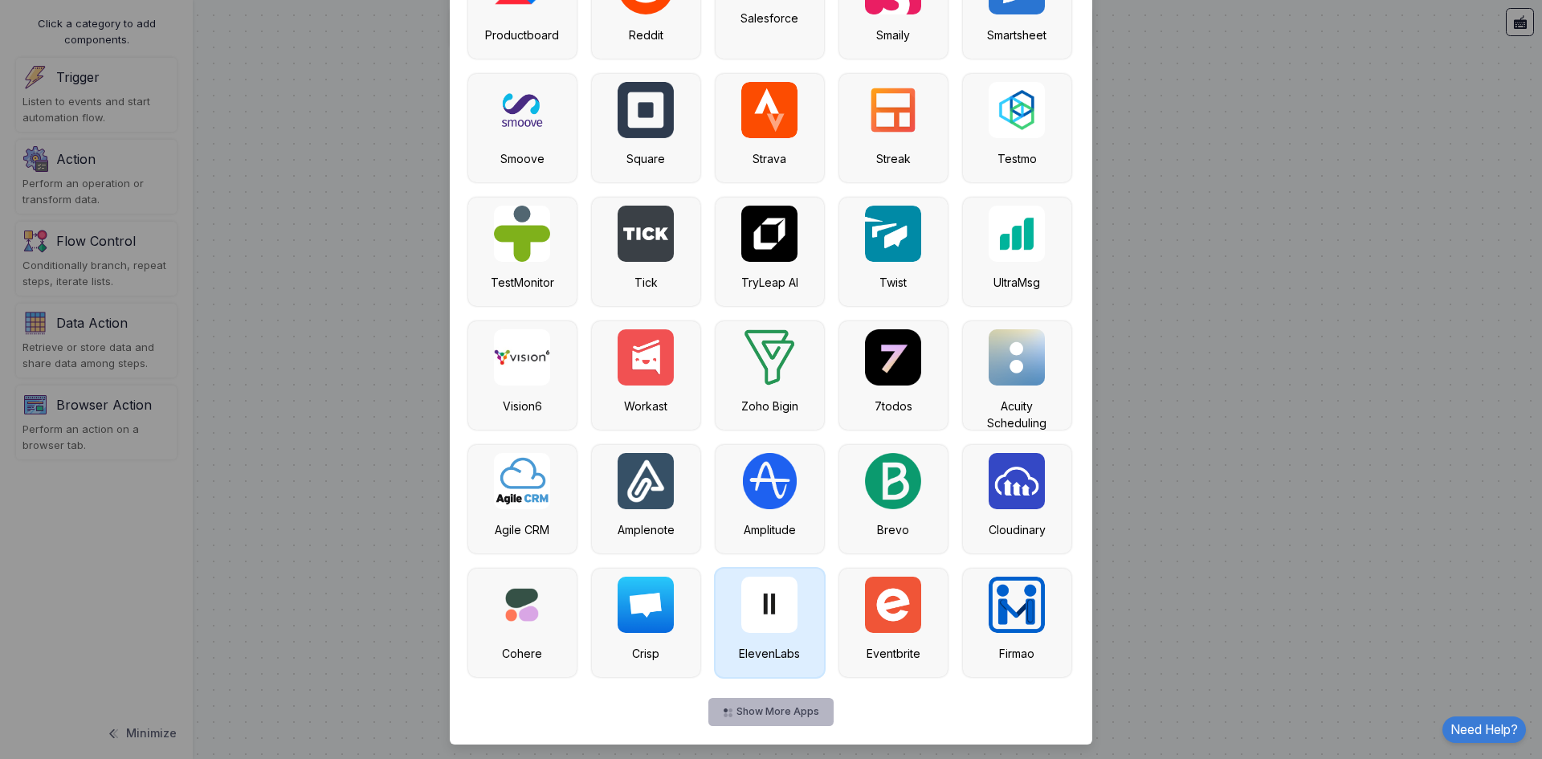
scroll to position [3416, 0]
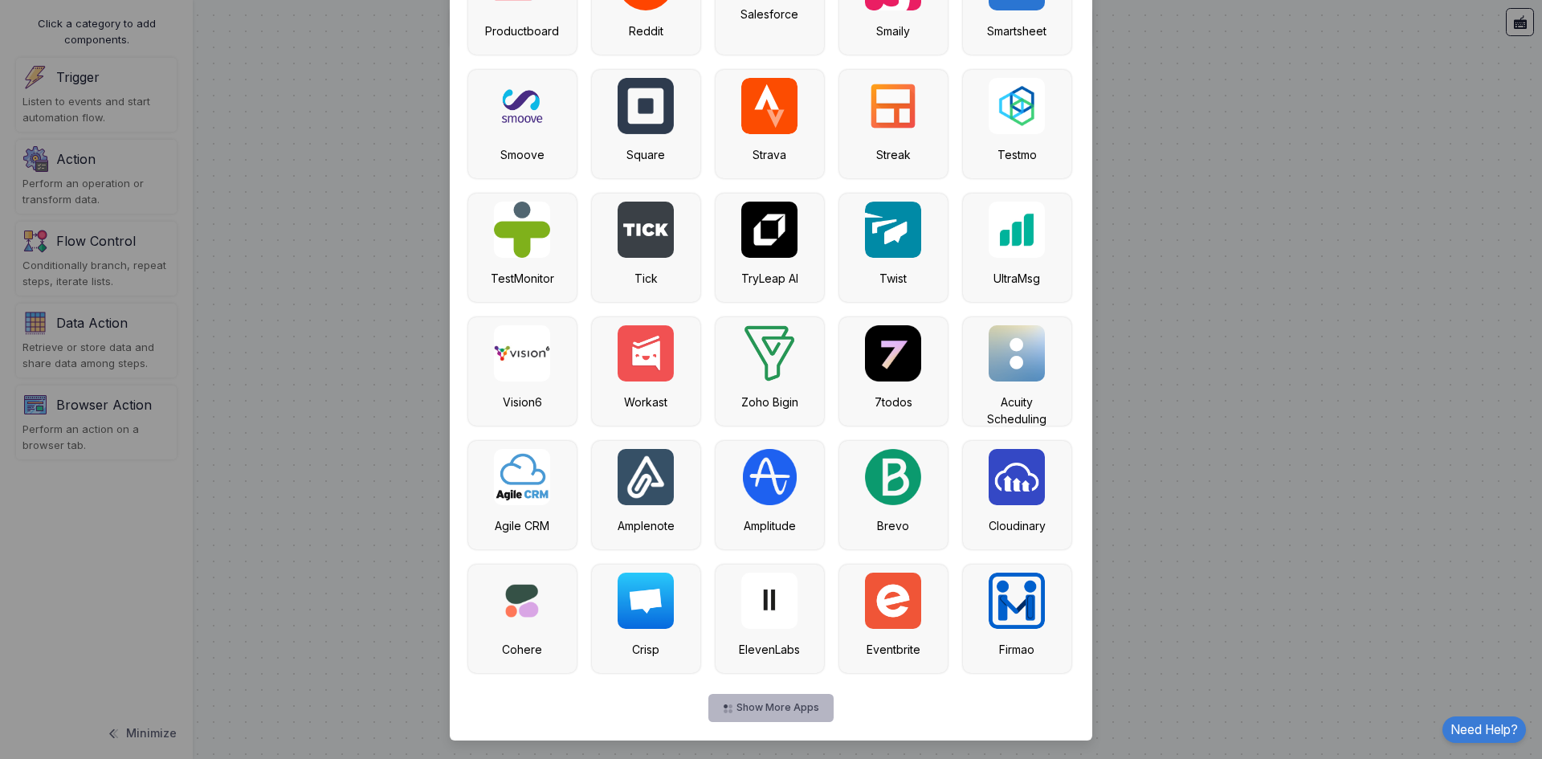
click at [781, 702] on button "Show More Apps" at bounding box center [770, 708] width 124 height 28
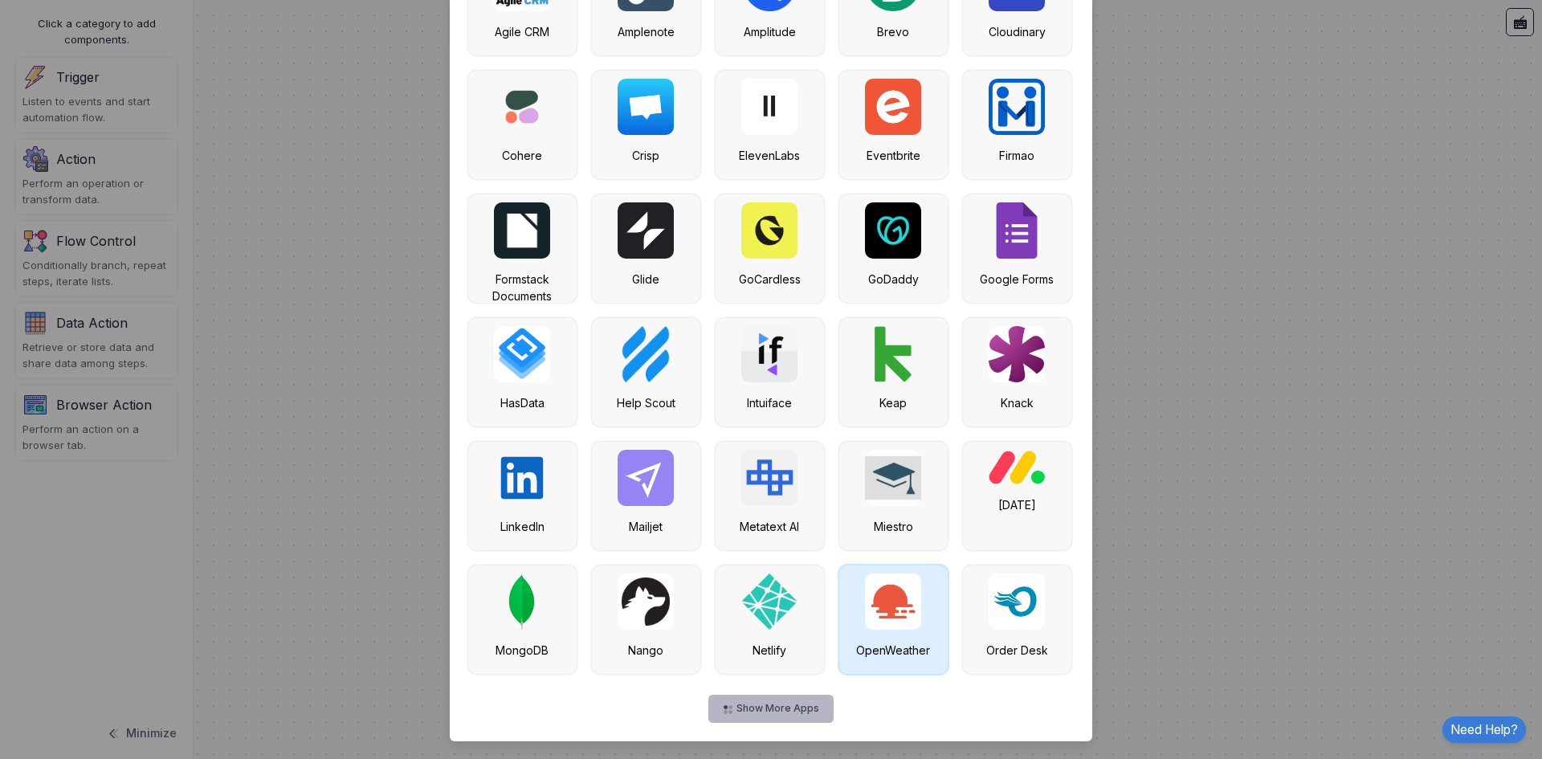
scroll to position [3911, 0]
click at [758, 706] on button "Show More Apps" at bounding box center [770, 708] width 124 height 28
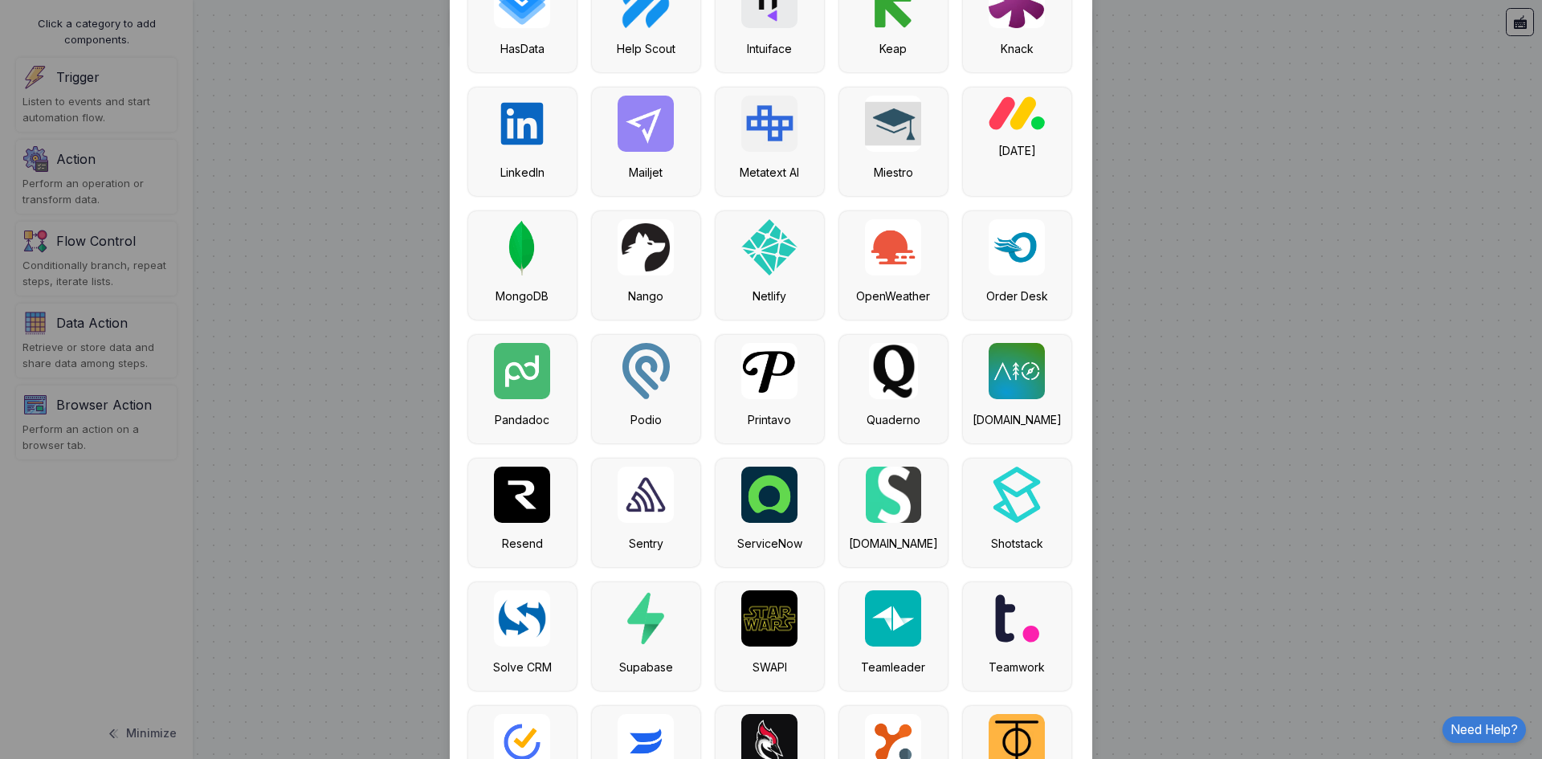
scroll to position [4406, 0]
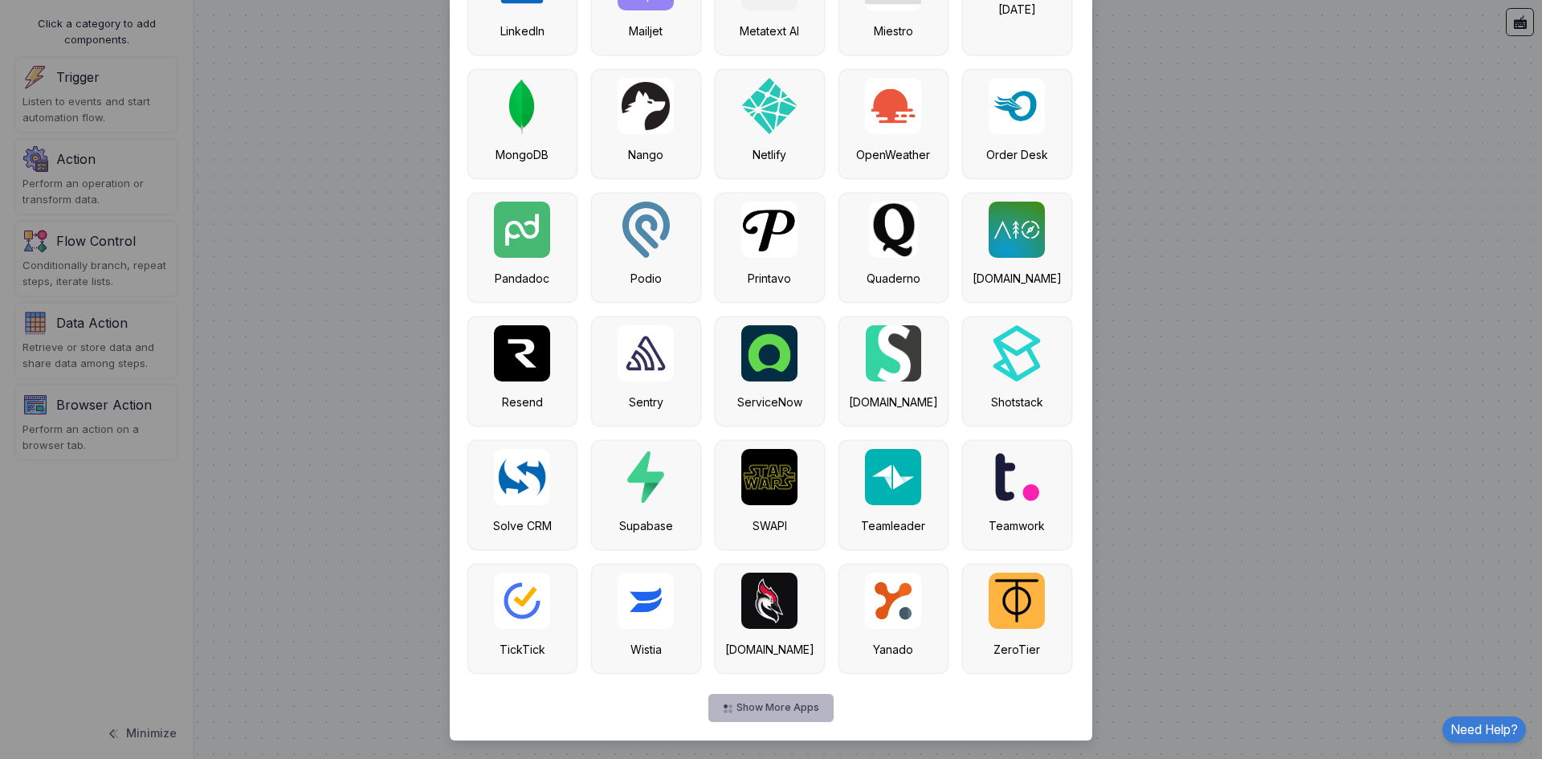
click at [783, 704] on button "Show More Apps" at bounding box center [770, 708] width 124 height 28
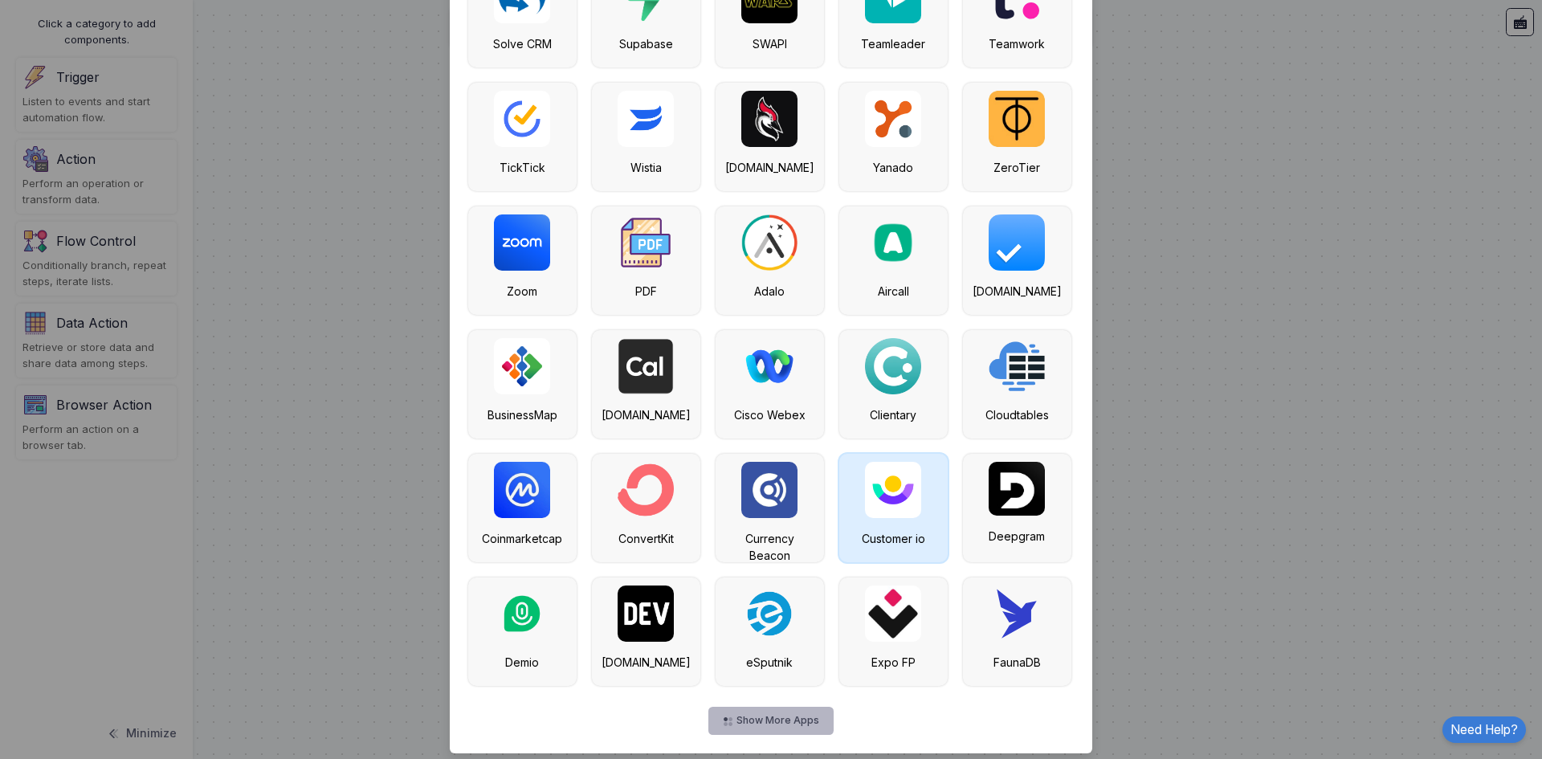
scroll to position [4901, 0]
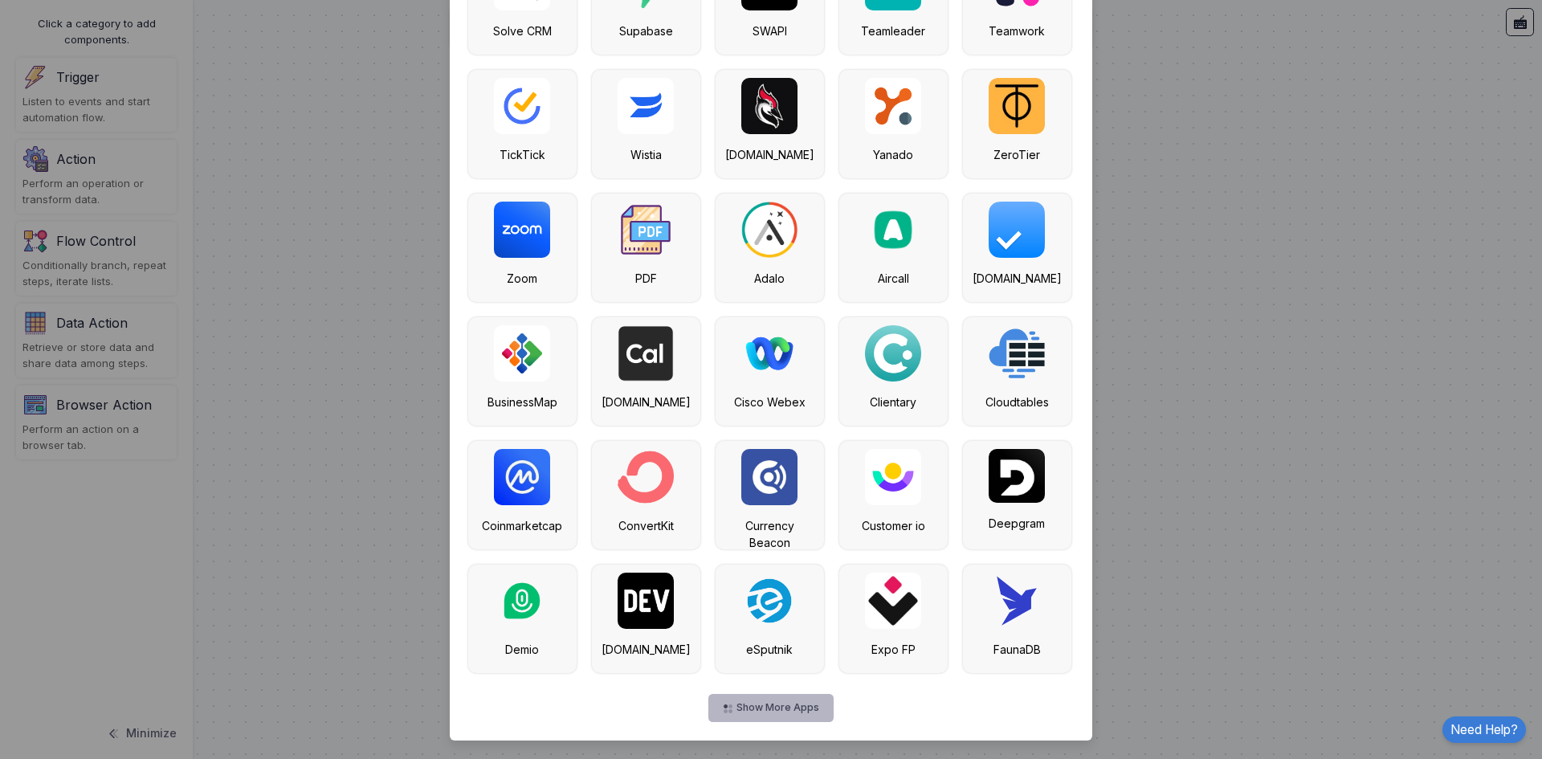
click at [779, 715] on button "Show More Apps" at bounding box center [770, 708] width 124 height 28
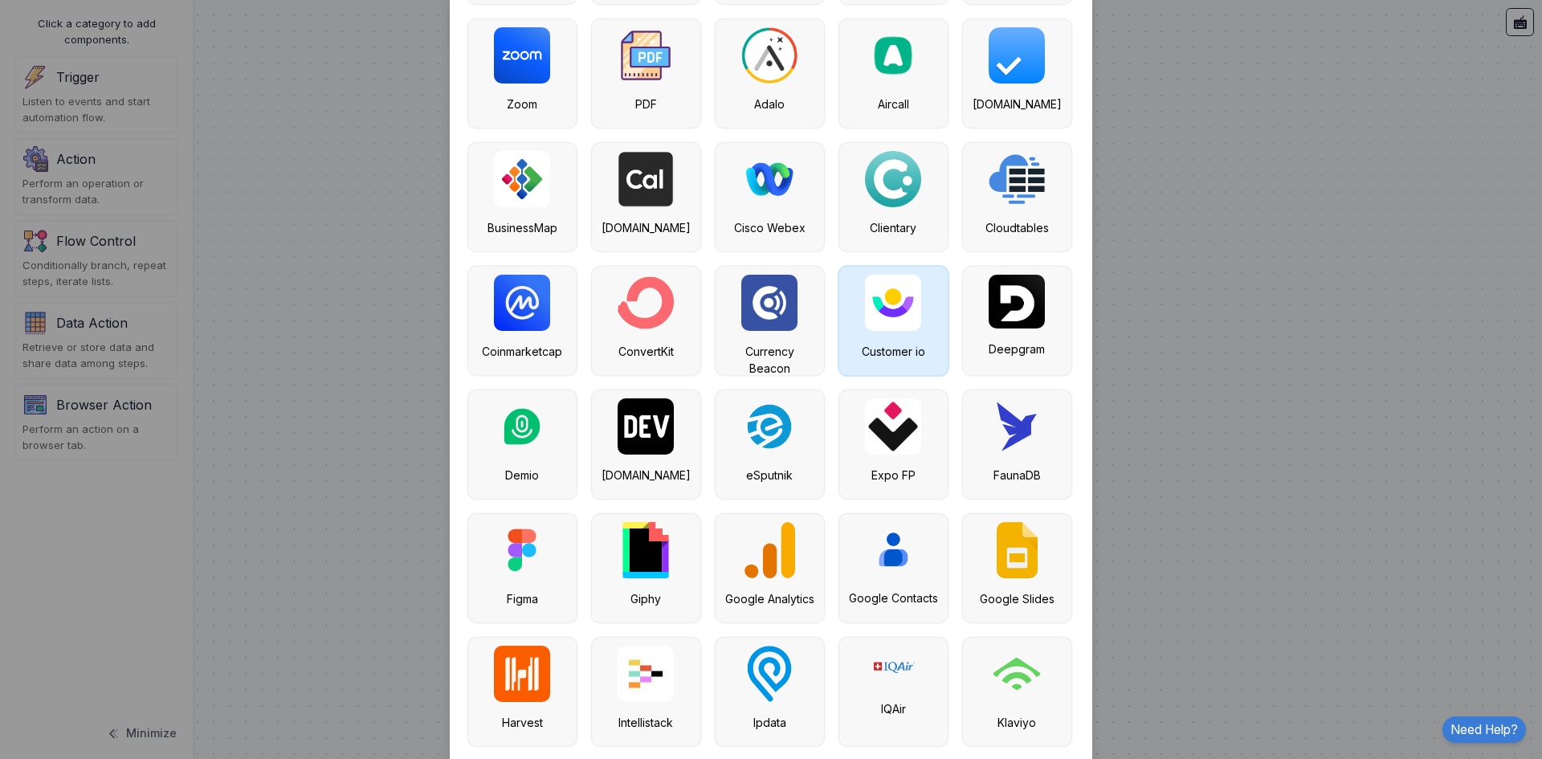
scroll to position [5395, 0]
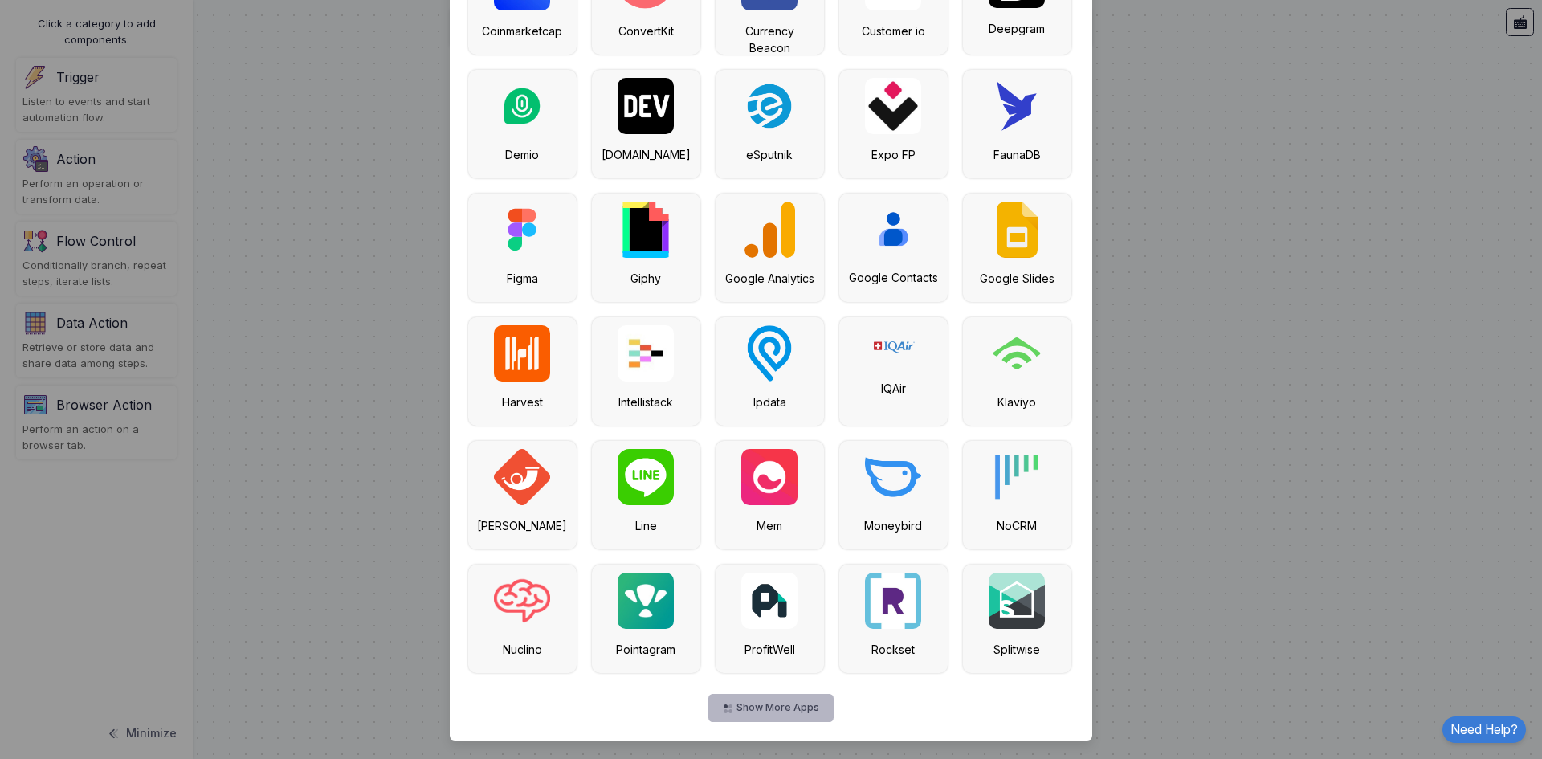
click at [739, 707] on button "Show More Apps" at bounding box center [770, 708] width 124 height 28
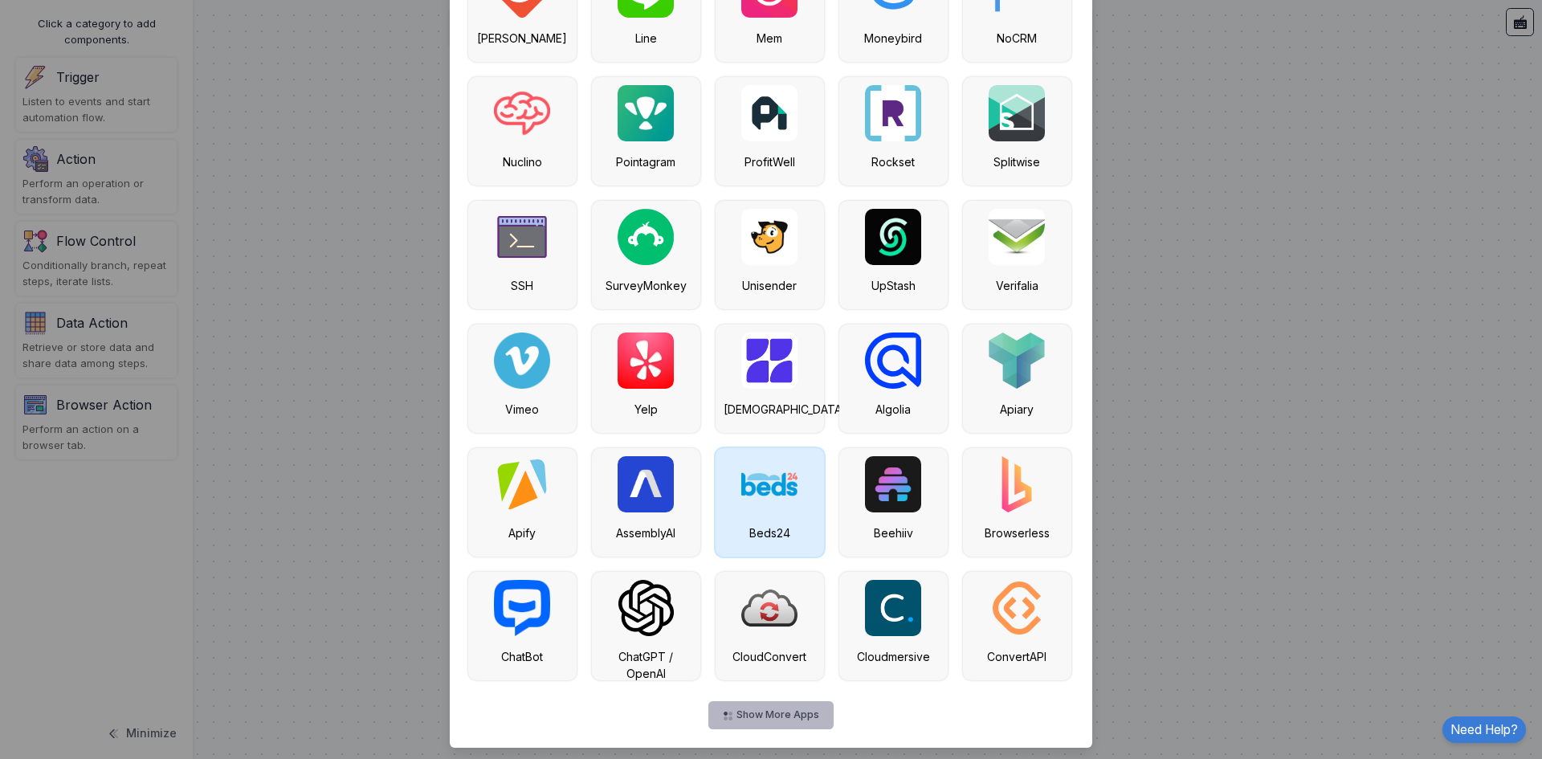
scroll to position [5890, 0]
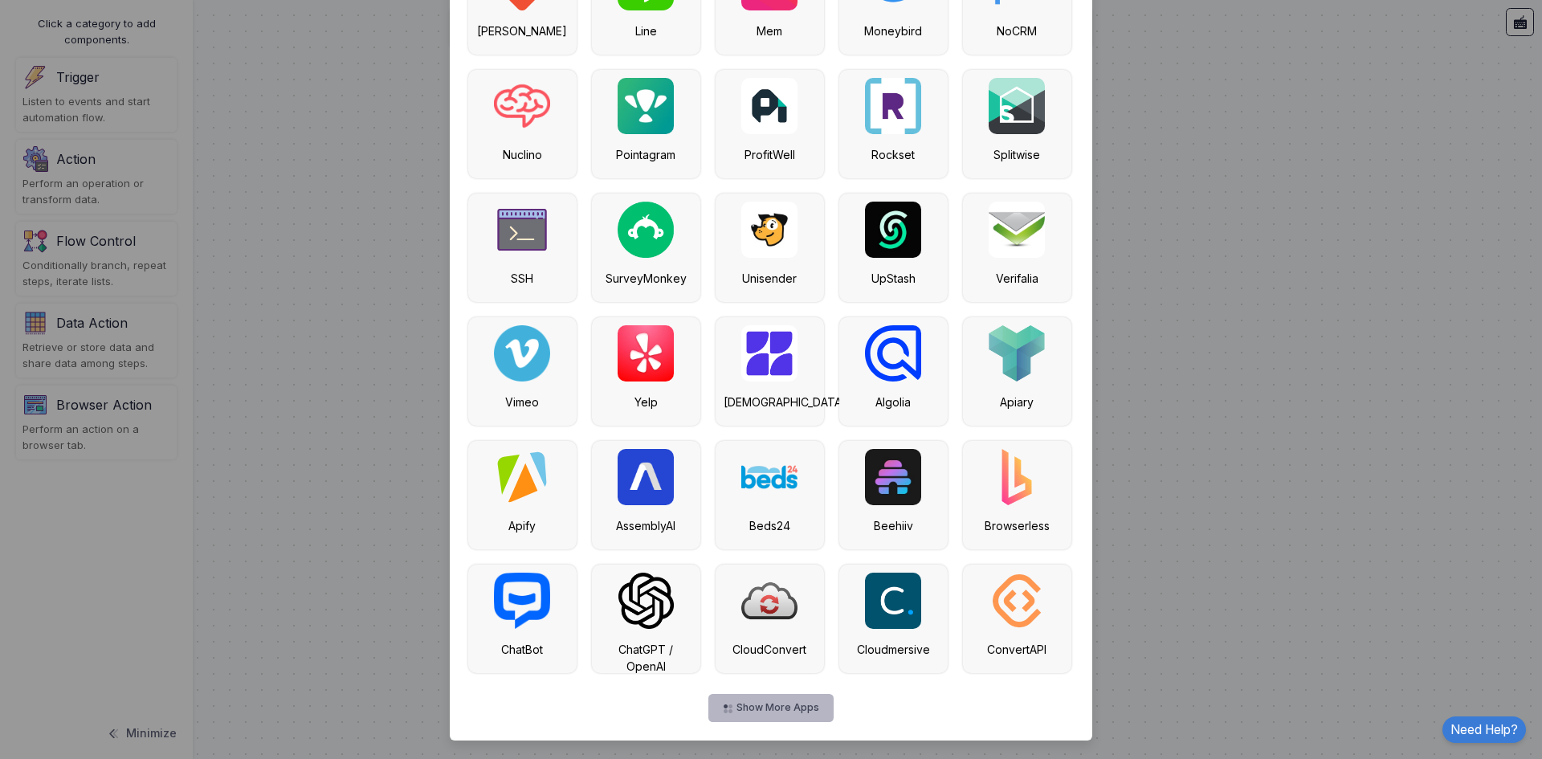
click at [758, 708] on button "Show More Apps" at bounding box center [770, 708] width 124 height 28
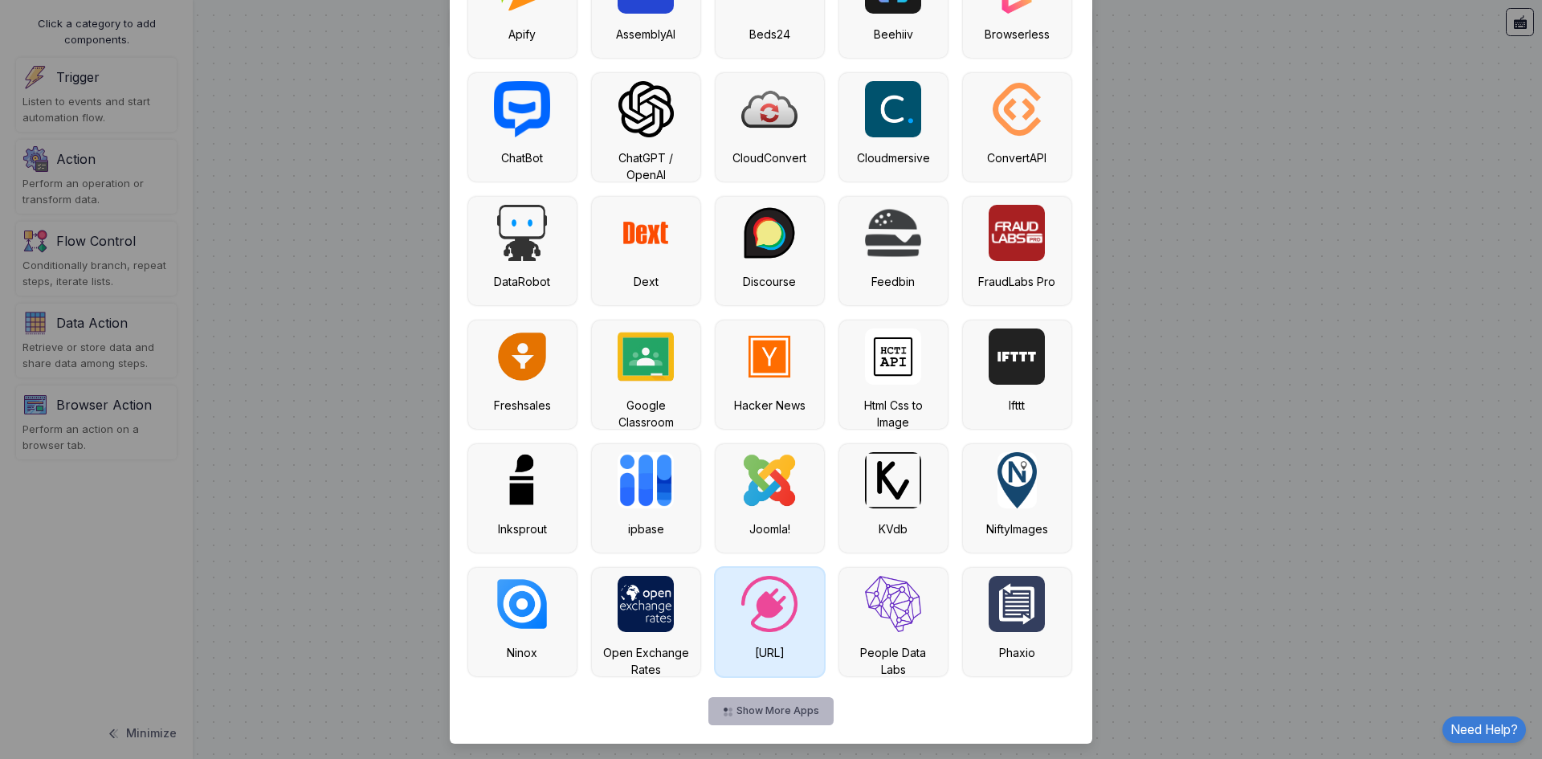
scroll to position [6385, 0]
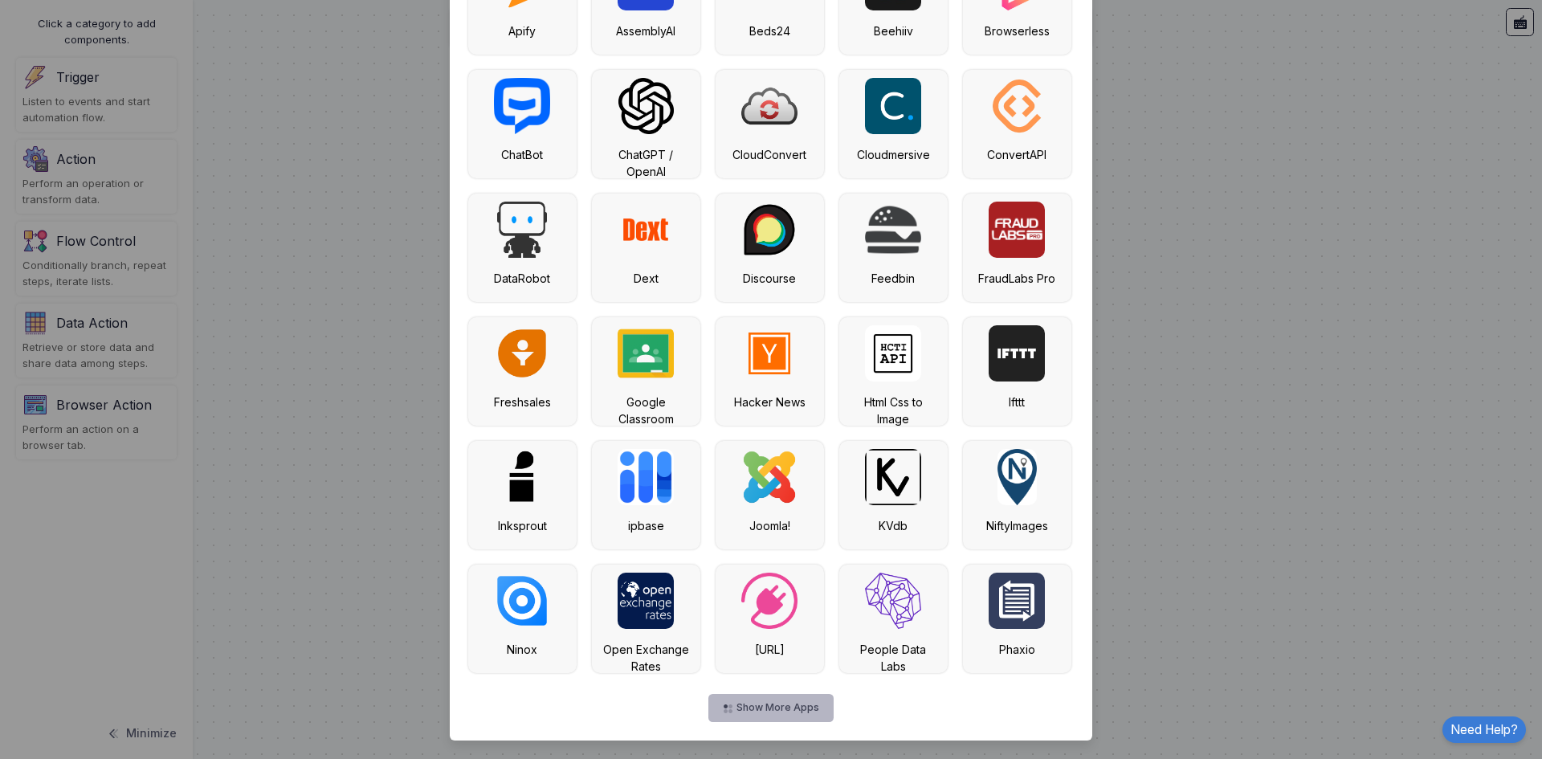
click at [746, 712] on button "Show More Apps" at bounding box center [770, 708] width 124 height 28
click at [788, 713] on button "Show More Apps" at bounding box center [770, 708] width 124 height 28
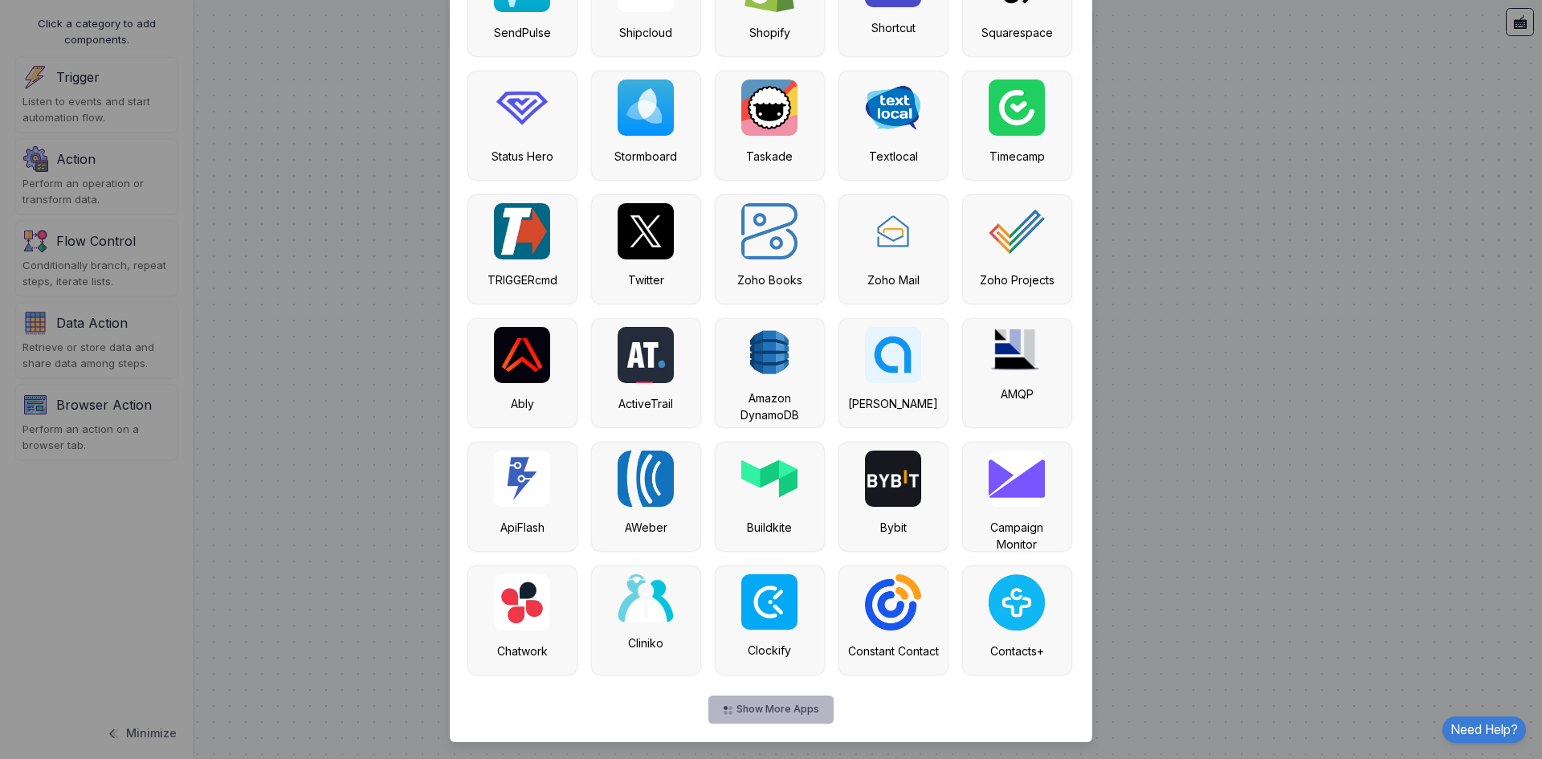
scroll to position [7374, 0]
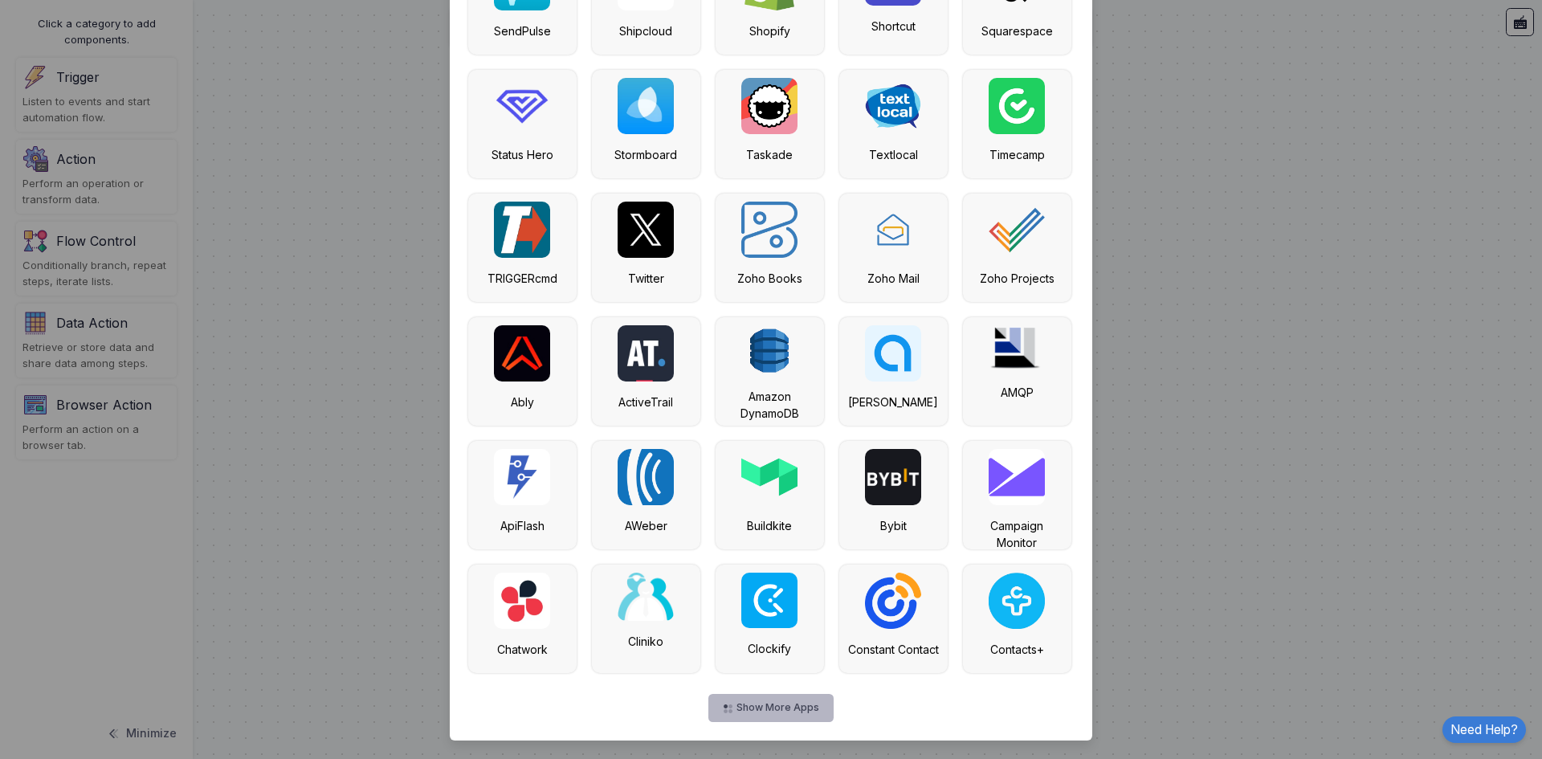
click at [772, 708] on button "Show More Apps" at bounding box center [770, 708] width 124 height 28
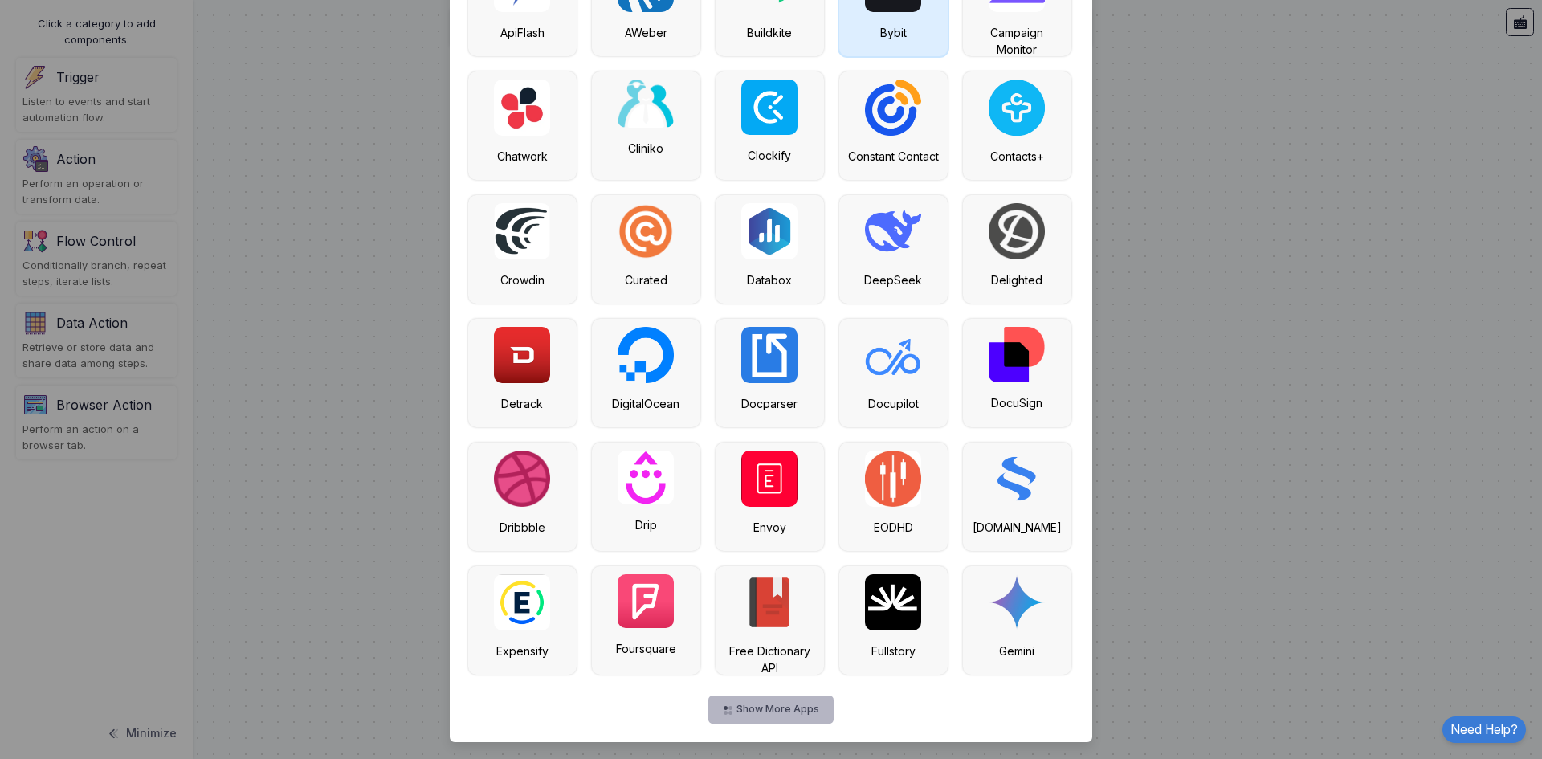
scroll to position [7869, 0]
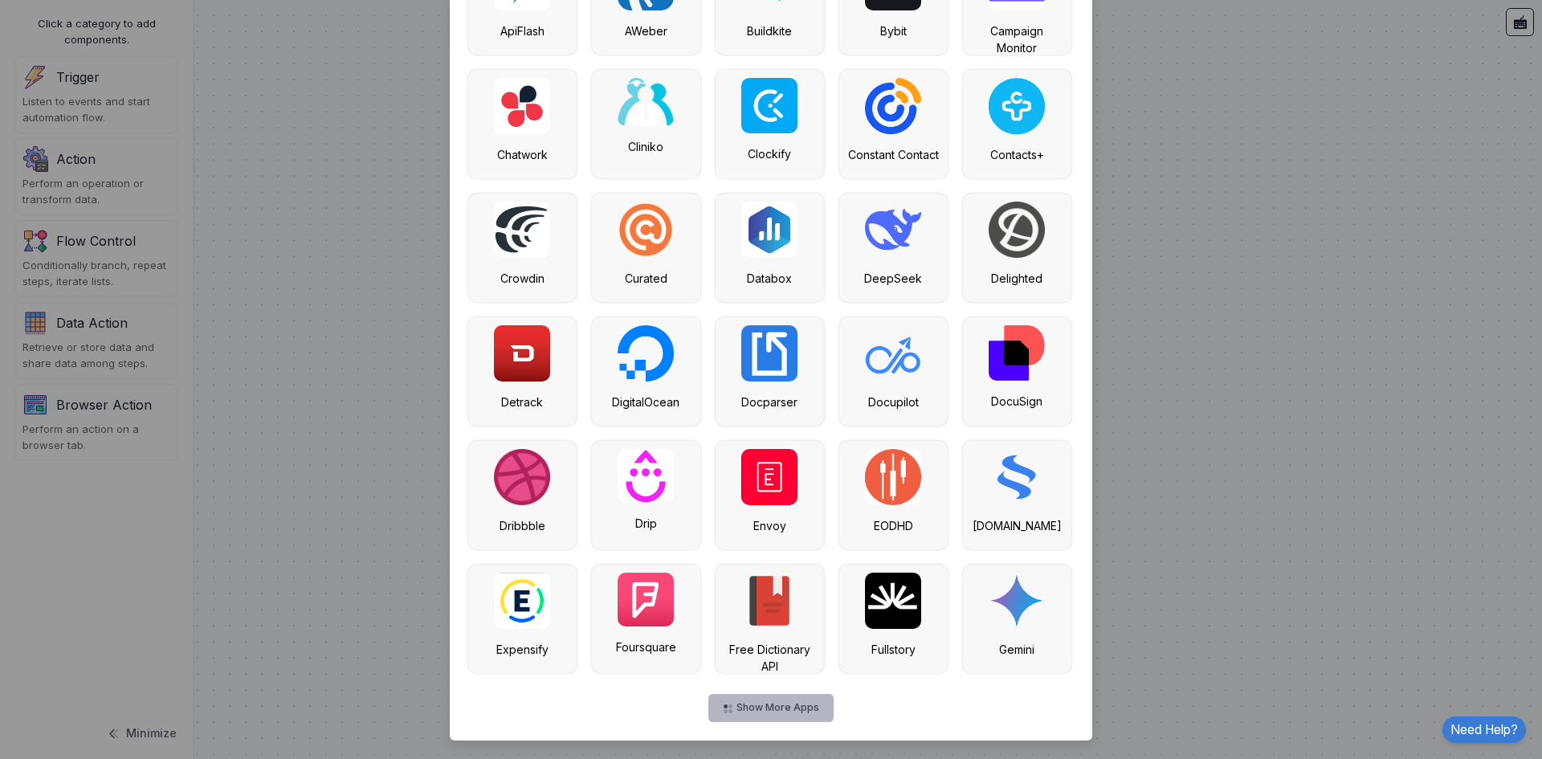
click at [781, 708] on button "Show More Apps" at bounding box center [770, 708] width 124 height 28
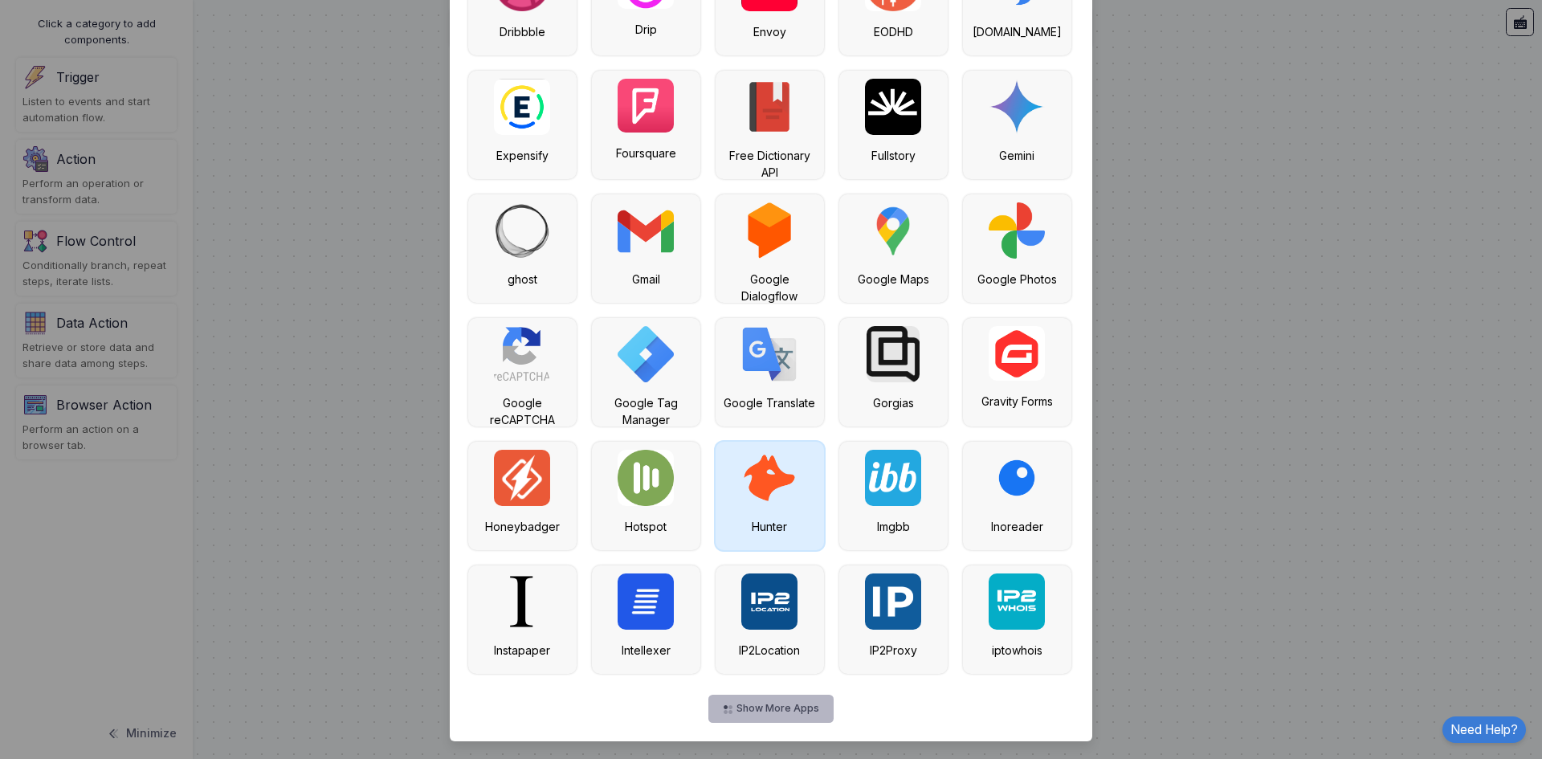
scroll to position [8364, 0]
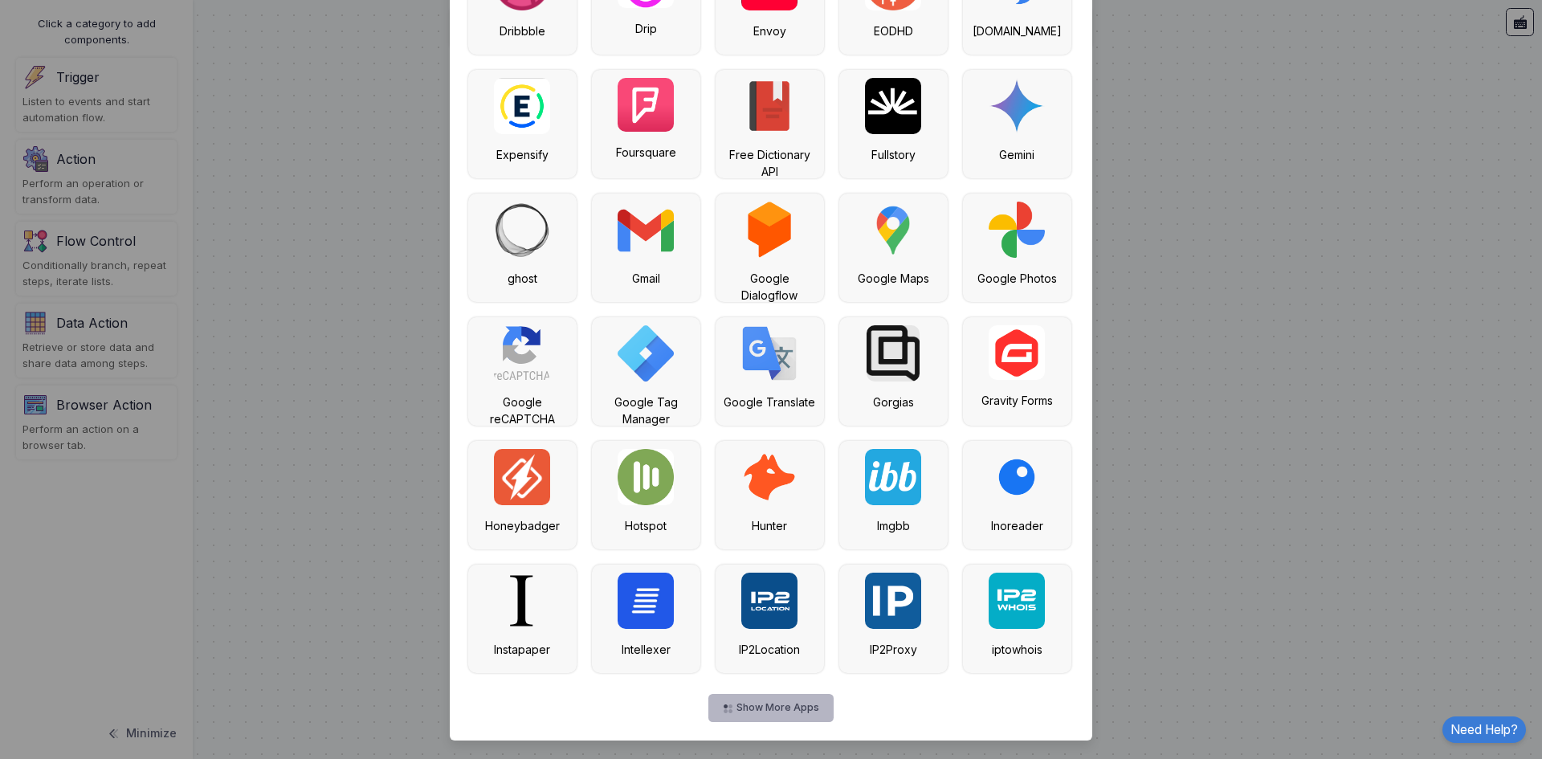
click at [799, 708] on button "Show More Apps" at bounding box center [770, 708] width 124 height 28
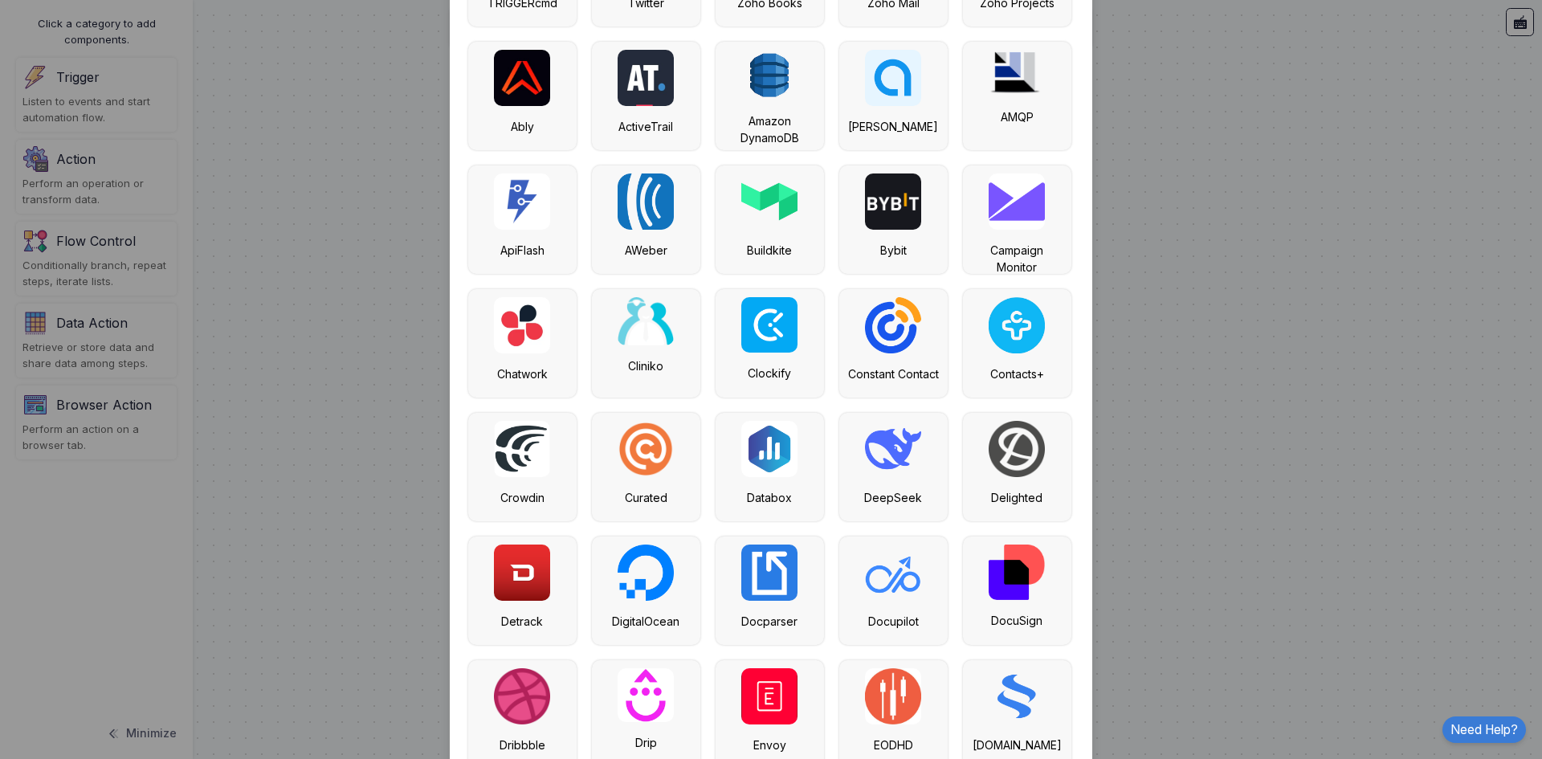
scroll to position [7641, 0]
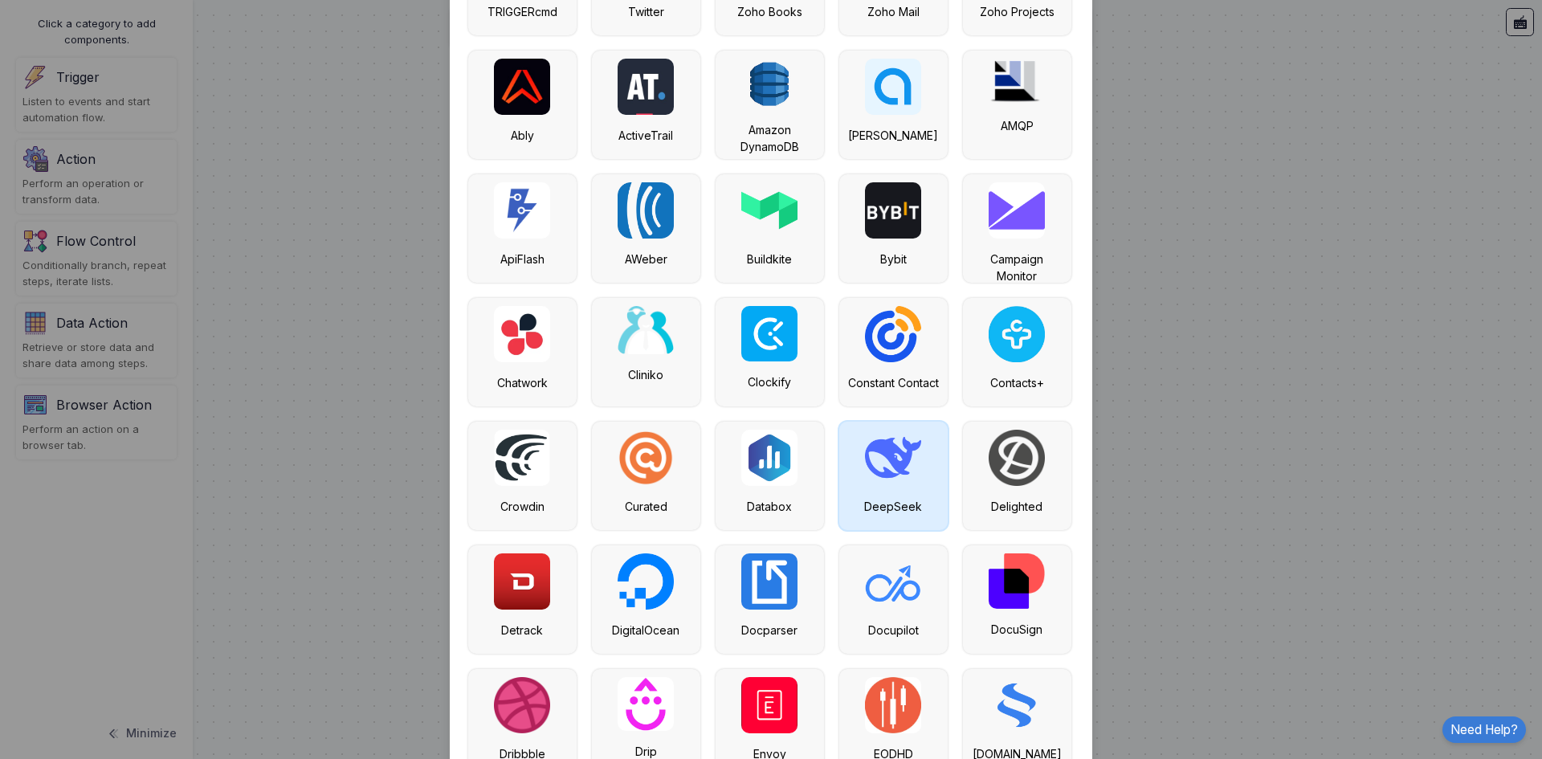
click at [873, 458] on img at bounding box center [893, 458] width 56 height 56
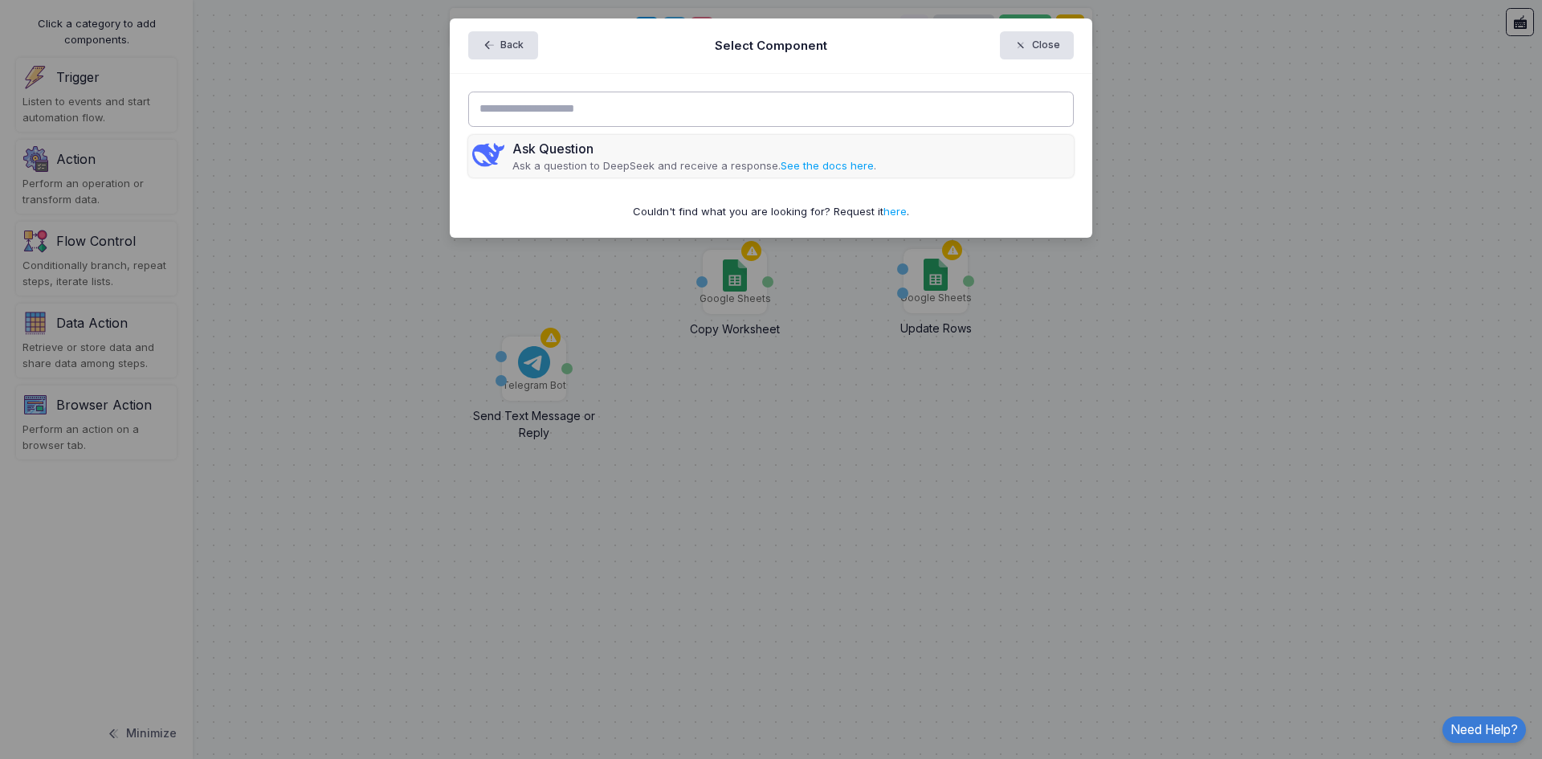
scroll to position [0, 0]
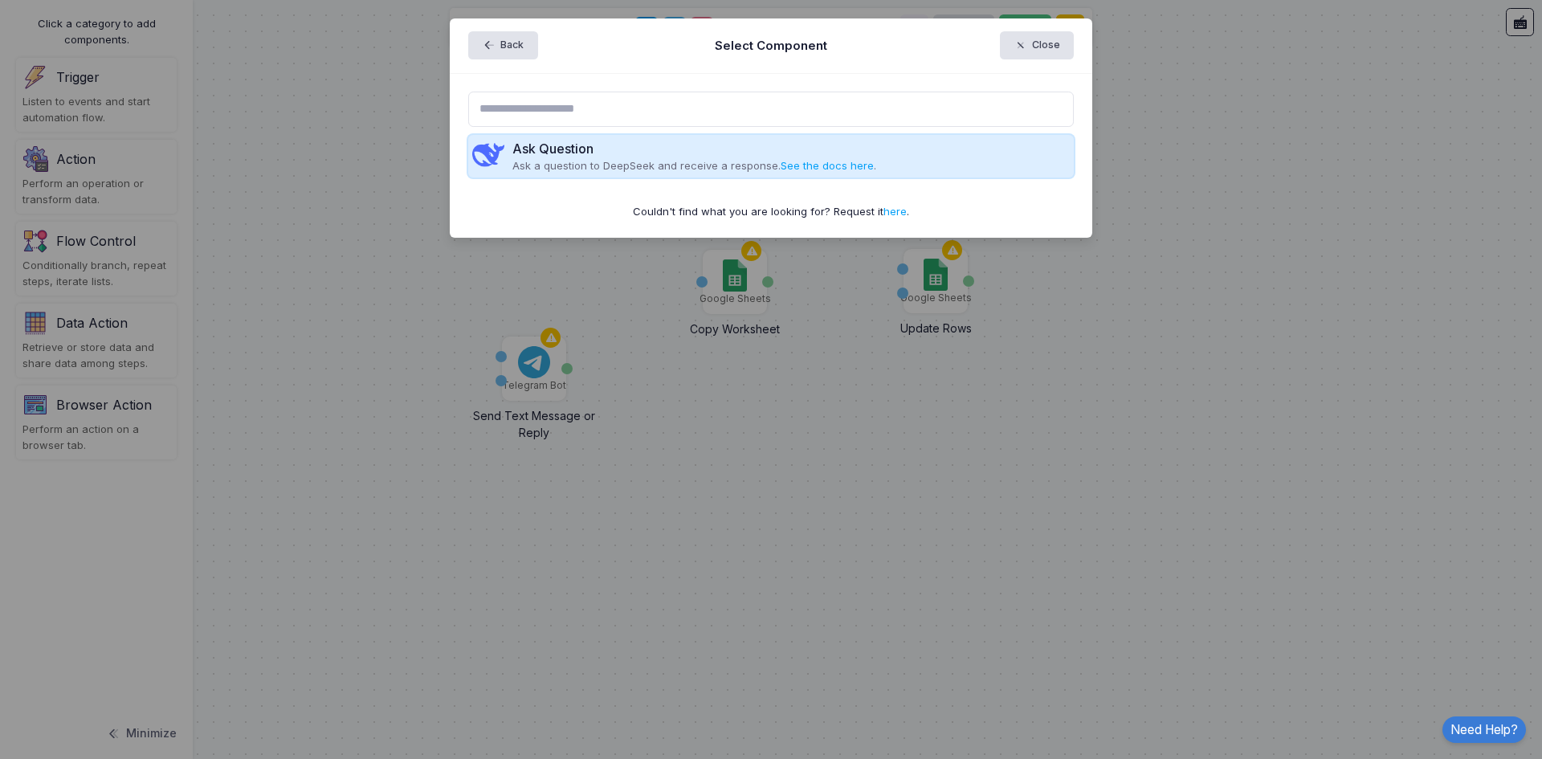
click at [548, 157] on div "Ask Question" at bounding box center [694, 148] width 364 height 19
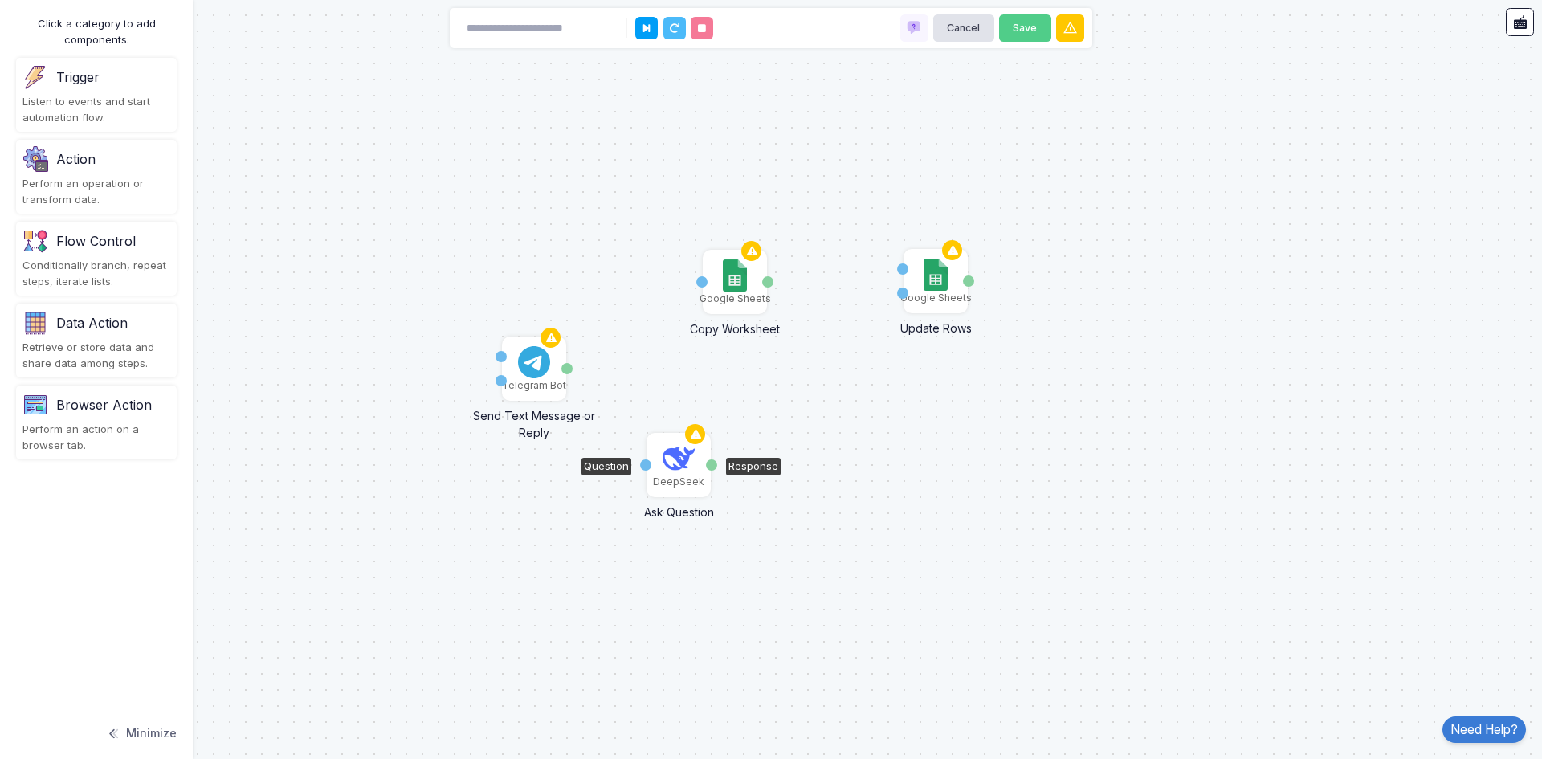
click at [679, 465] on img at bounding box center [679, 459] width 32 height 32
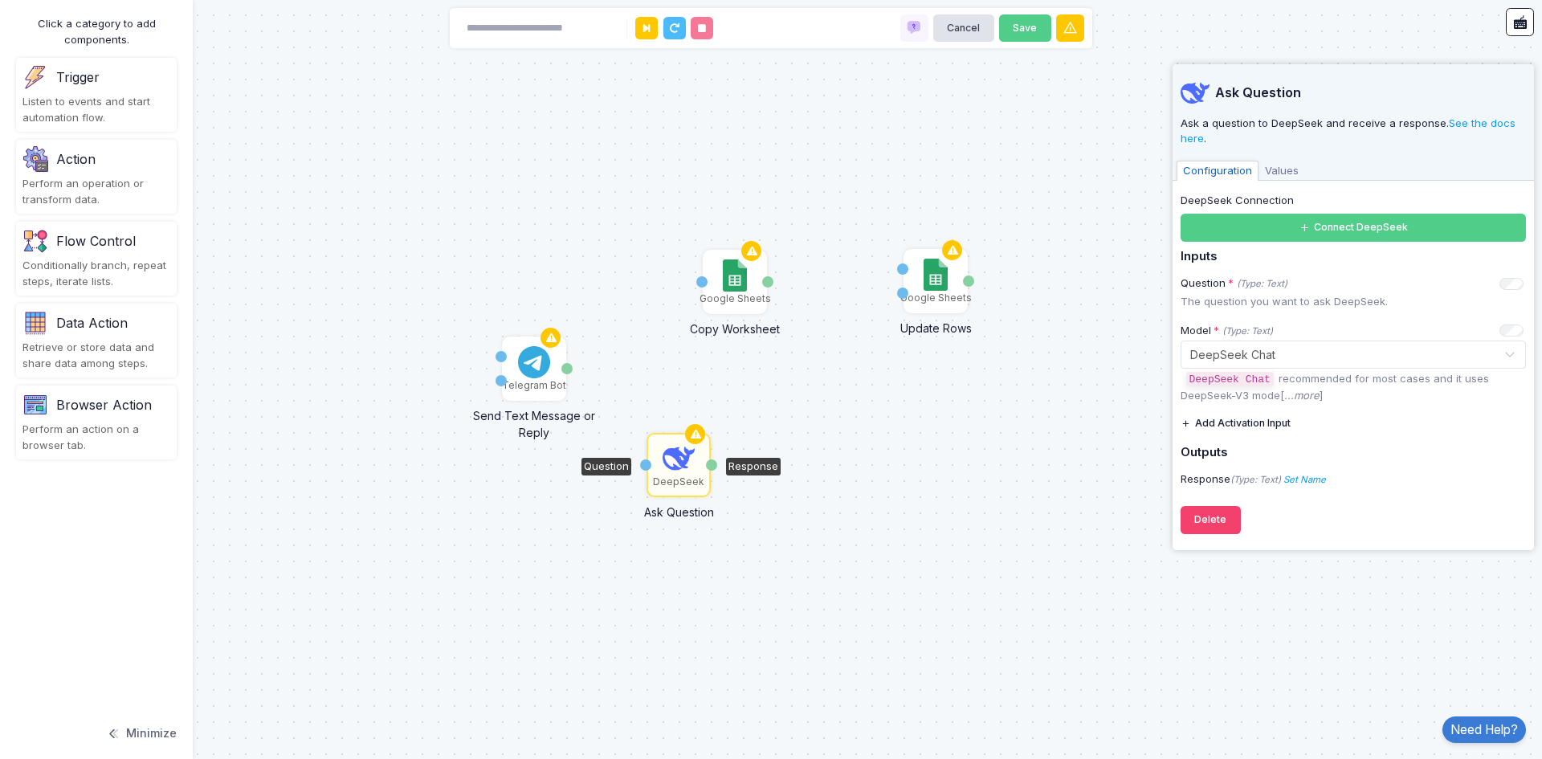
click at [66, 269] on div "Conditionally branch, repeat steps, iterate lists." at bounding box center [96, 273] width 148 height 31
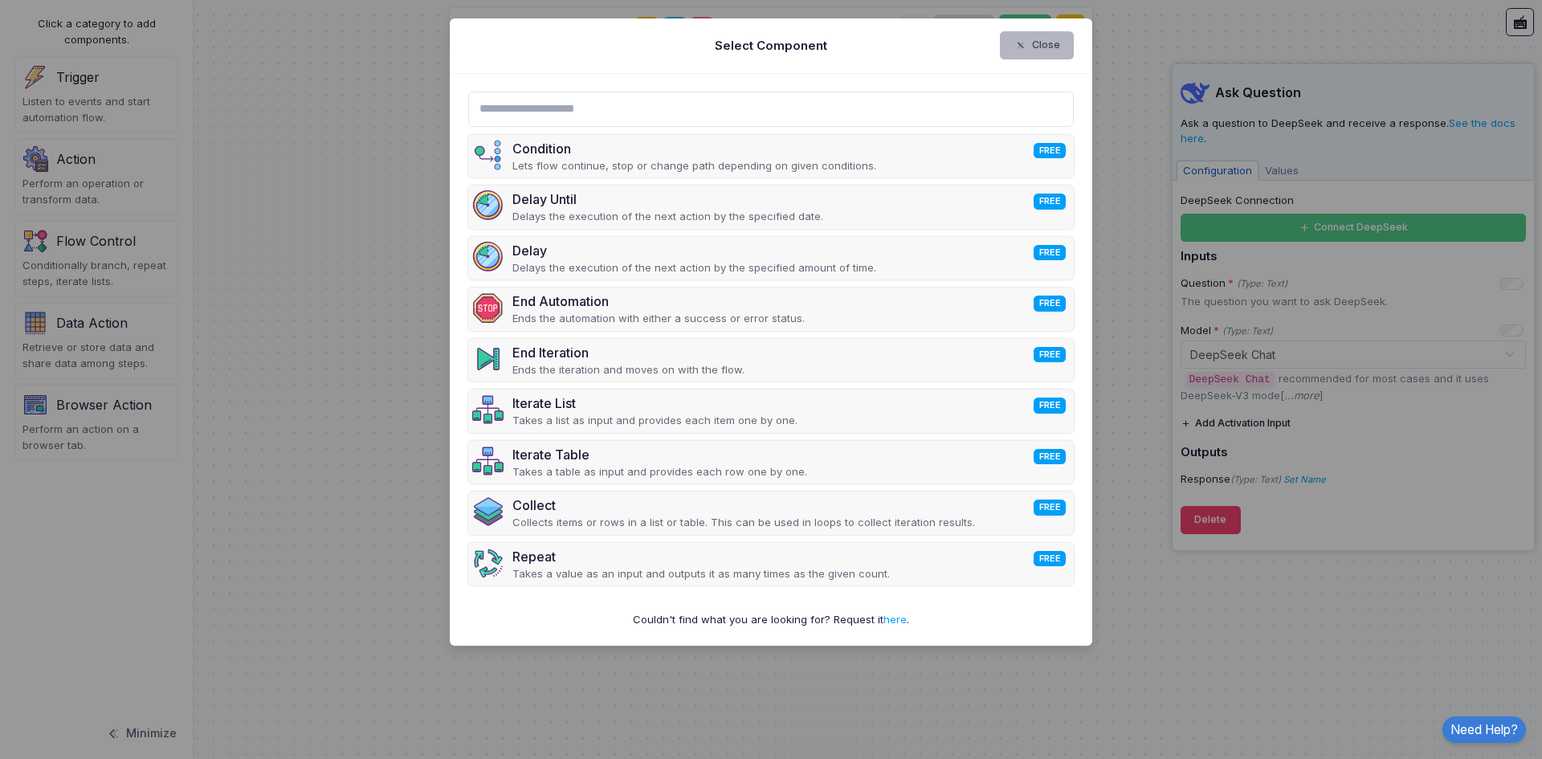
click at [1053, 48] on button "Close" at bounding box center [1037, 45] width 75 height 28
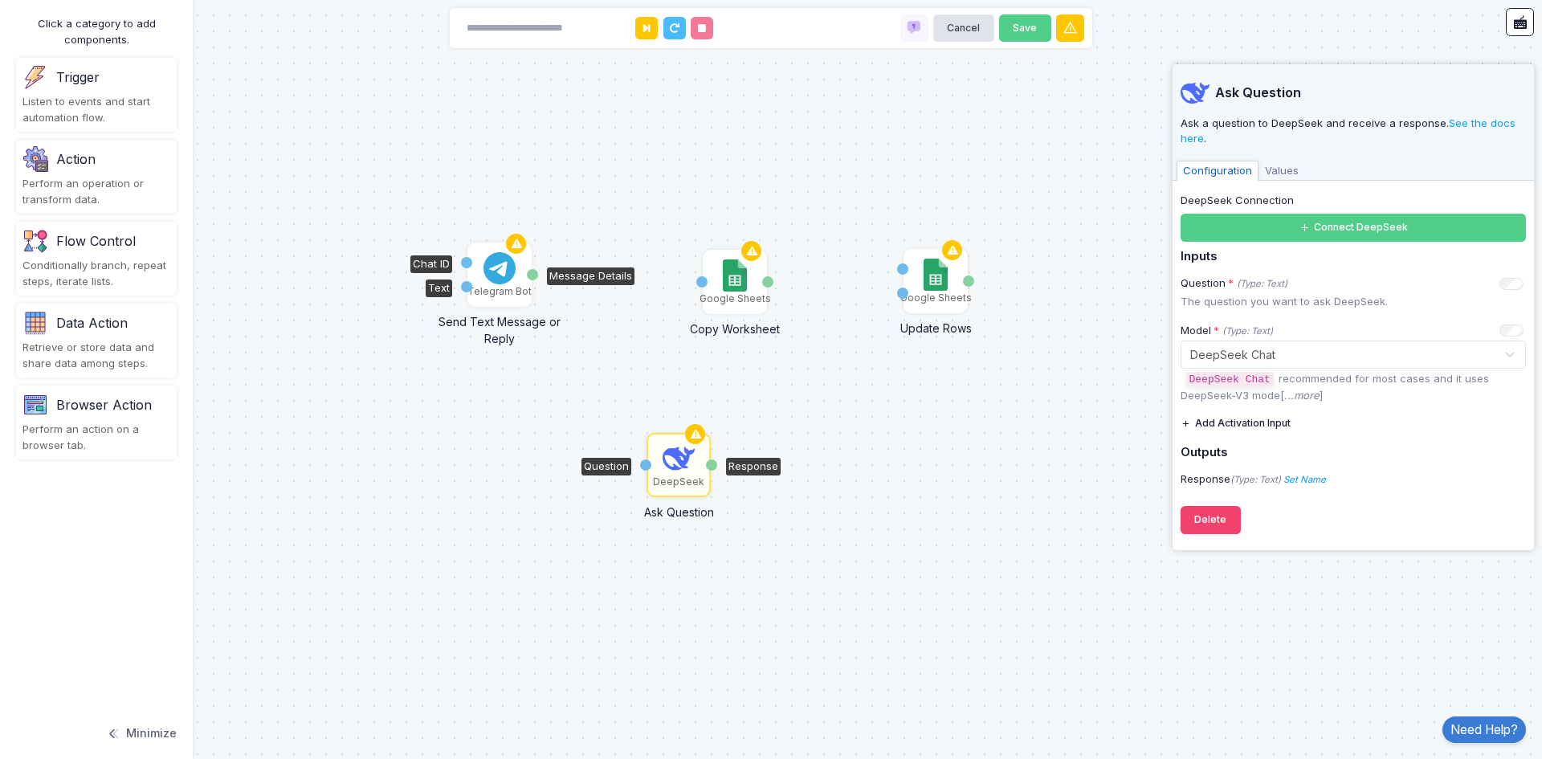
drag, startPoint x: 530, startPoint y: 363, endPoint x: 496, endPoint y: 269, distance: 100.1
click at [496, 269] on img at bounding box center [499, 268] width 32 height 32
click at [781, 622] on div "Telegram Bot Send Text Message or Reply Chat ID Text Message Details Google She…" at bounding box center [771, 379] width 1542 height 759
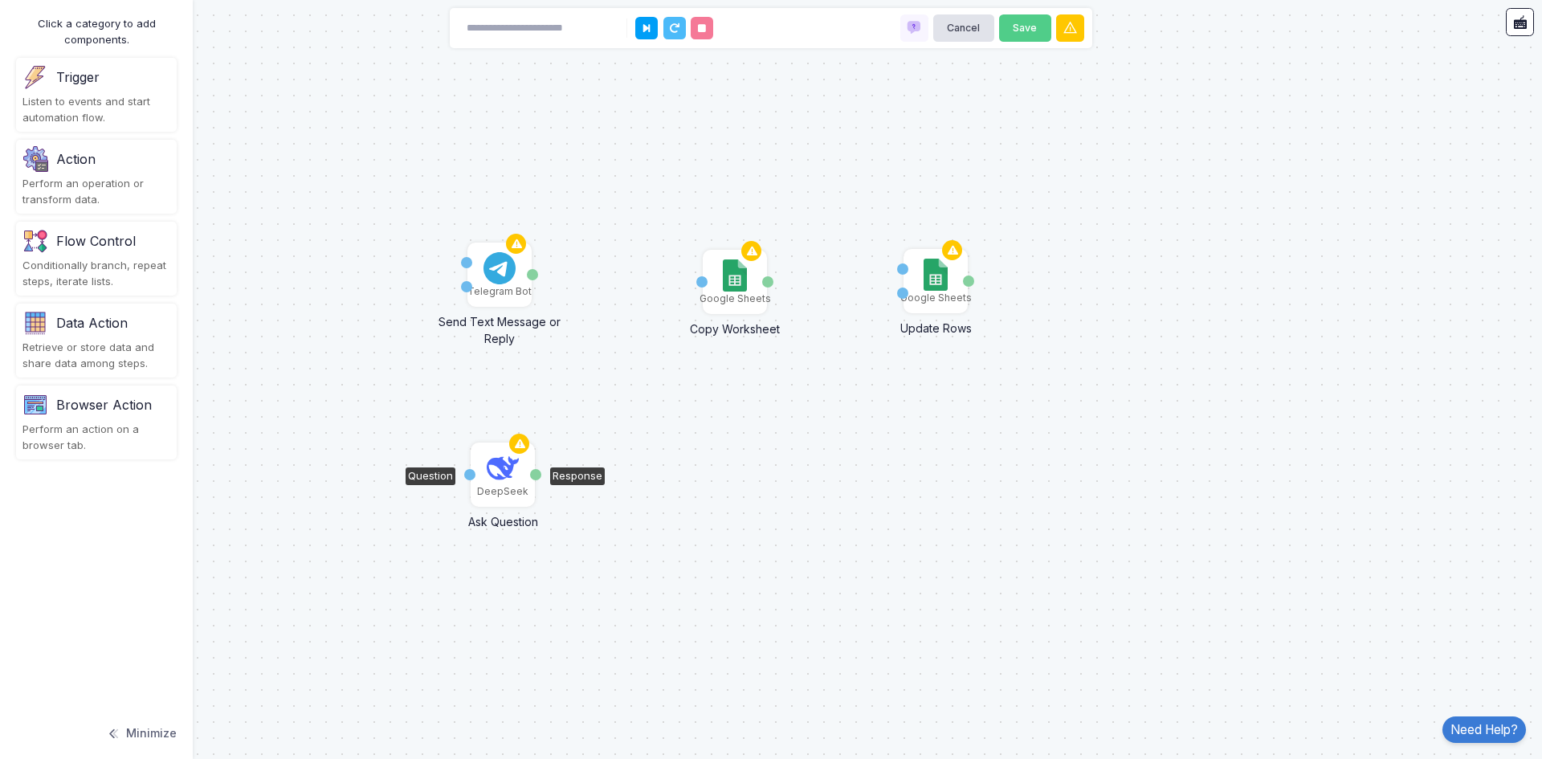
drag, startPoint x: 625, startPoint y: 475, endPoint x: 512, endPoint y: 474, distance: 112.4
click at [512, 474] on img at bounding box center [503, 468] width 32 height 32
drag, startPoint x: 605, startPoint y: 397, endPoint x: 573, endPoint y: 375, distance: 38.8
click at [606, 397] on div "Telegram Bot Send Text Message or Reply Chat ID Text Message Details Google She…" at bounding box center [771, 379] width 1542 height 759
drag, startPoint x: 462, startPoint y: 288, endPoint x: 465, endPoint y: 475, distance: 188.0
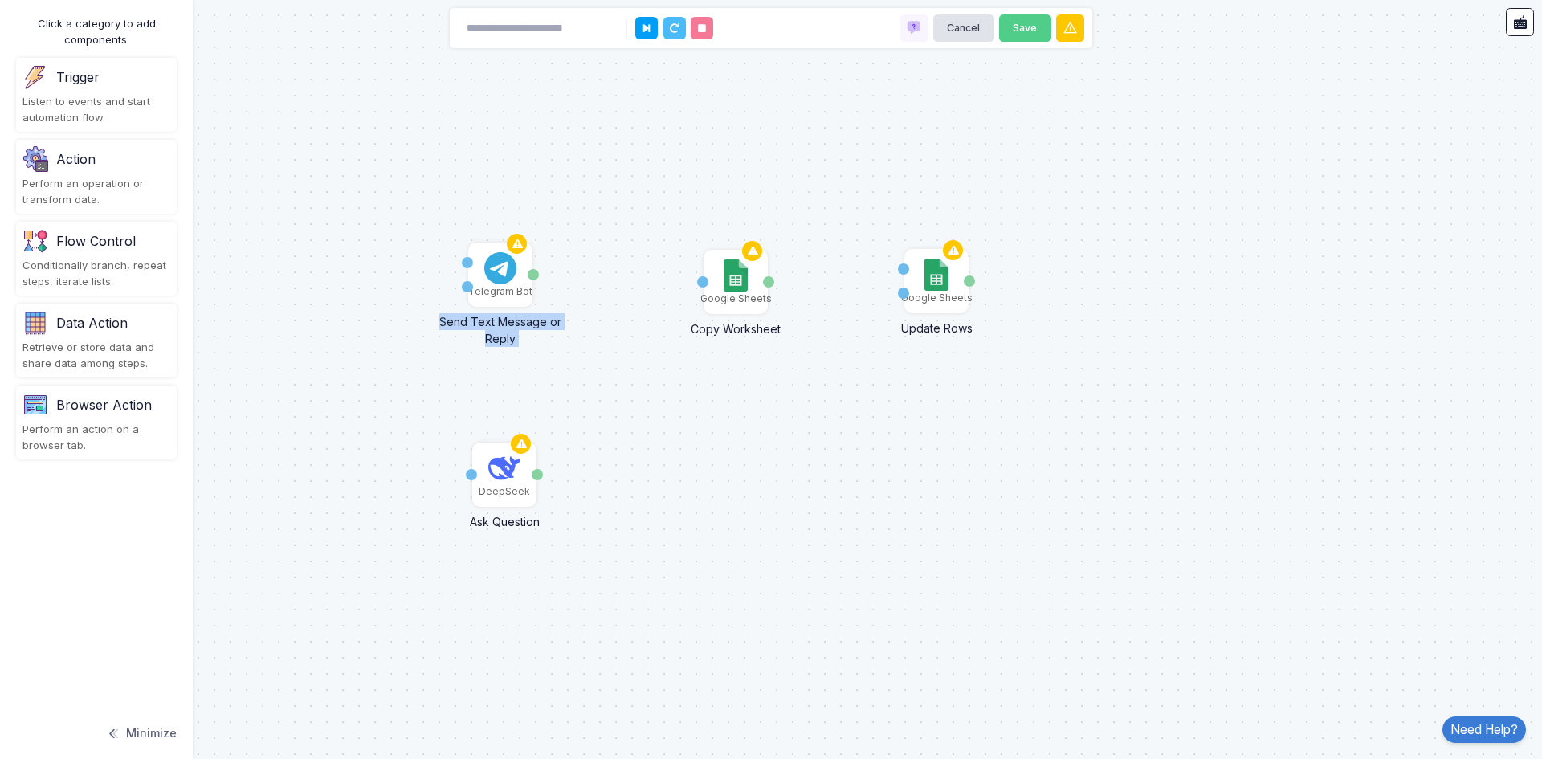
click at [465, 475] on div "Telegram Bot Send Text Message or Reply Chat ID Text Message Details Google She…" at bounding box center [771, 379] width 1542 height 759
drag, startPoint x: 491, startPoint y: 387, endPoint x: 490, endPoint y: 376, distance: 11.3
click at [492, 386] on div "Telegram Bot Send Text Message or Reply Chat ID Text Message Details Google She…" at bounding box center [771, 379] width 1542 height 759
click at [601, 406] on div "Telegram Bot Send Text Message or Reply Chat ID Text Message Details Google She…" at bounding box center [771, 379] width 1542 height 759
click at [630, 384] on div "Telegram Bot Send Text Message or Reply Chat ID Text Message Details Google She…" at bounding box center [771, 379] width 1542 height 759
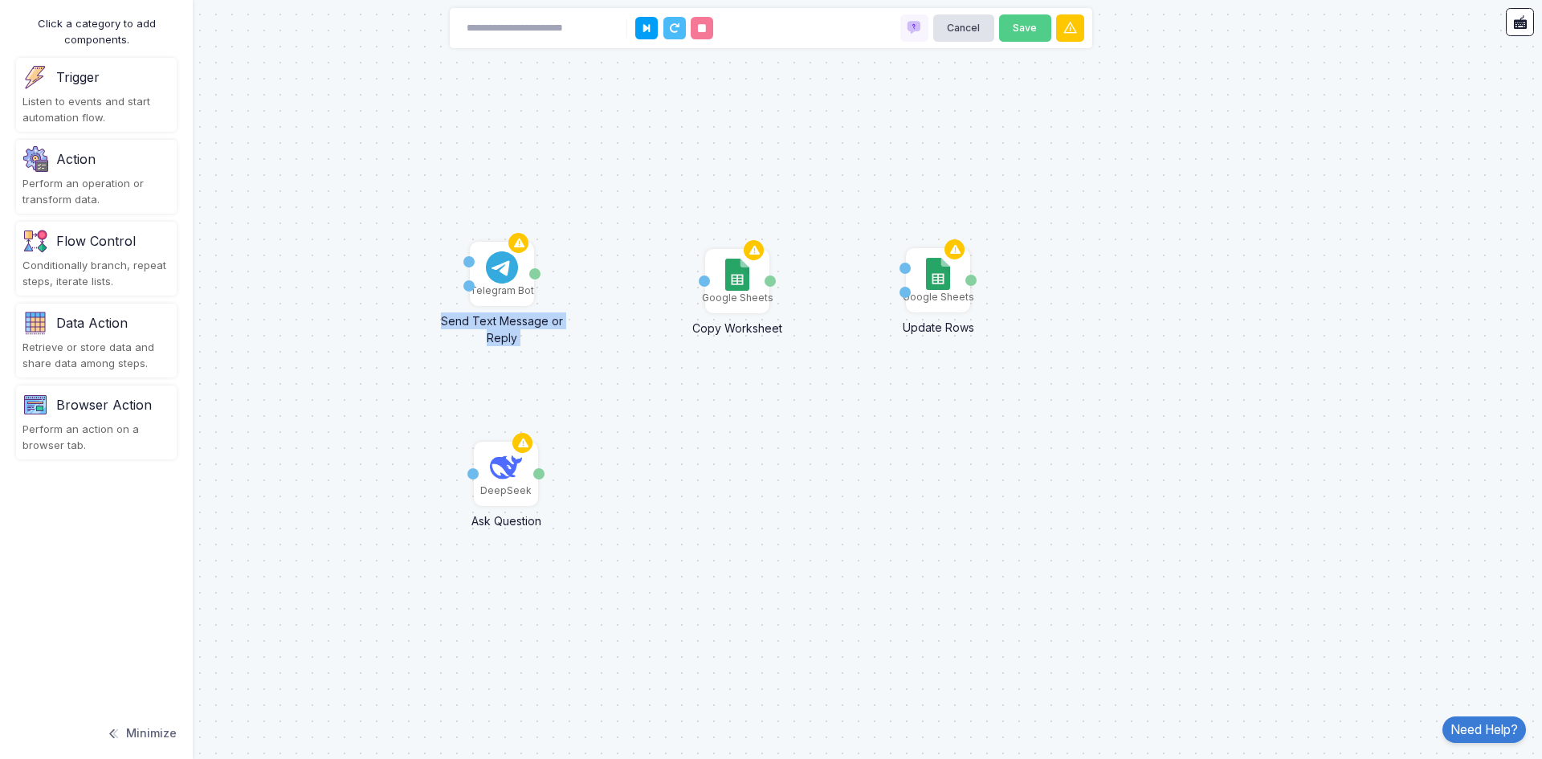
click at [557, 357] on div "Telegram Bot Send Text Message or Reply Chat ID Text Message Details Google She…" at bounding box center [771, 379] width 1542 height 759
click at [517, 321] on div "Send Text Message or Reply" at bounding box center [502, 325] width 137 height 42
drag, startPoint x: 536, startPoint y: 273, endPoint x: 472, endPoint y: 472, distance: 209.0
click at [145, 152] on div "1 Telegram Bot Send Text Message or Reply Chat ID Text Message Details Google S…" at bounding box center [144, 151] width 1 height 1
click at [678, 425] on div "1 Telegram Bot Send Text Message or Reply Chat ID Text Message Details Google S…" at bounding box center [771, 379] width 1542 height 759
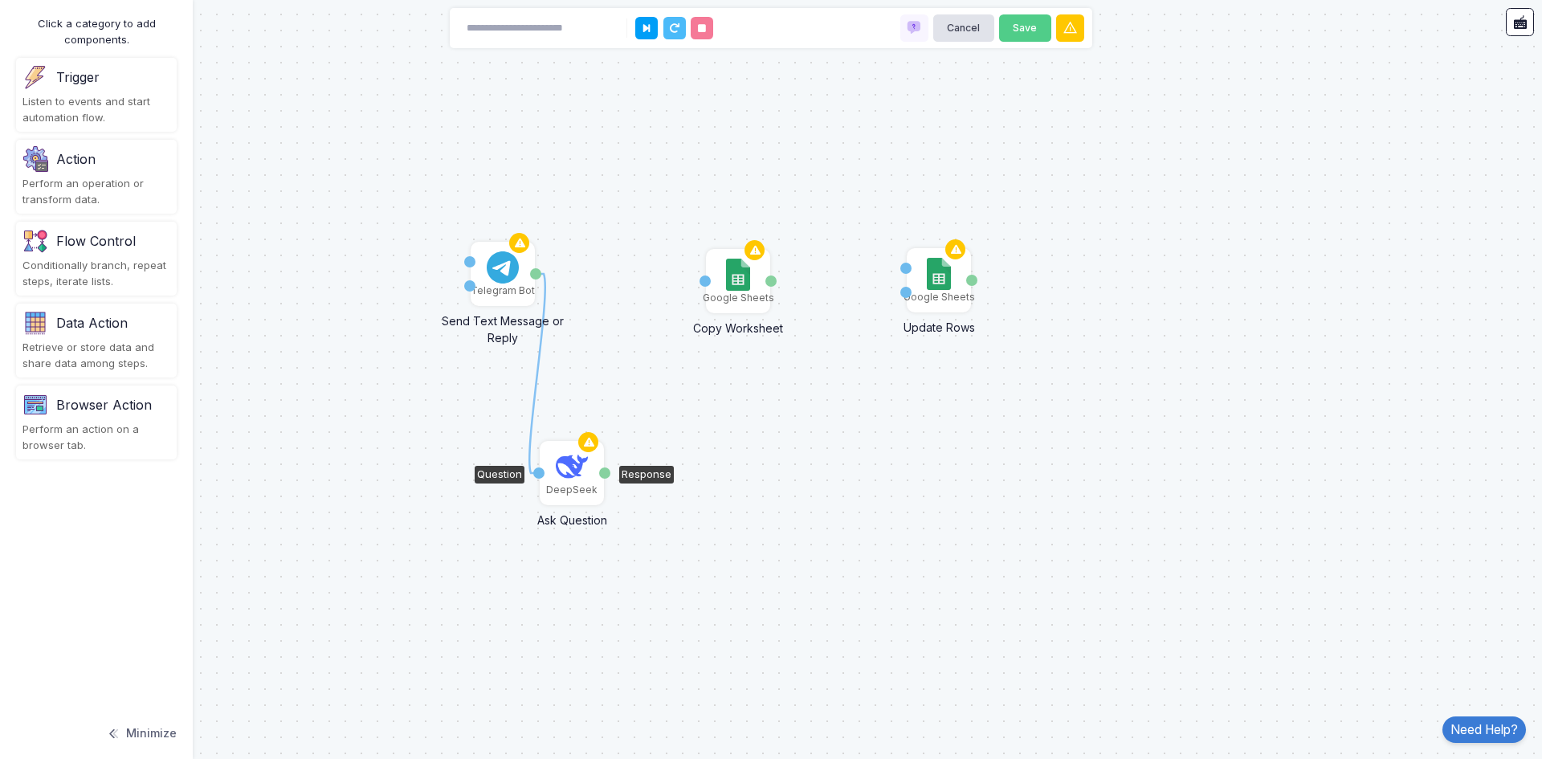
drag, startPoint x: 518, startPoint y: 466, endPoint x: 587, endPoint y: 455, distance: 70.0
click at [586, 459] on img at bounding box center [572, 467] width 32 height 32
drag, startPoint x: 593, startPoint y: 438, endPoint x: 614, endPoint y: 449, distance: 23.3
click at [614, 449] on div "1 Telegram Bot Send Text Message or Reply Chat ID Text Message Details Google S…" at bounding box center [771, 379] width 1542 height 759
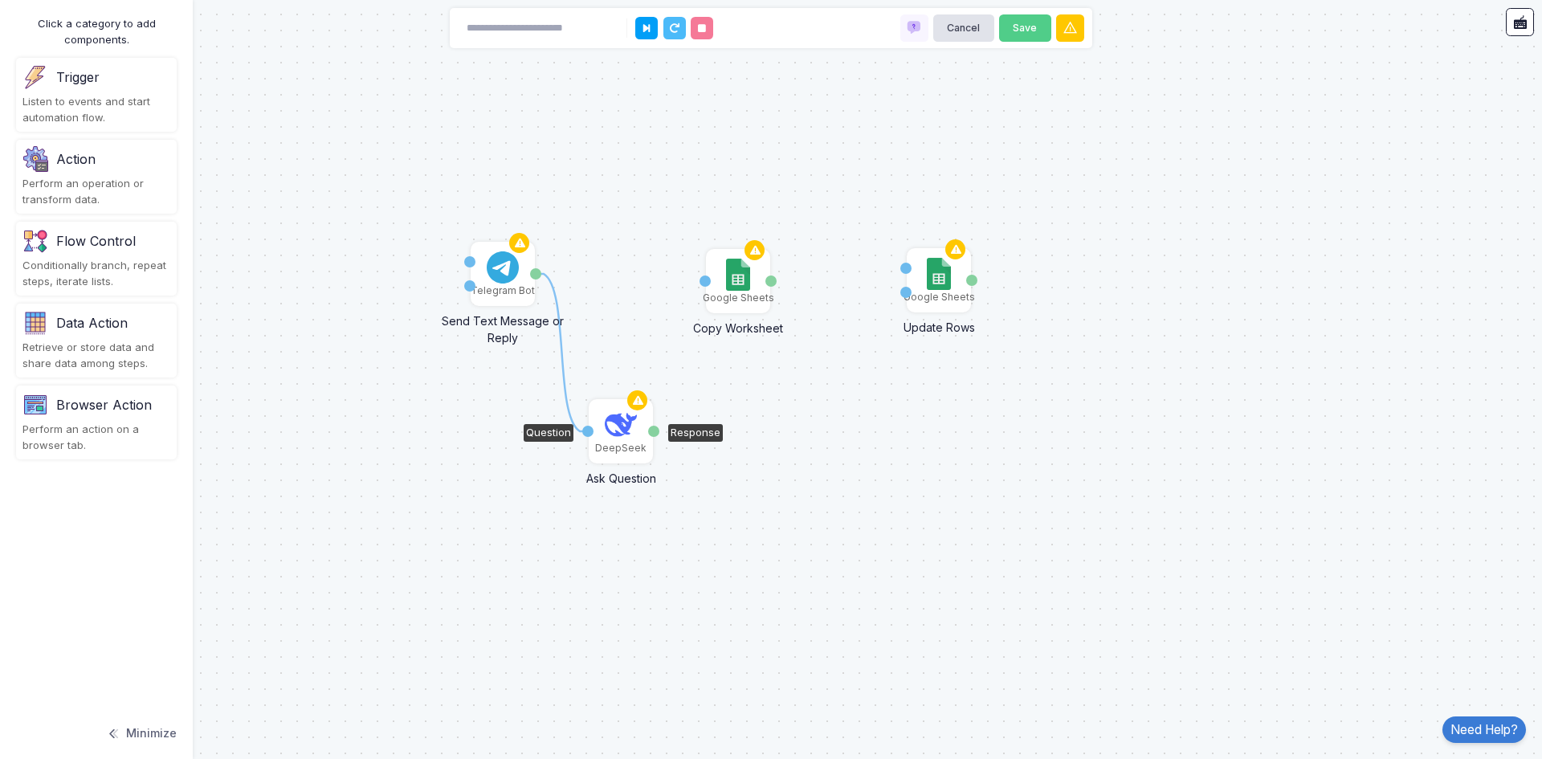
drag, startPoint x: 584, startPoint y: 463, endPoint x: 618, endPoint y: 427, distance: 48.9
click at [618, 427] on img at bounding box center [621, 425] width 32 height 32
click at [739, 483] on div "1 Telegram Bot Send Text Message or Reply Chat ID Text Message Details Google S…" at bounding box center [771, 379] width 1542 height 759
click at [533, 275] on div "Message Details" at bounding box center [535, 273] width 11 height 11
